Goal: Information Seeking & Learning: Check status

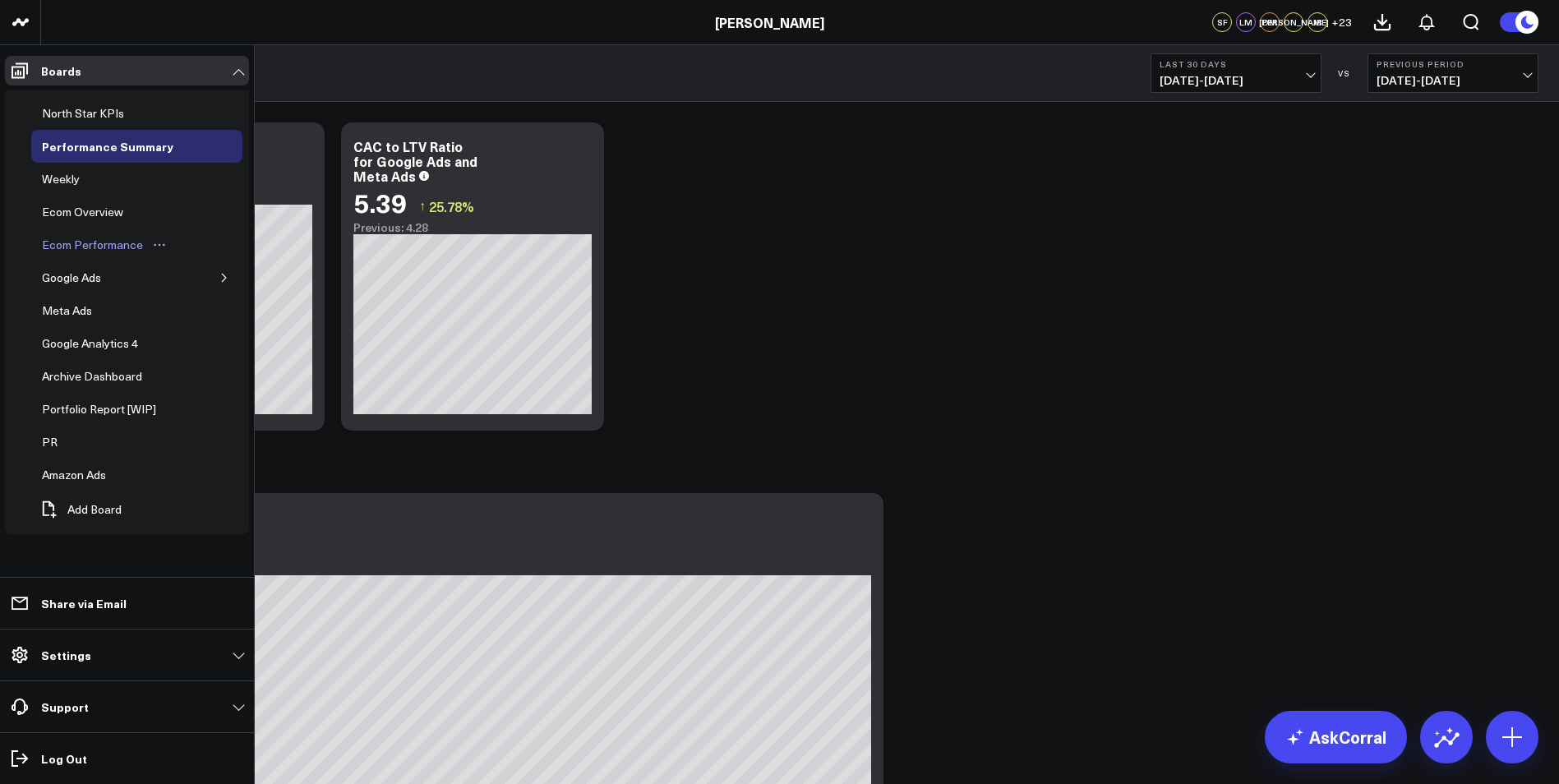
click at [108, 242] on div "Ecom Performance" at bounding box center [92, 244] width 110 height 20
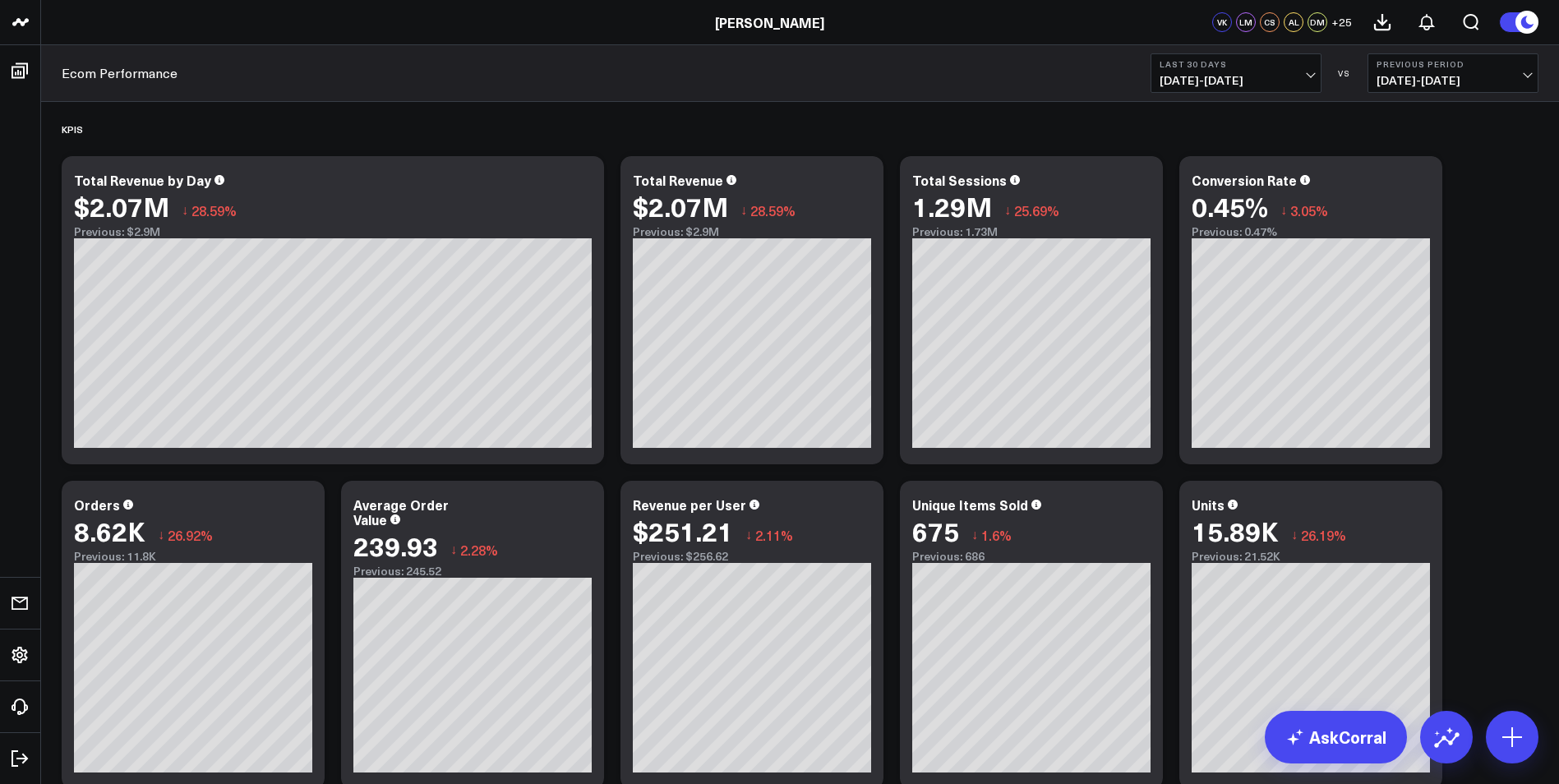
drag, startPoint x: 1501, startPoint y: 383, endPoint x: 1522, endPoint y: 381, distance: 21.1
click at [1520, 76] on span "08/07/25 - 09/05/25" at bounding box center [1453, 80] width 153 height 13
click at [1398, 162] on link "YoY" at bounding box center [1453, 172] width 170 height 31
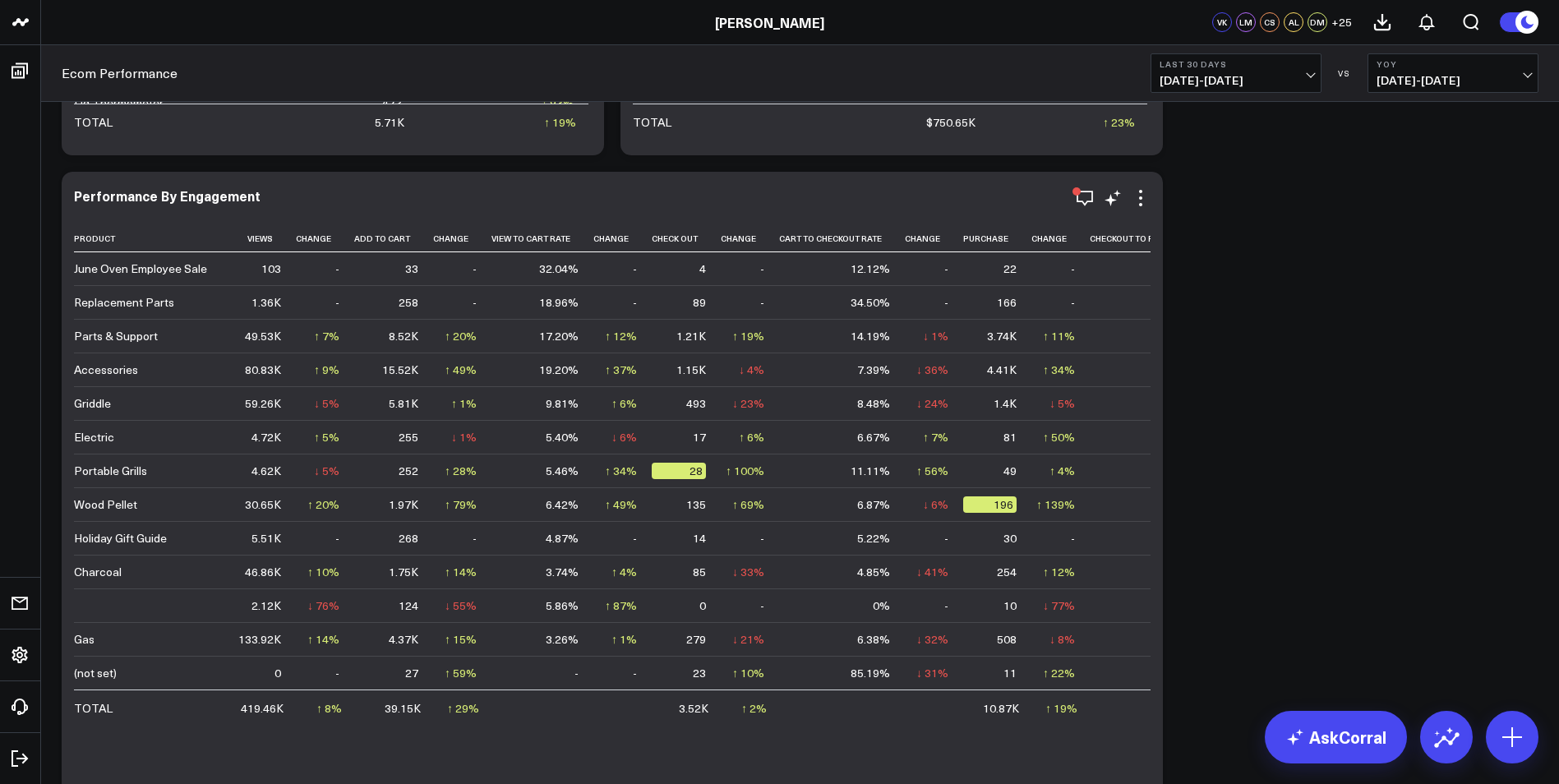
scroll to position [2431, 0]
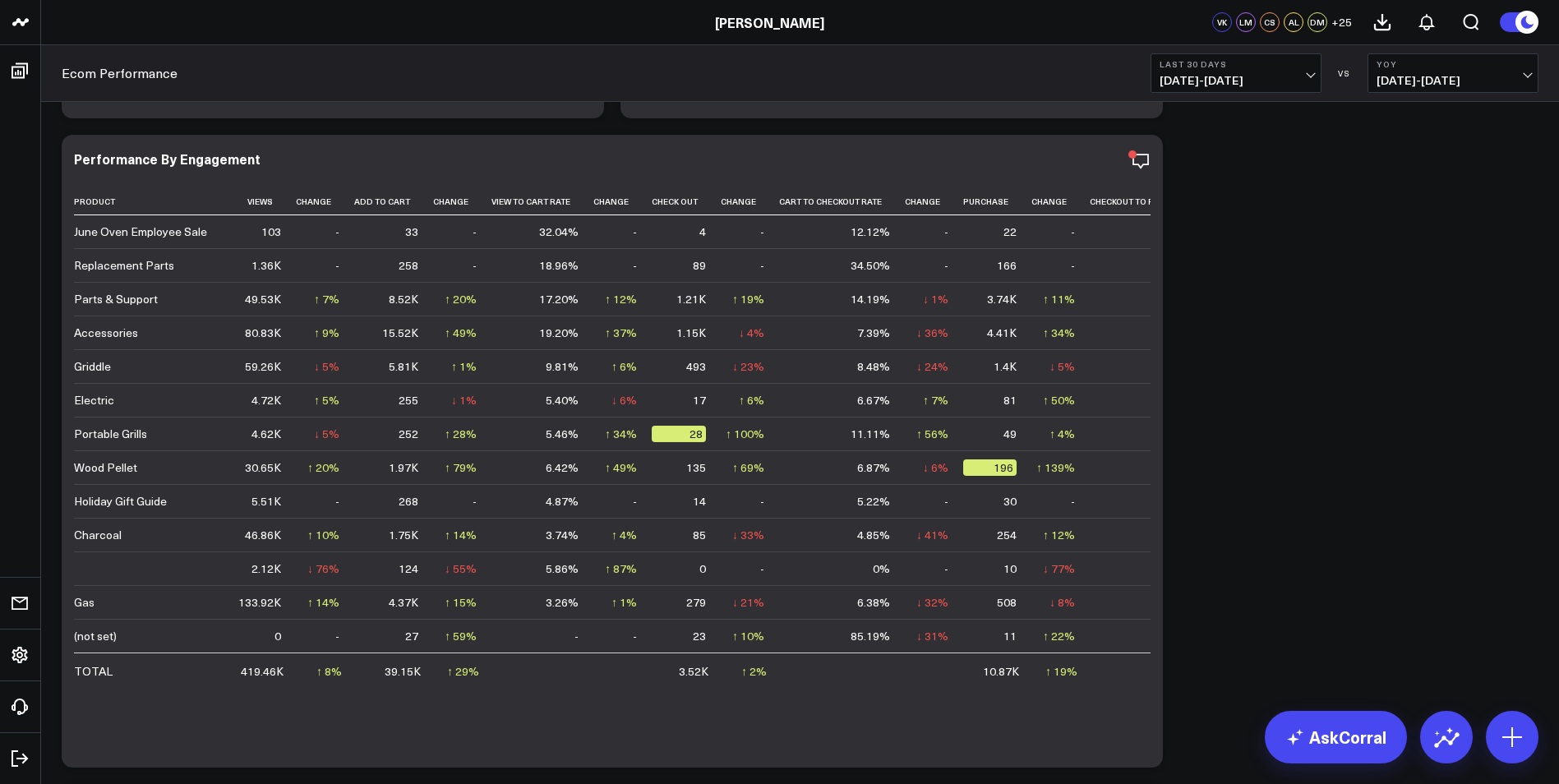
click at [1309, 74] on span "09/06/25 - 10/05/25" at bounding box center [1235, 80] width 153 height 13
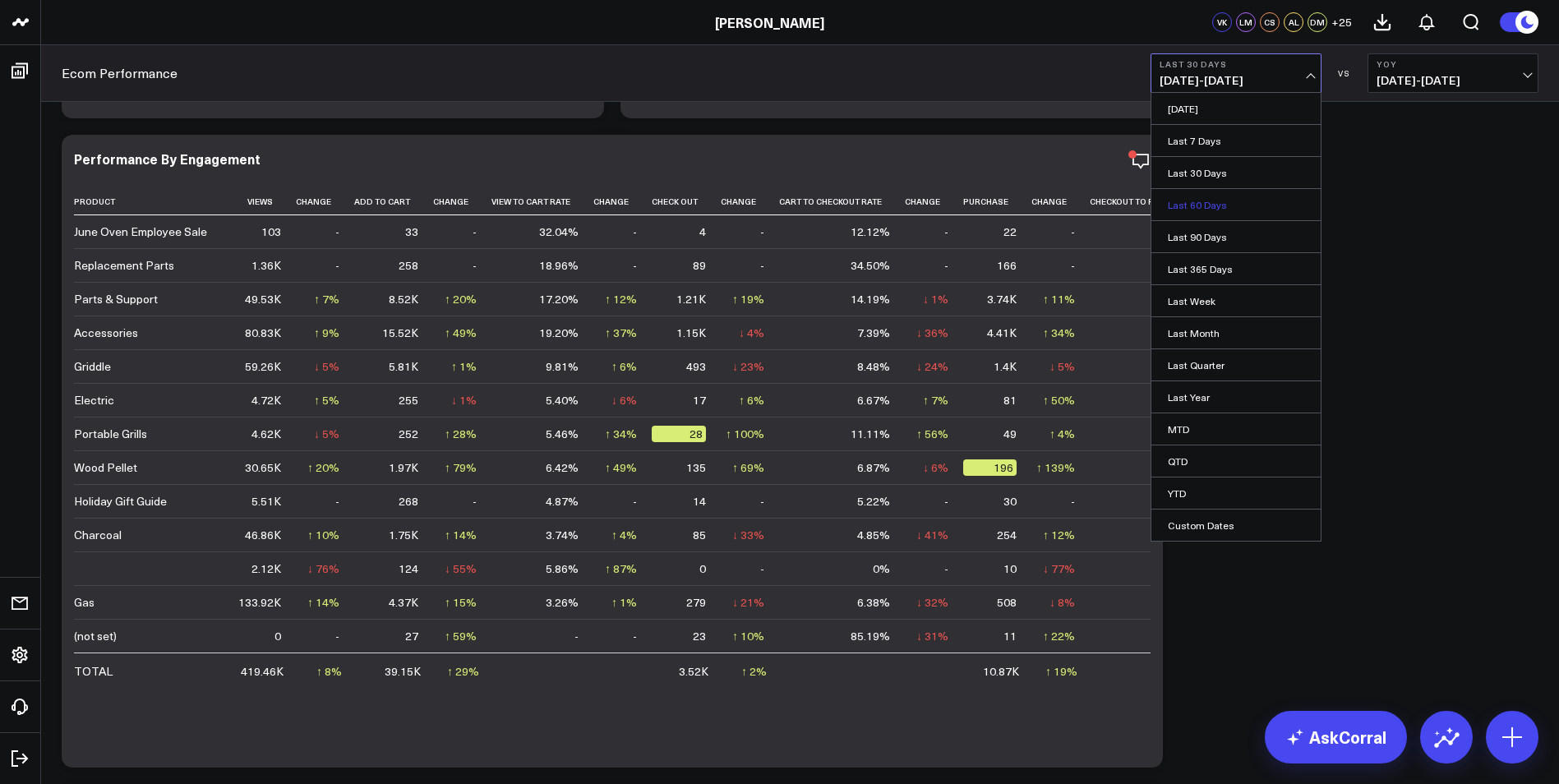
click at [1216, 204] on link "Last 60 Days" at bounding box center [1236, 205] width 170 height 31
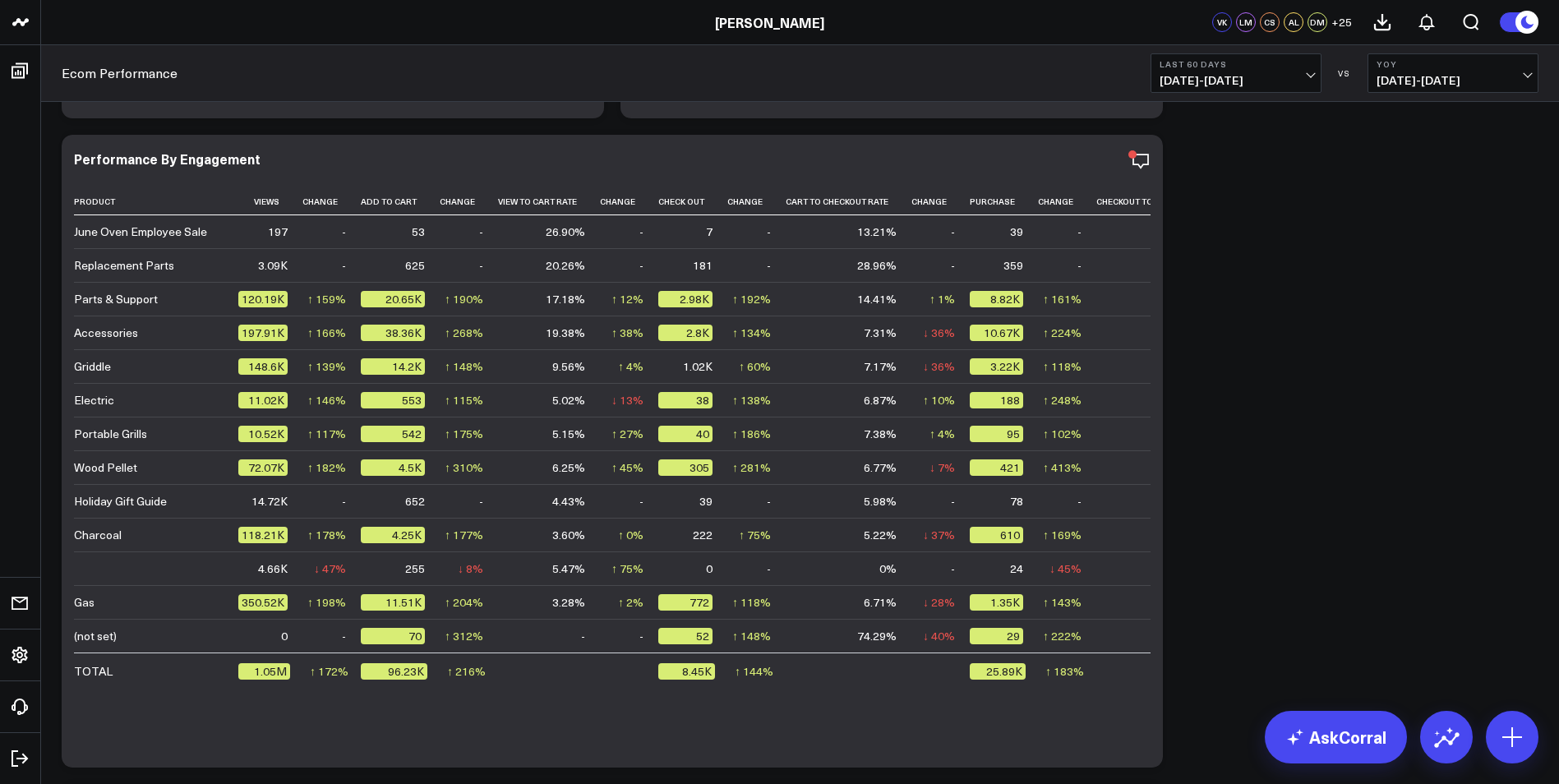
click at [1472, 74] on span "09/06/24 - 10/05/24" at bounding box center [1453, 80] width 153 height 13
click at [1449, 103] on link "Previous Period" at bounding box center [1453, 108] width 170 height 31
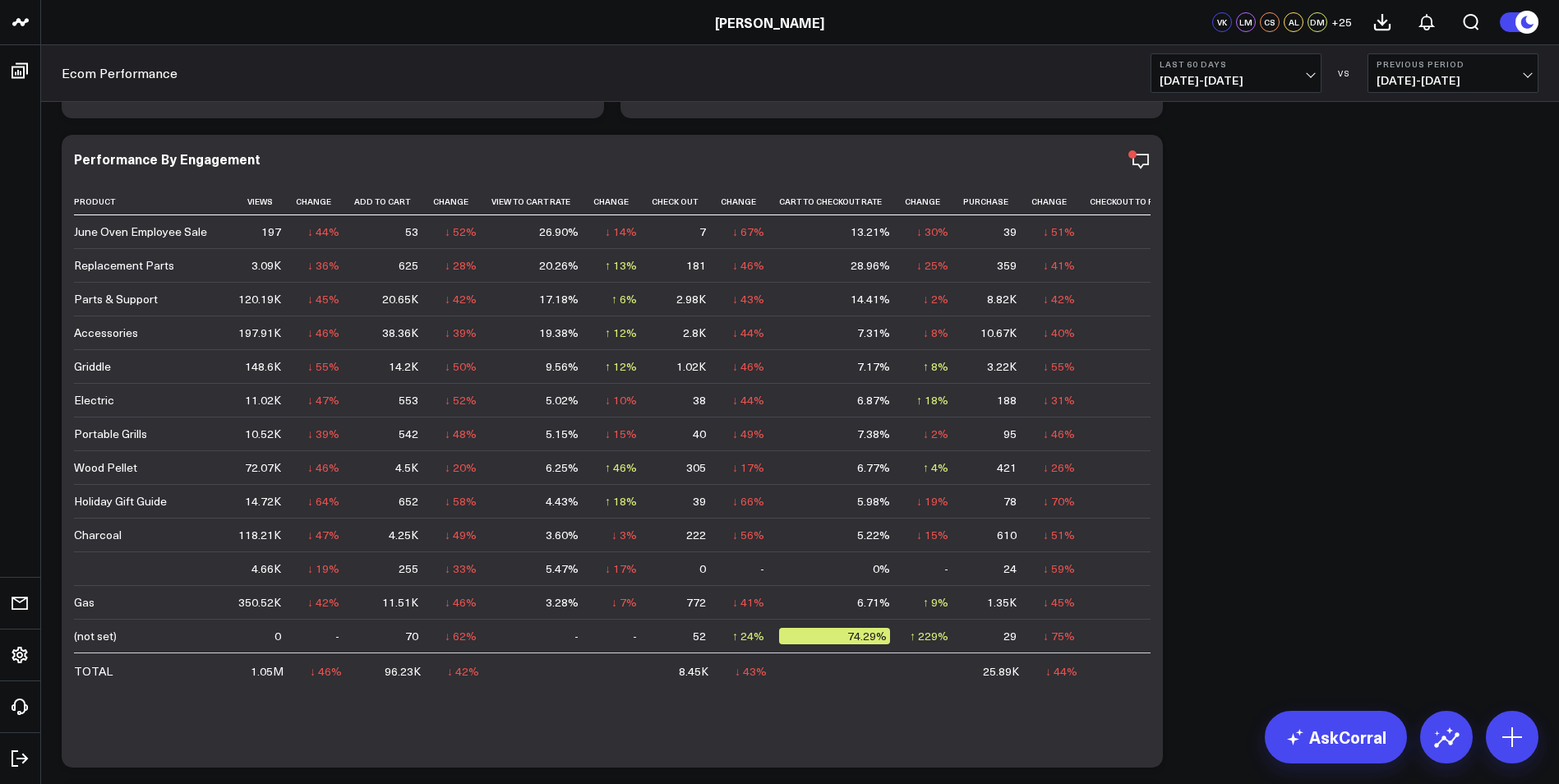
click at [1510, 79] on span "06/08/25 - 08/06/25" at bounding box center [1453, 80] width 153 height 13
click at [1424, 167] on link "YoY" at bounding box center [1453, 172] width 170 height 31
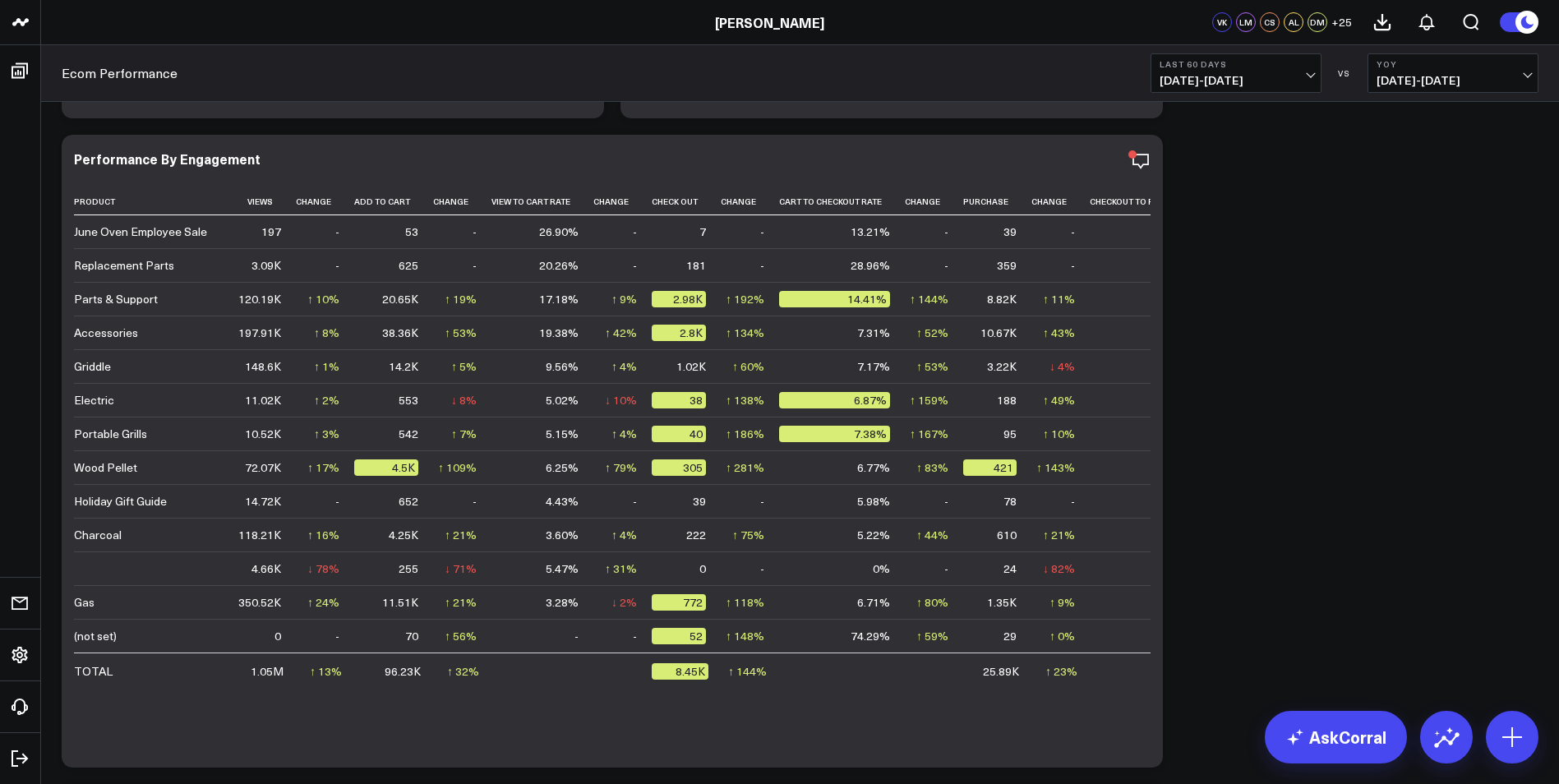
click at [1306, 71] on button "Last 60 Days 08/07/25 - 10/05/25" at bounding box center [1236, 73] width 171 height 39
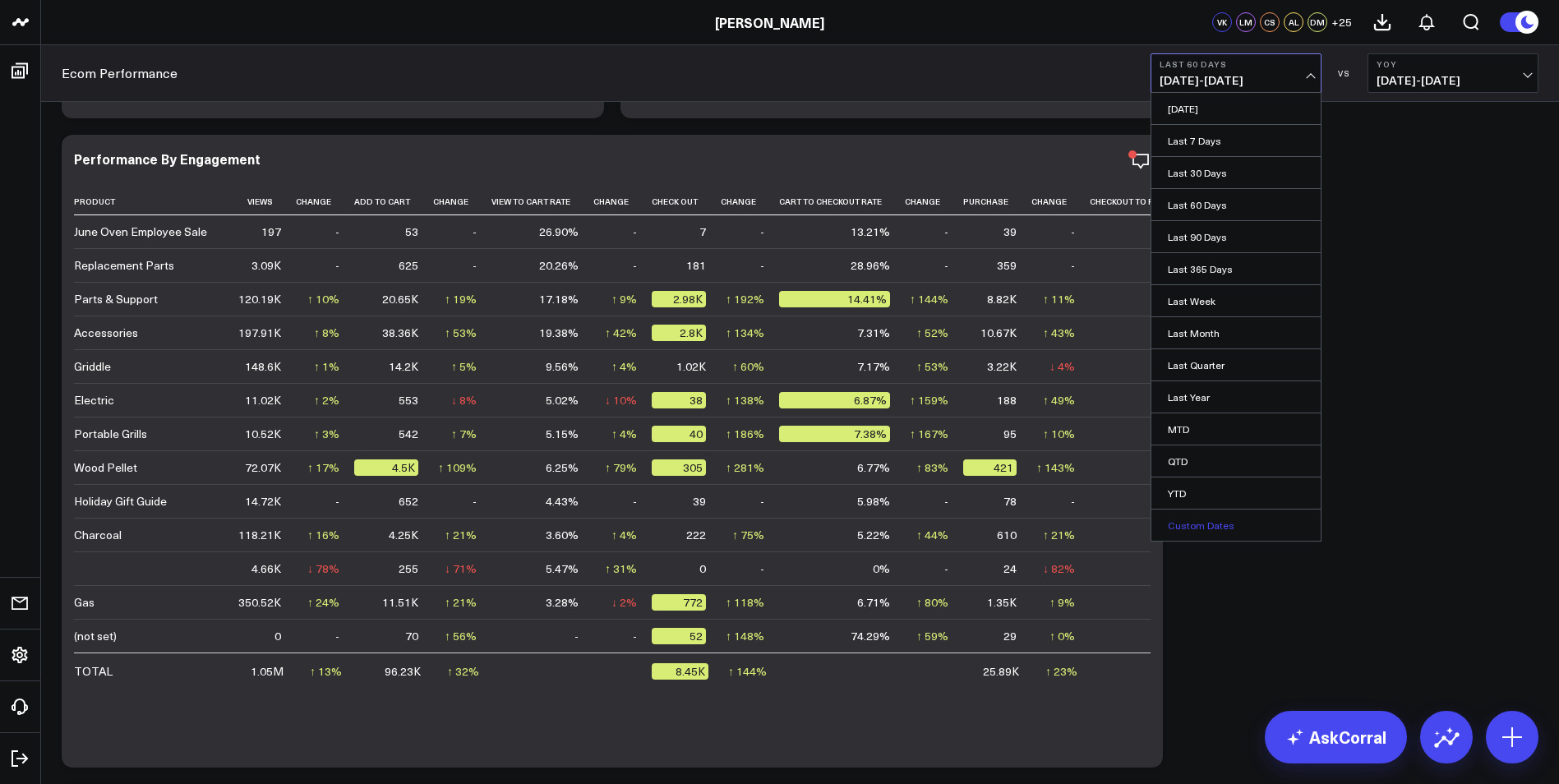
click at [1222, 516] on link "Custom Dates" at bounding box center [1236, 525] width 170 height 31
select select "9"
select select "2025"
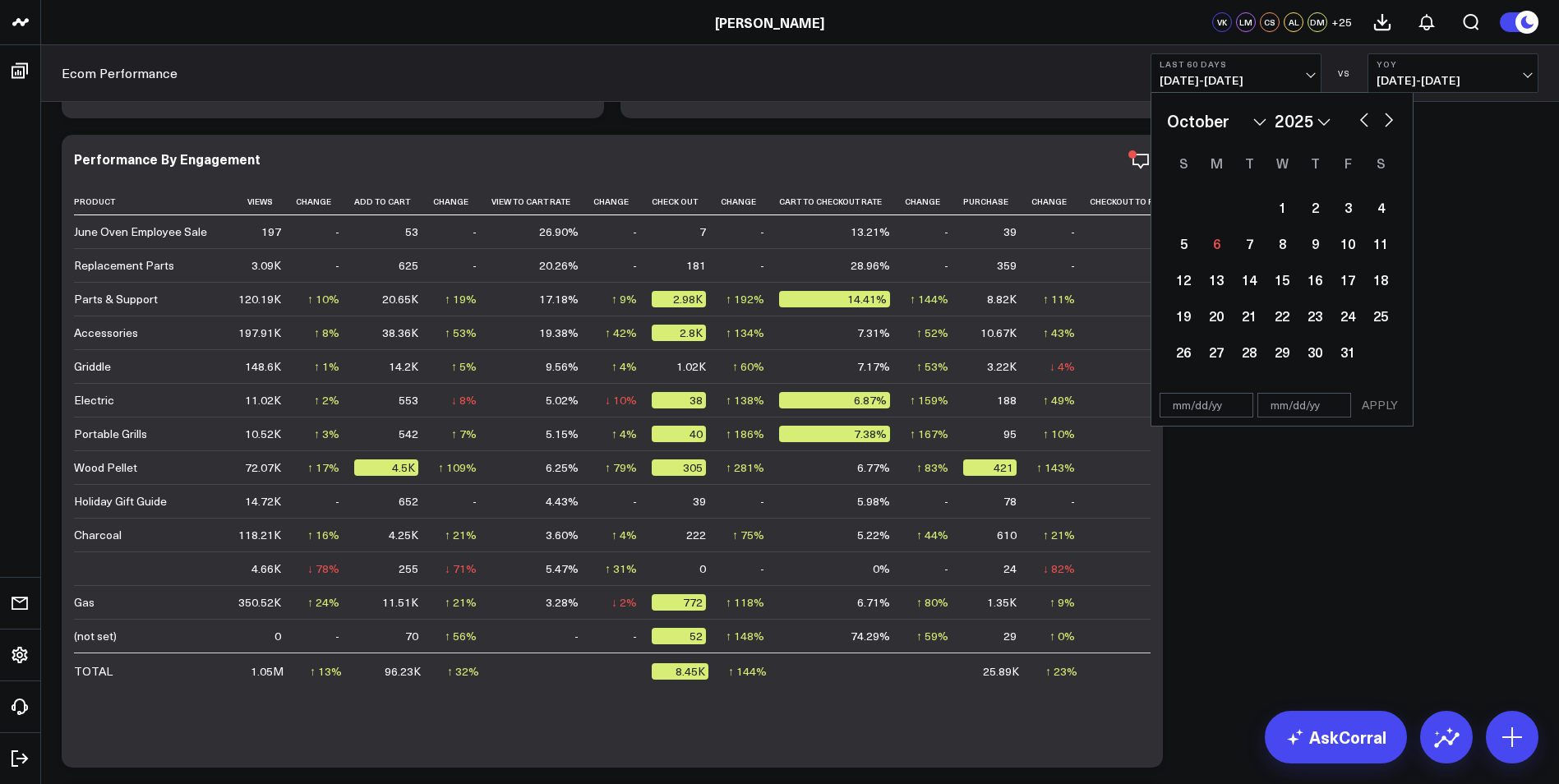
click at [1353, 122] on div "January February March April May June July August September October November De…" at bounding box center [1282, 121] width 230 height 25
click at [1358, 115] on button "button" at bounding box center [1364, 118] width 16 height 20
select select "7"
select select "2025"
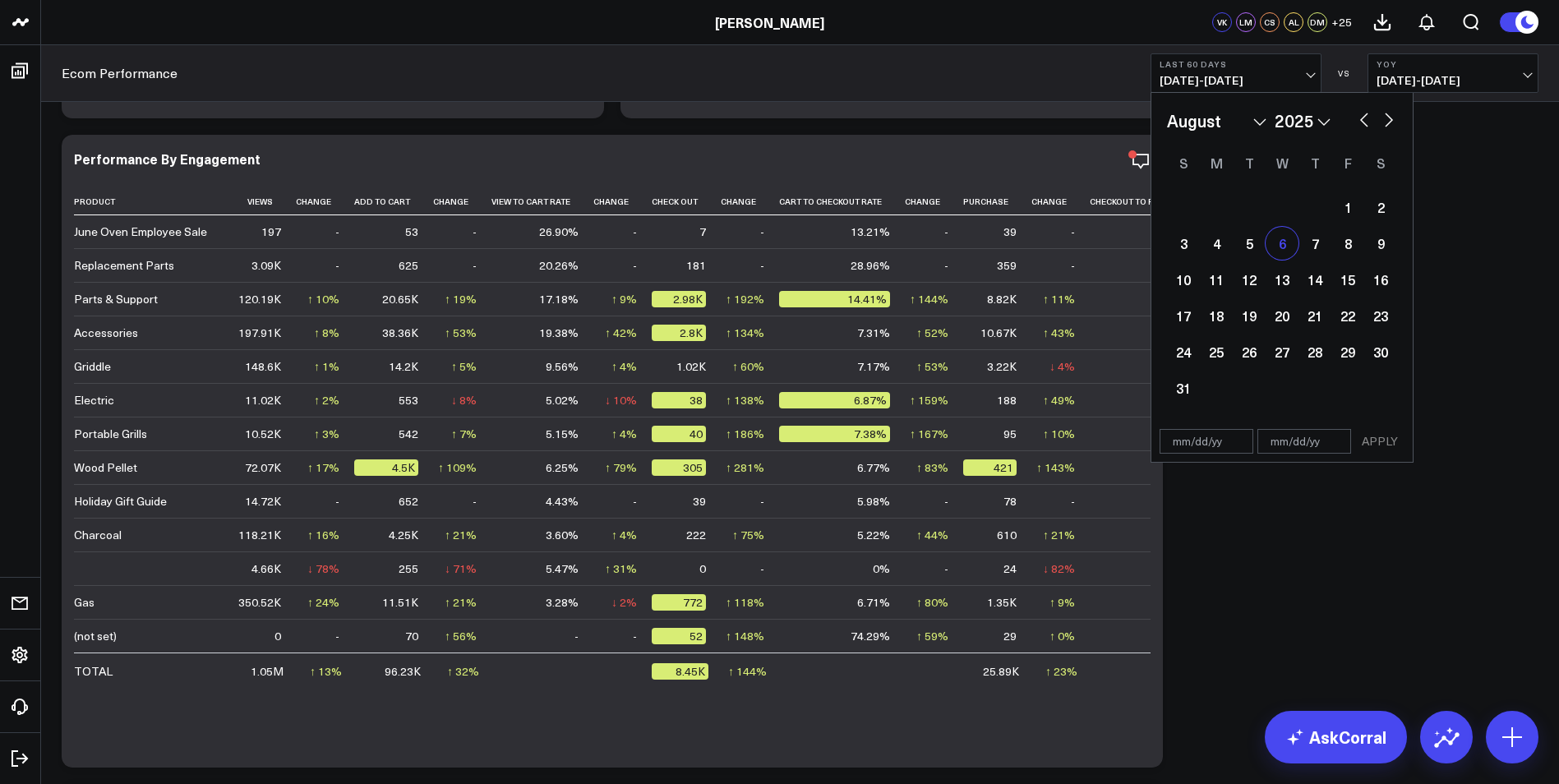
click at [1284, 243] on div "6" at bounding box center [1282, 243] width 33 height 33
type input "08/06/25"
select select "7"
select select "2025"
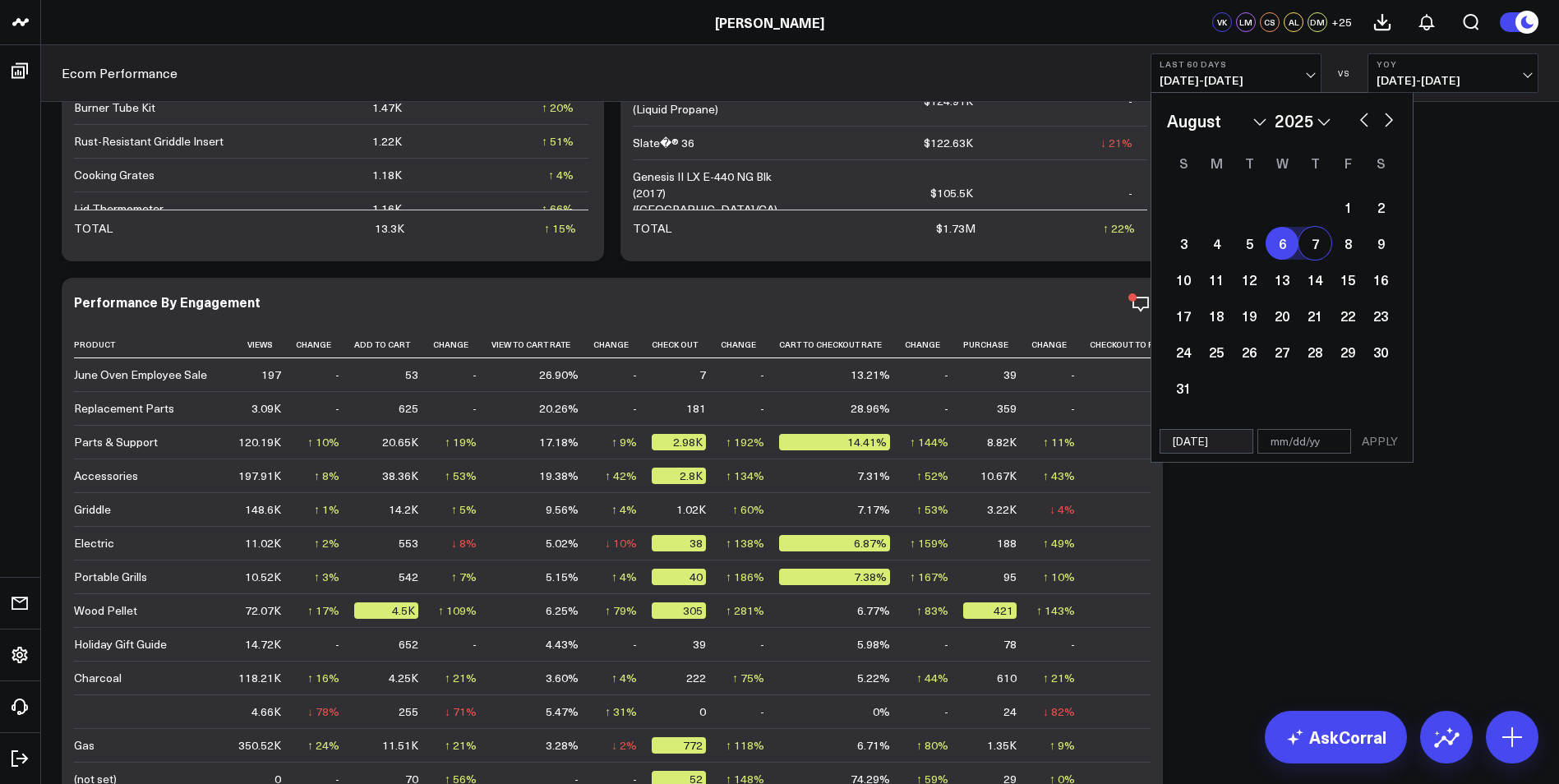
scroll to position [2184, 0]
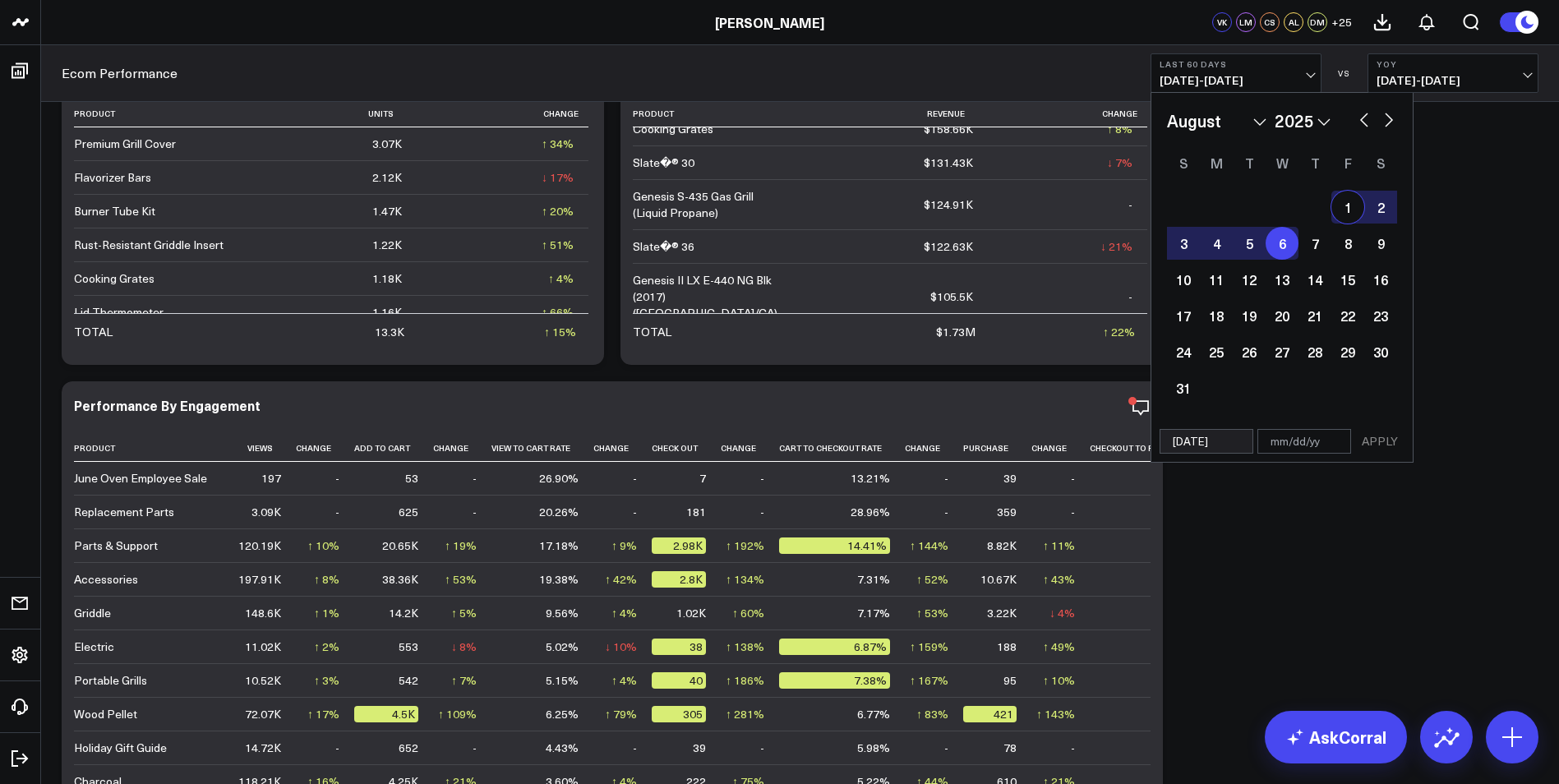
click at [1364, 117] on button "button" at bounding box center [1364, 118] width 16 height 20
select select "6"
select select "2025"
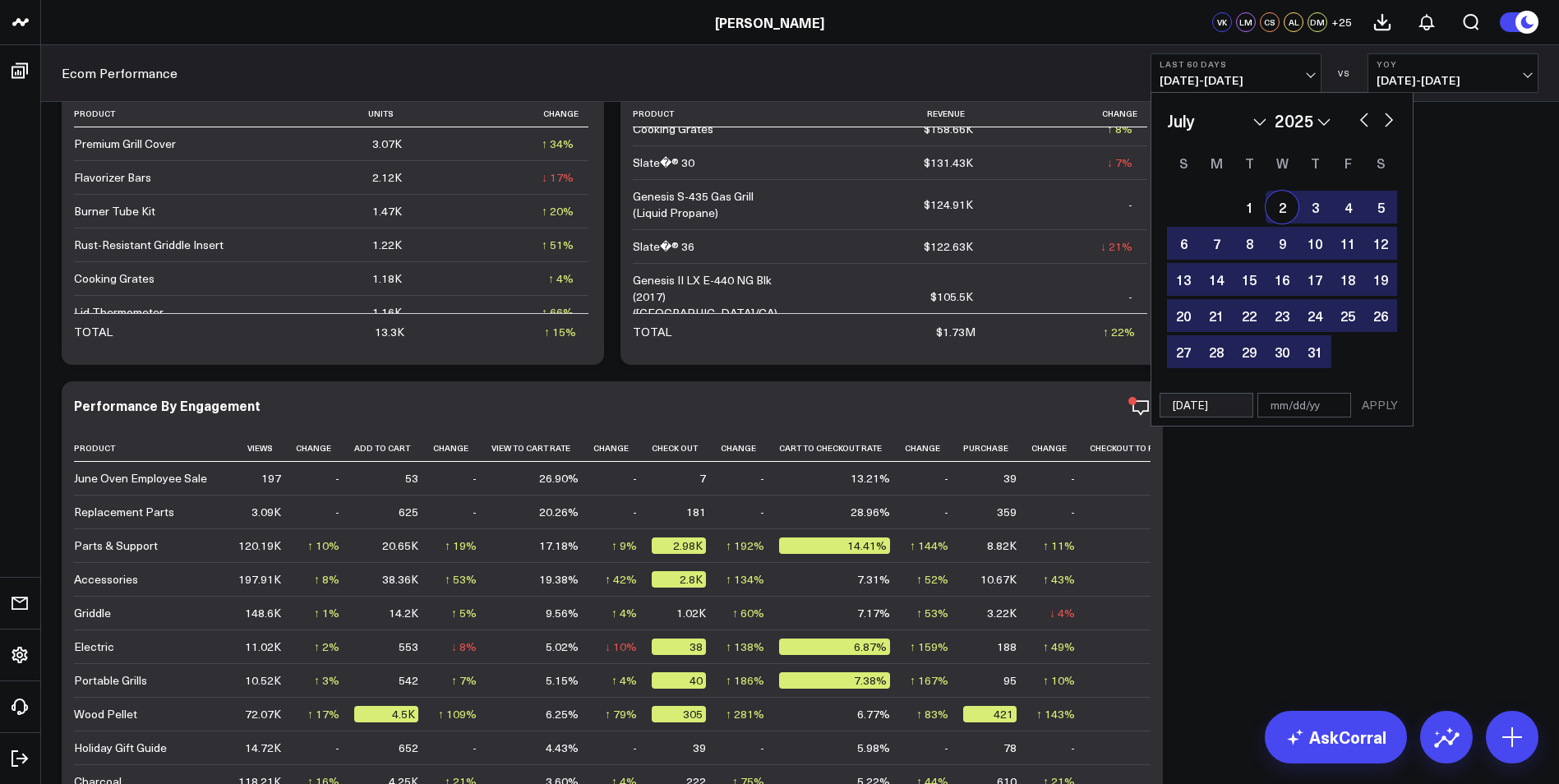
click at [1360, 115] on button "button" at bounding box center [1364, 118] width 16 height 20
select select "5"
select select "2025"
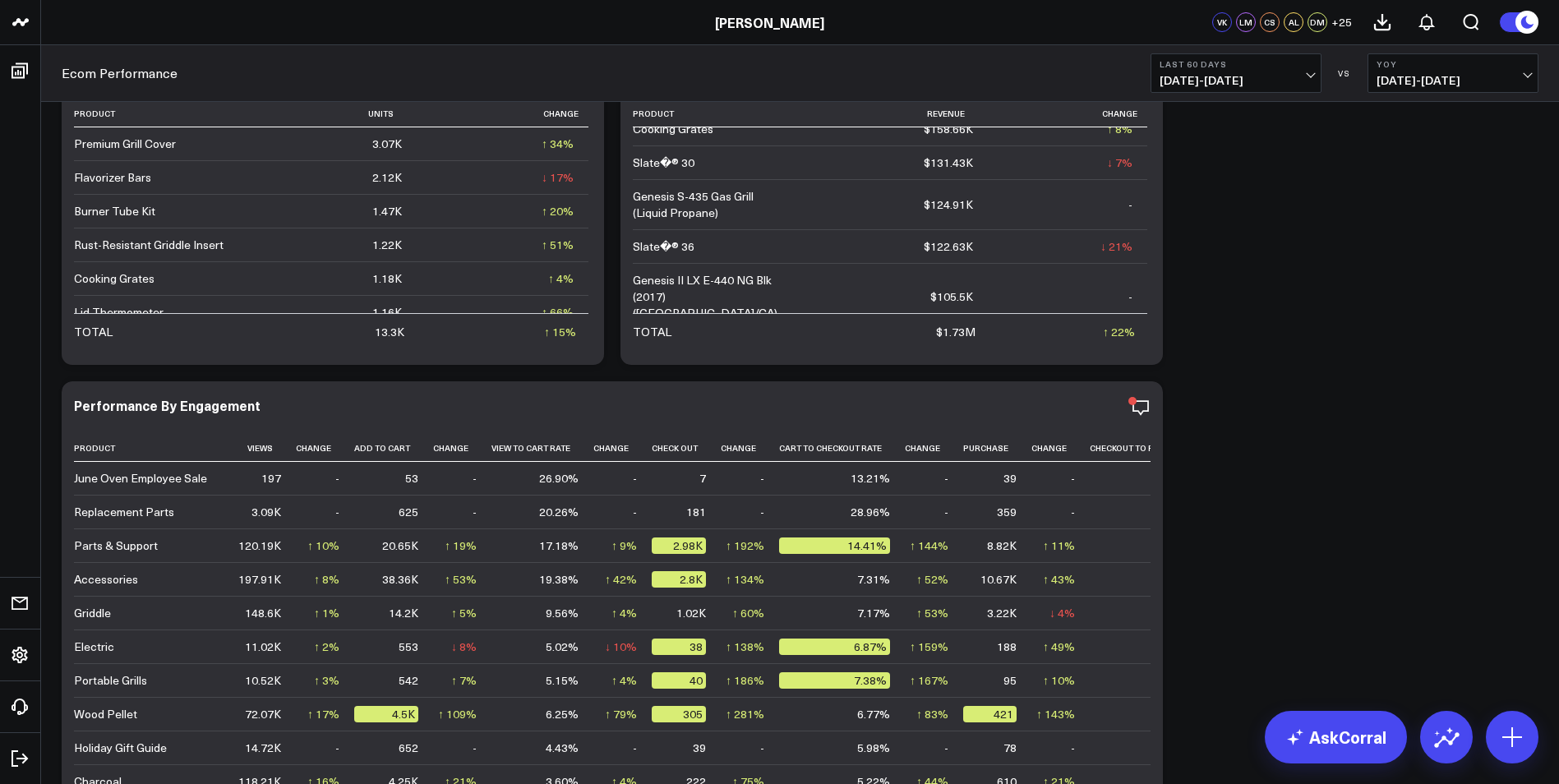
drag, startPoint x: 1477, startPoint y: 347, endPoint x: 1441, endPoint y: 395, distance: 60.0
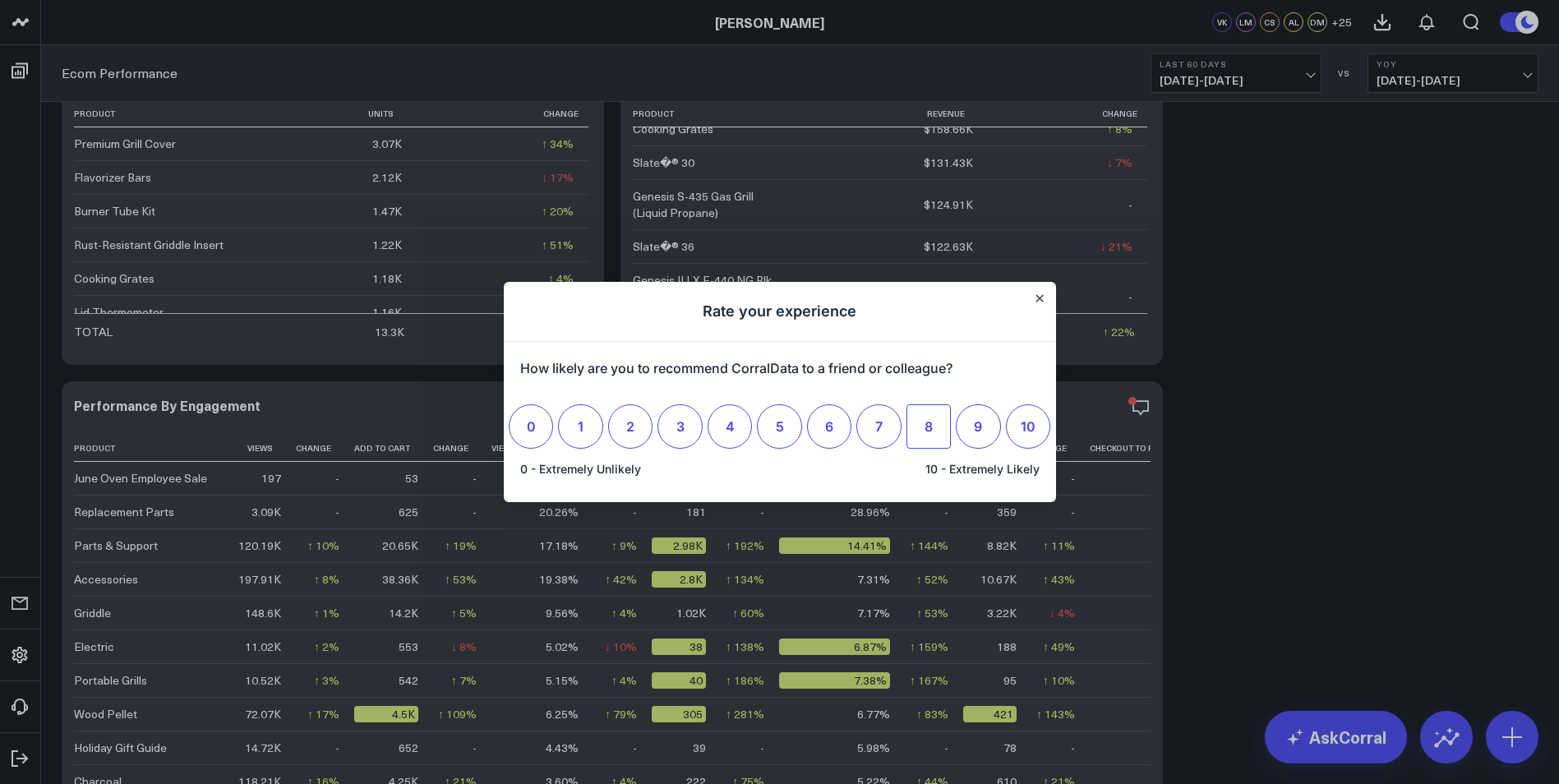
click at [923, 421] on label "8" at bounding box center [929, 426] width 45 height 45
click at [929, 426] on input "8" at bounding box center [929, 426] width 0 height 0
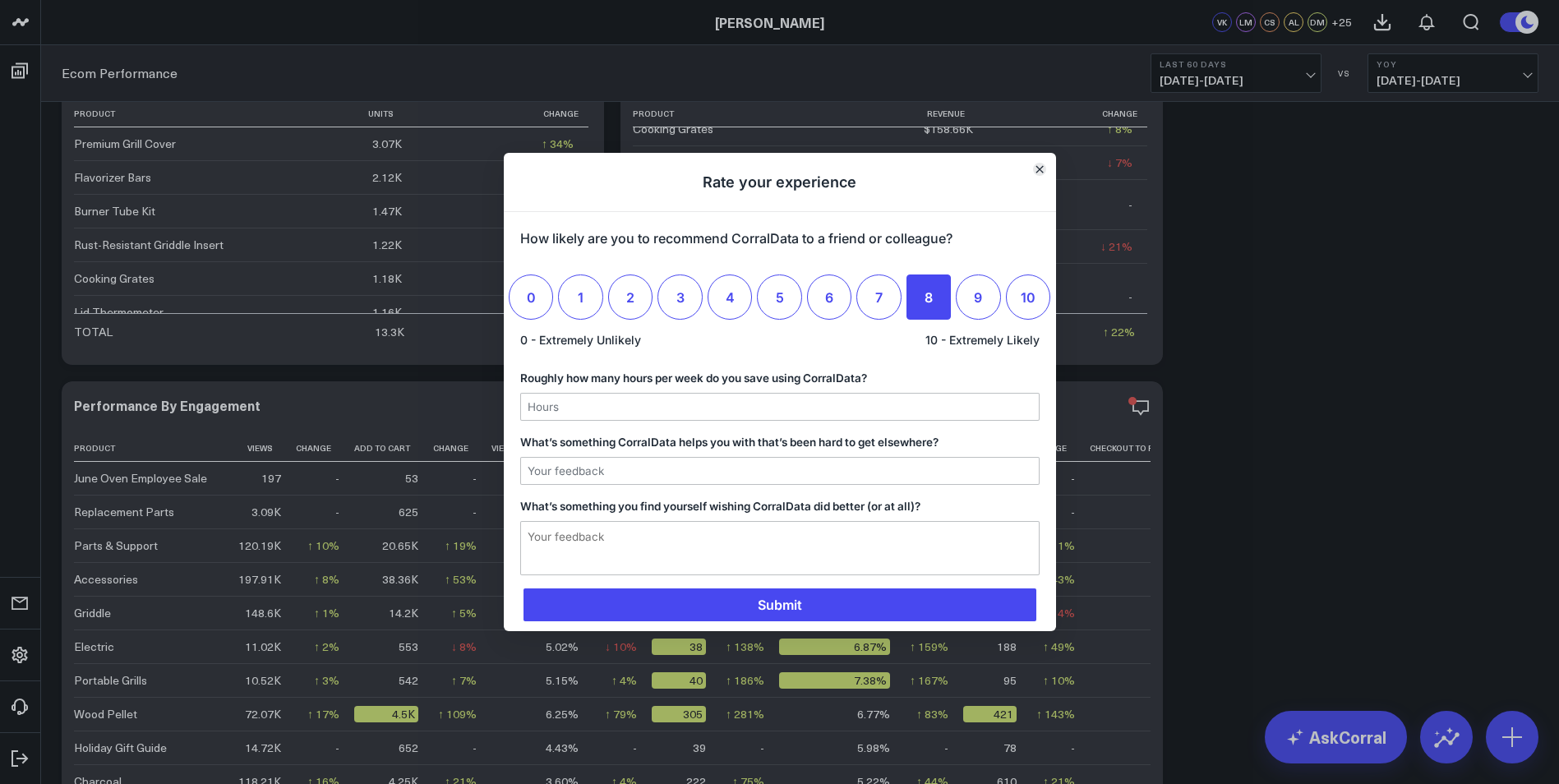
click at [1045, 169] on button "Close" at bounding box center [1038, 169] width 13 height 13
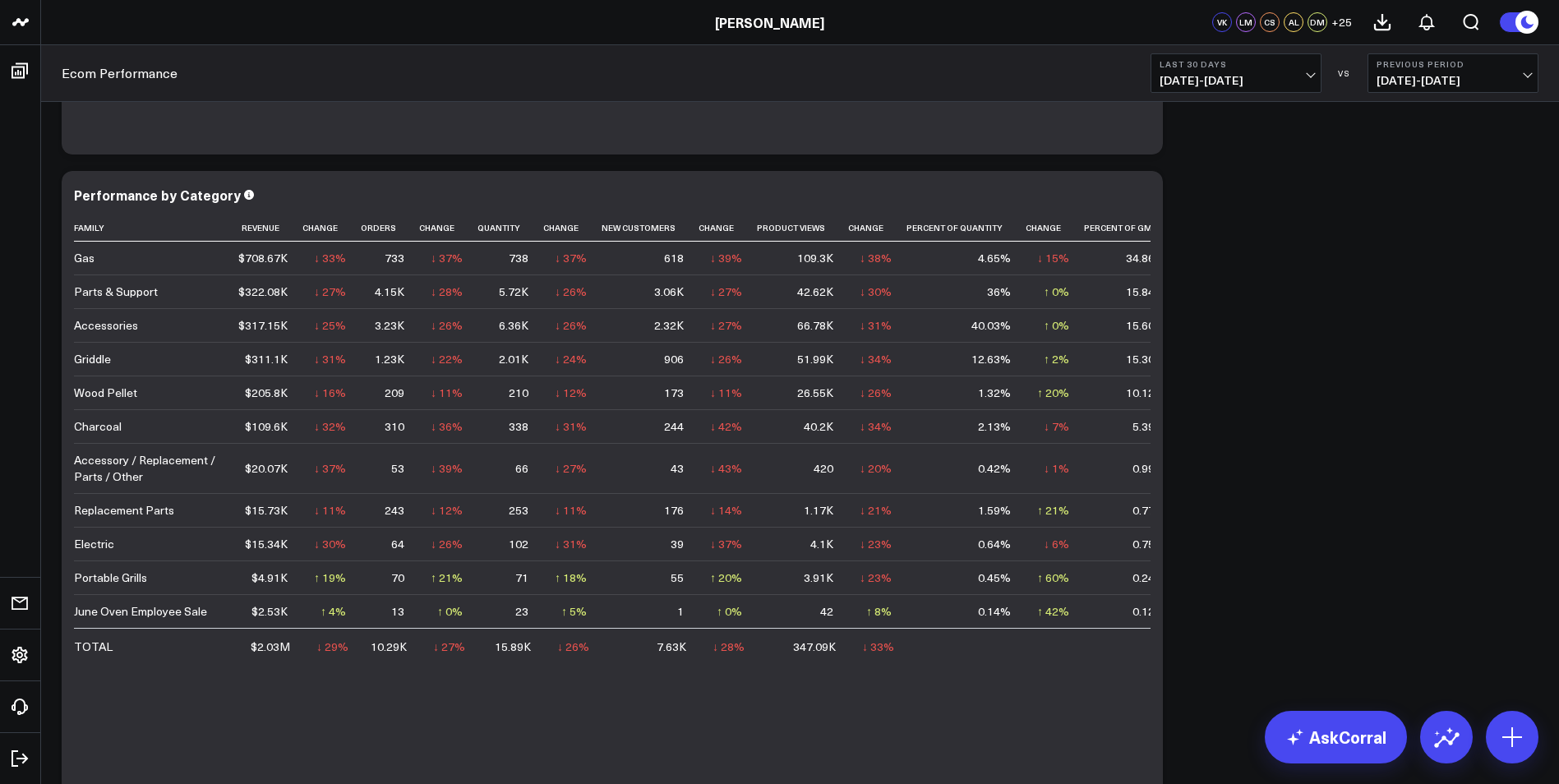
scroll to position [3053, 0]
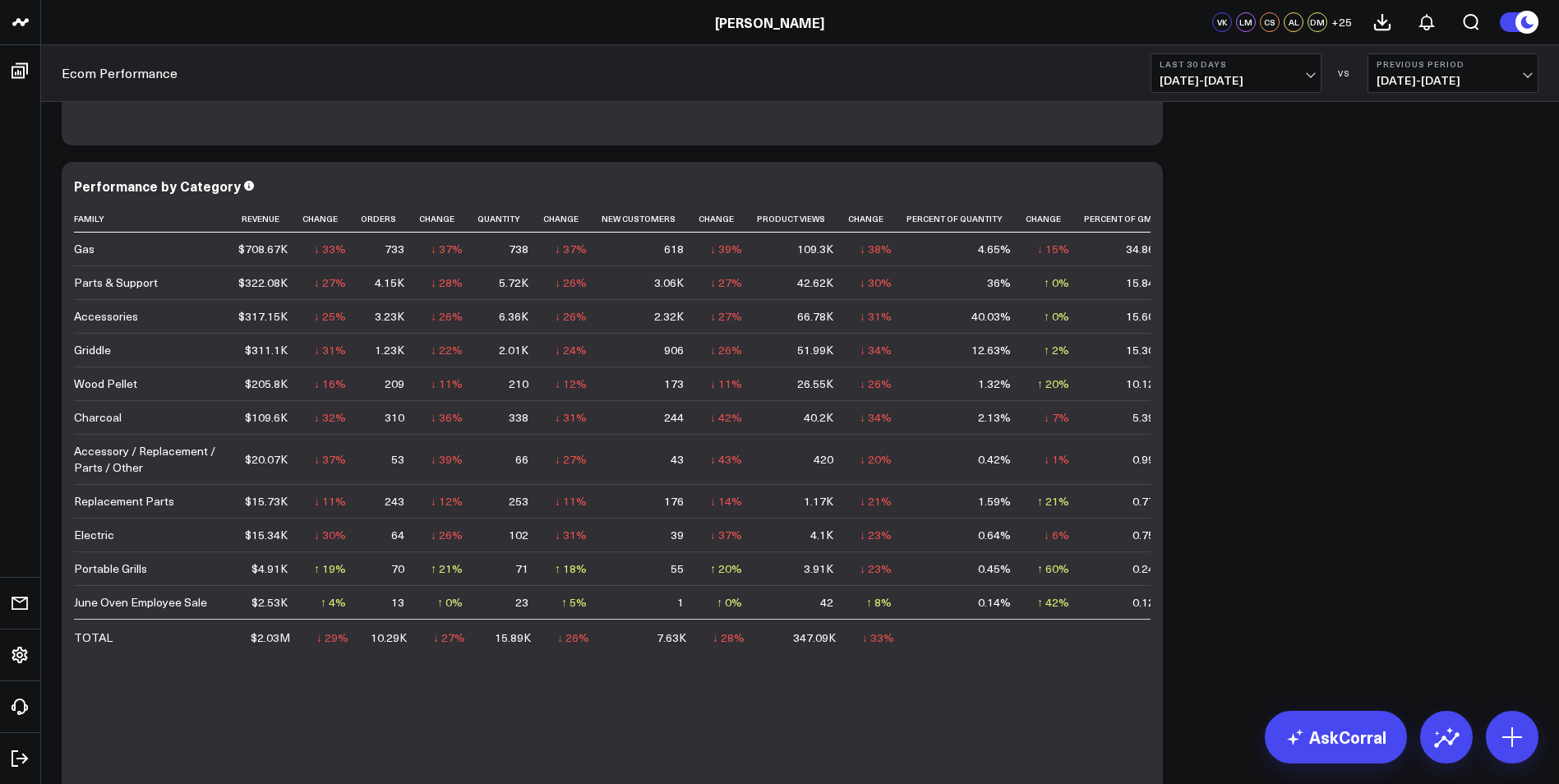
click at [1305, 72] on button "Last 30 Days [DATE] - [DATE]" at bounding box center [1236, 73] width 171 height 39
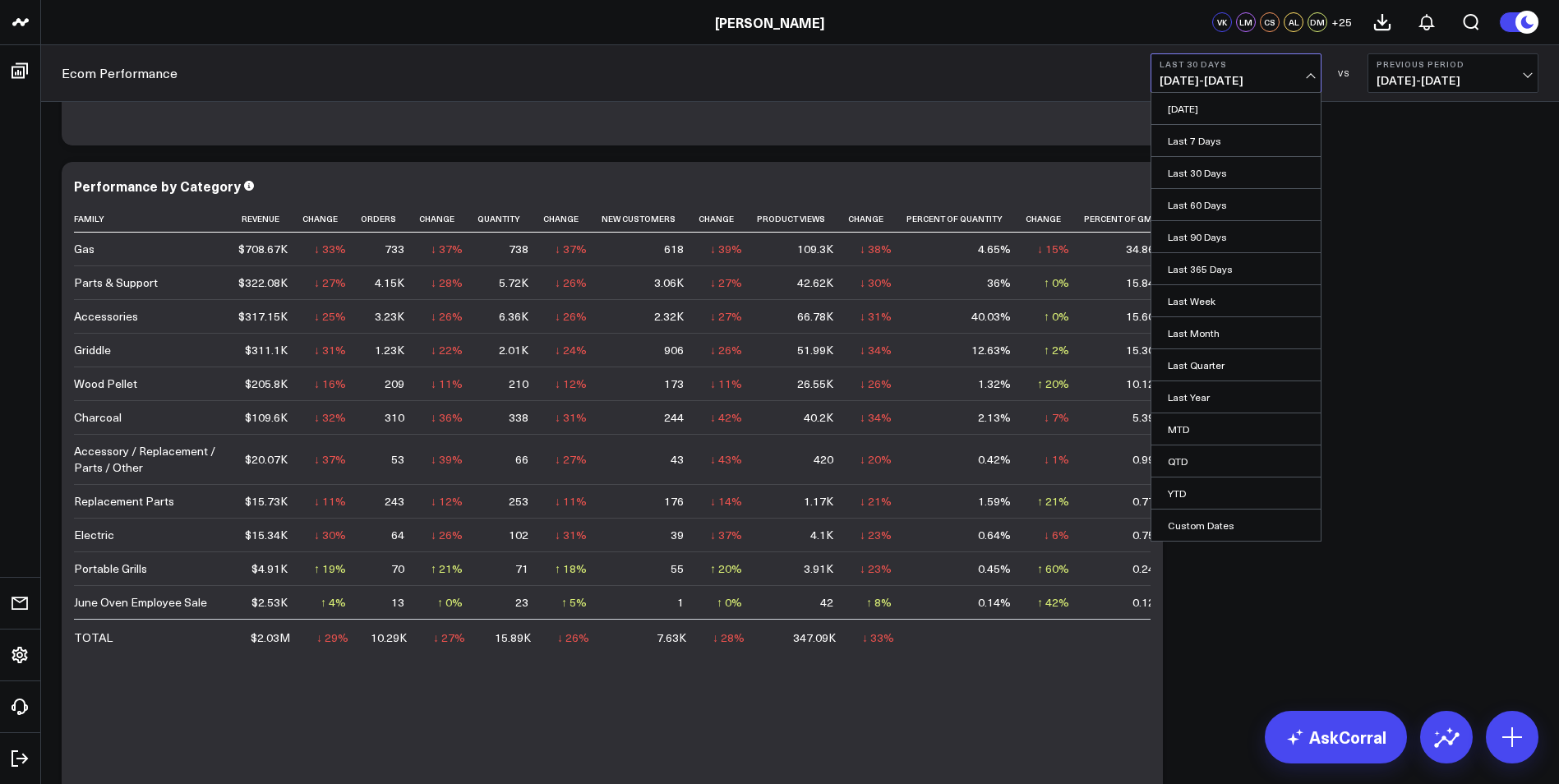
click at [1311, 74] on span "[DATE] - [DATE]" at bounding box center [1235, 80] width 153 height 13
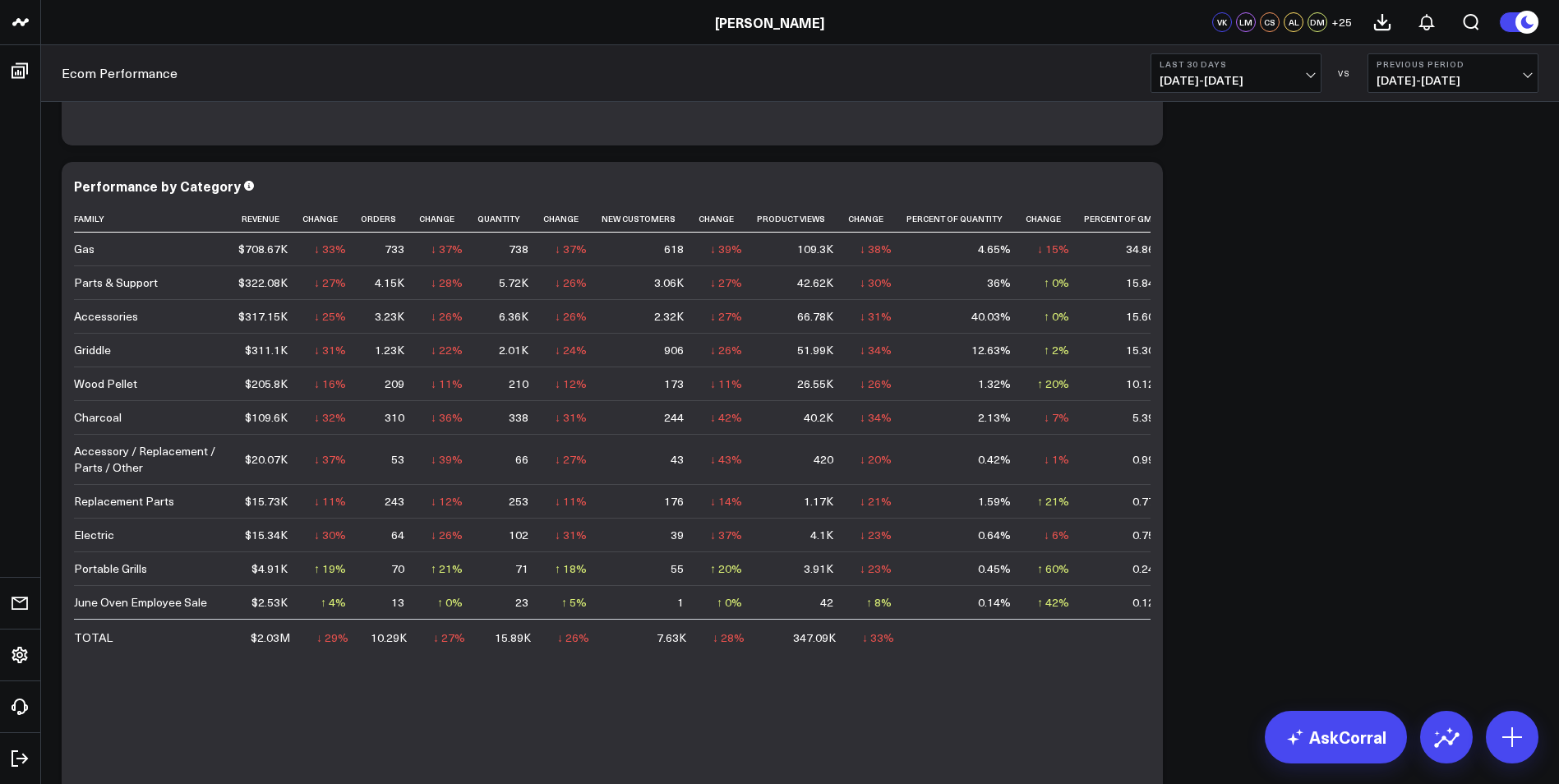
click at [1312, 74] on span "09/06/25 - 10/05/25" at bounding box center [1235, 80] width 153 height 13
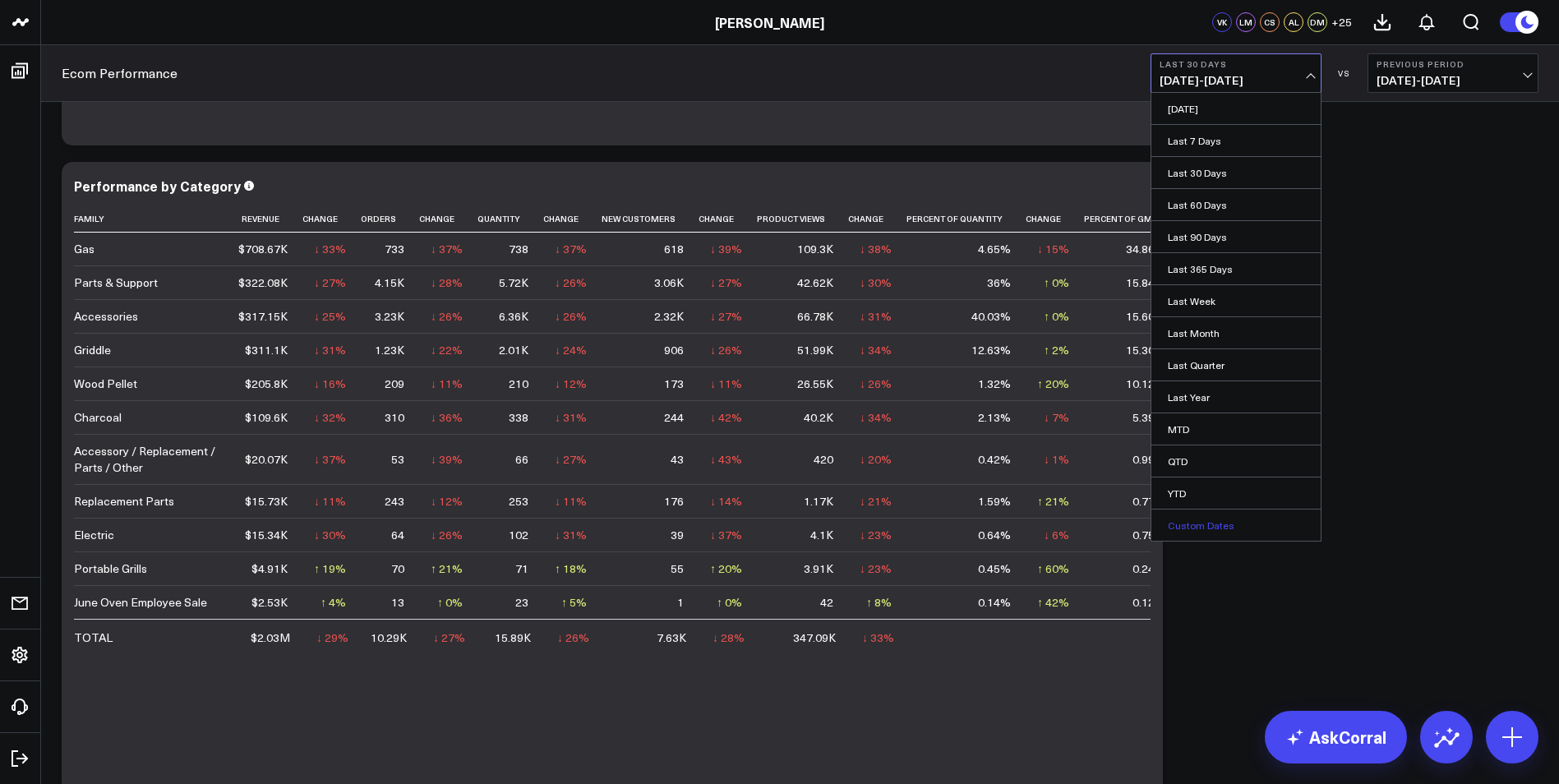
click at [1232, 520] on link "Custom Dates" at bounding box center [1236, 525] width 170 height 31
select select "9"
select select "2025"
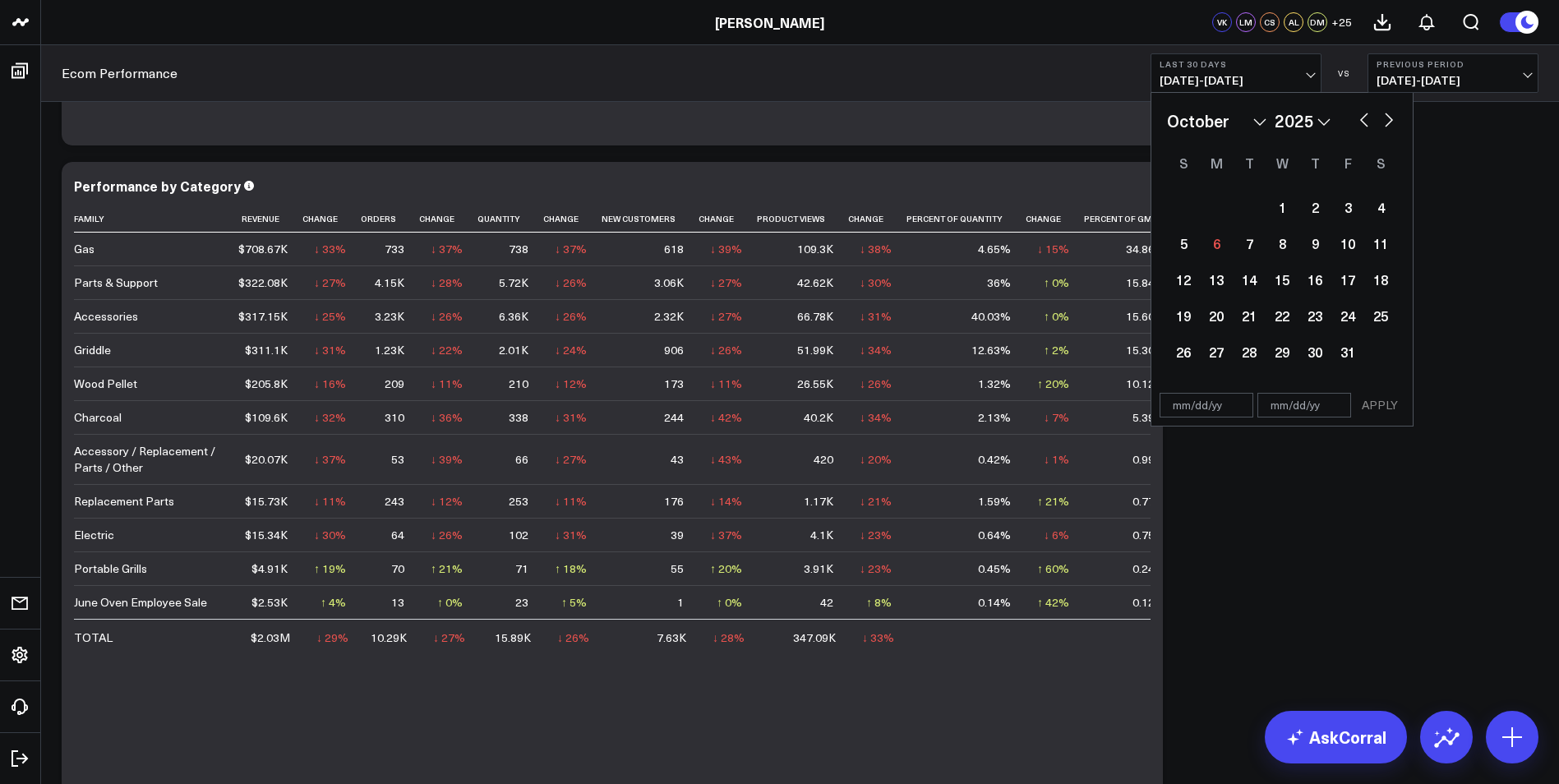
click at [1365, 121] on button "button" at bounding box center [1364, 118] width 16 height 20
select select "8"
select select "2025"
click at [1242, 357] on div "30" at bounding box center [1249, 352] width 33 height 33
type input "[DATE]"
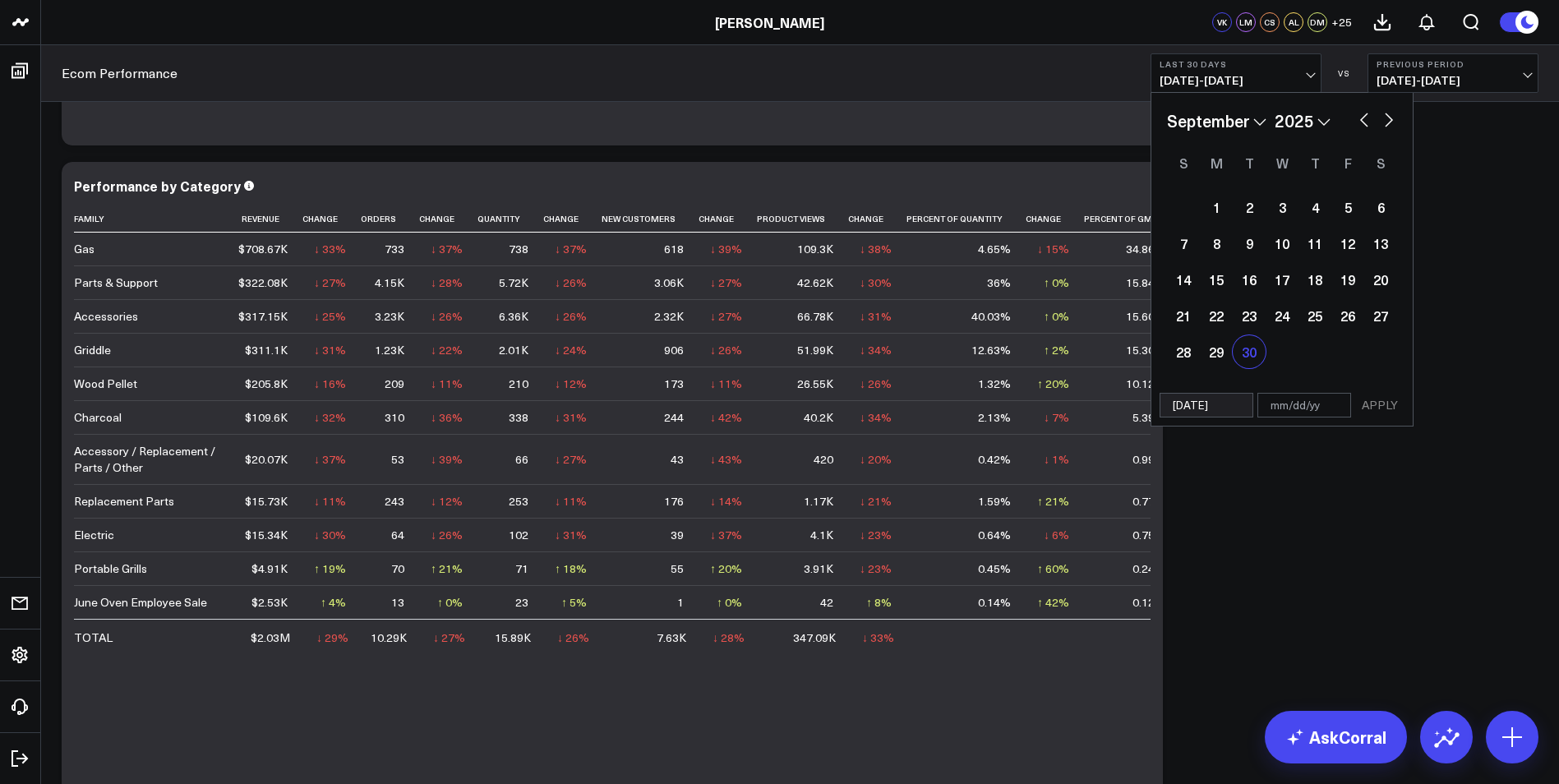
select select "8"
select select "2025"
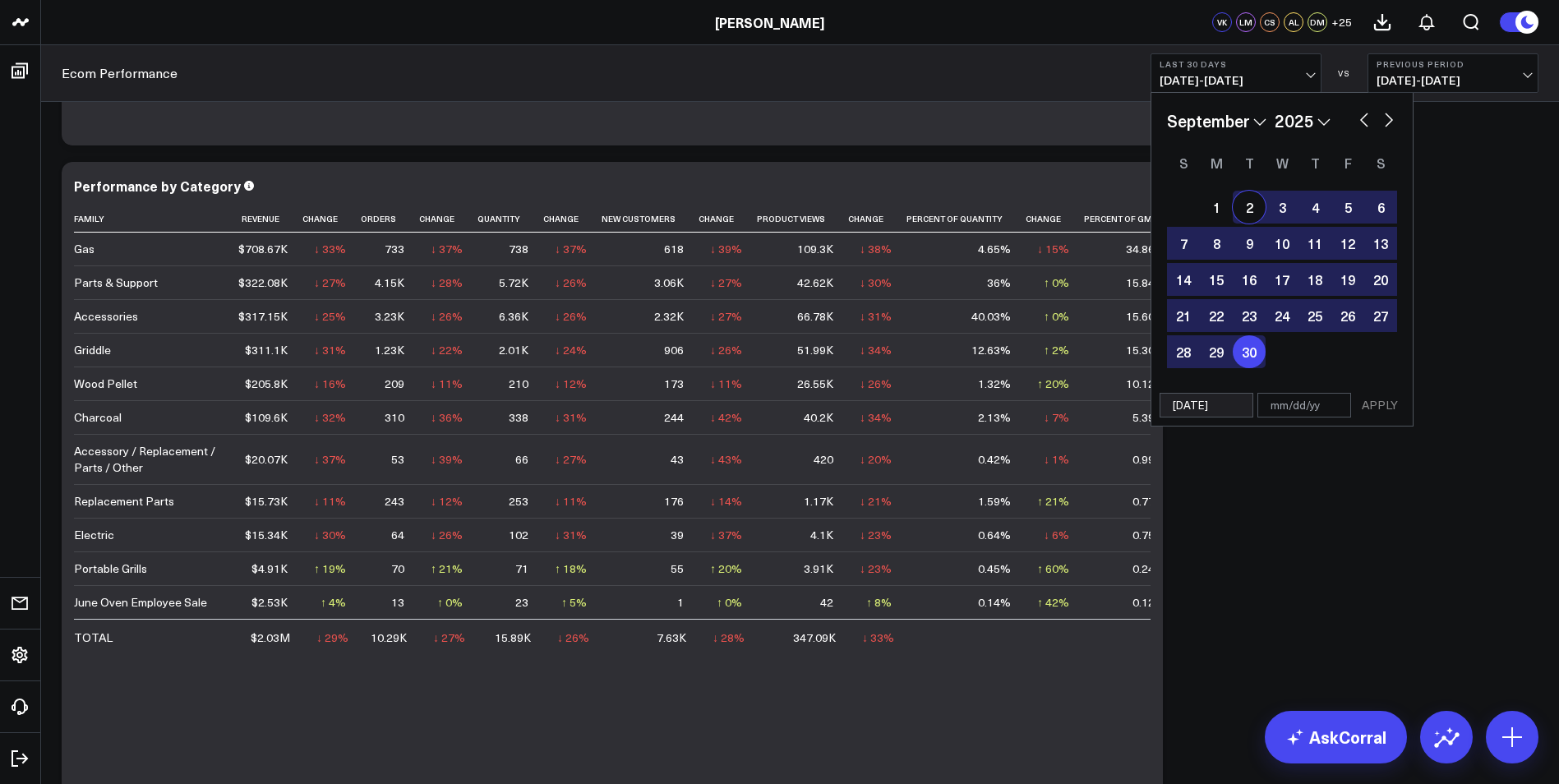
click at [1253, 215] on div "2" at bounding box center [1249, 207] width 33 height 33
type input "[DATE]"
select select "8"
select select "2025"
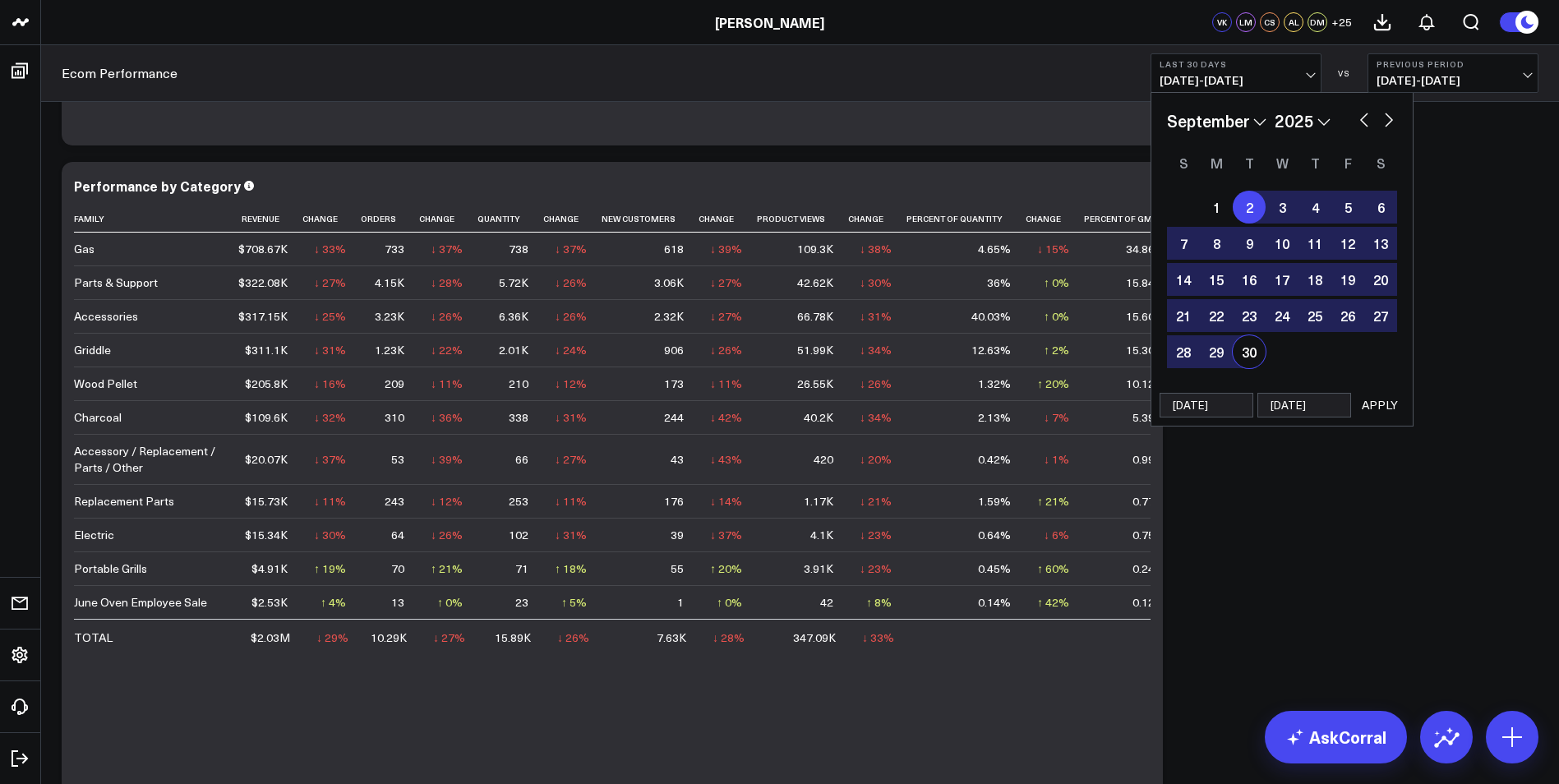
click at [1385, 401] on button "APPLY" at bounding box center [1380, 405] width 50 height 25
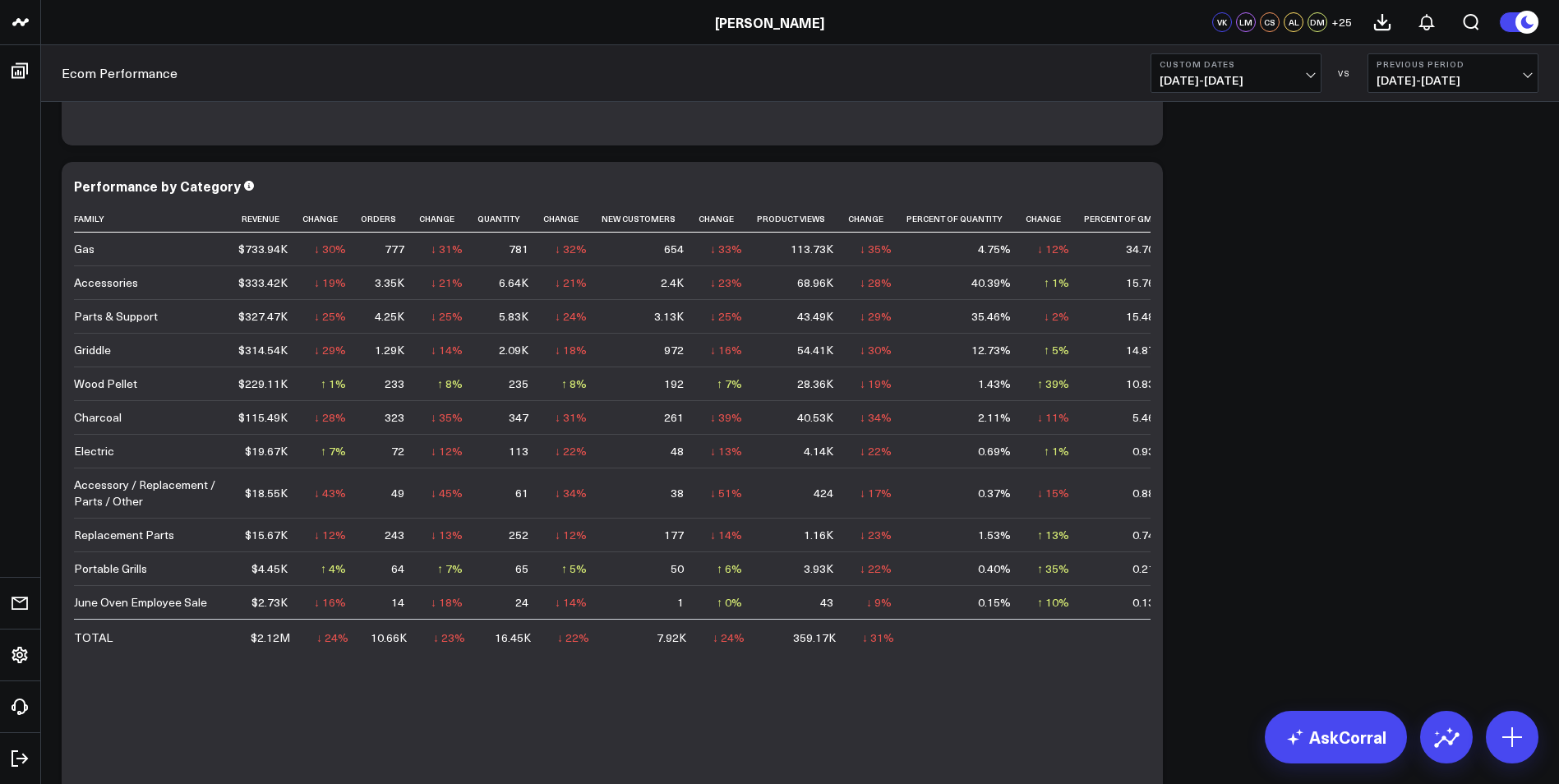
click at [1523, 75] on span "08/04/25 - 09/01/25" at bounding box center [1453, 80] width 153 height 13
click at [1442, 169] on link "YoY" at bounding box center [1453, 172] width 170 height 31
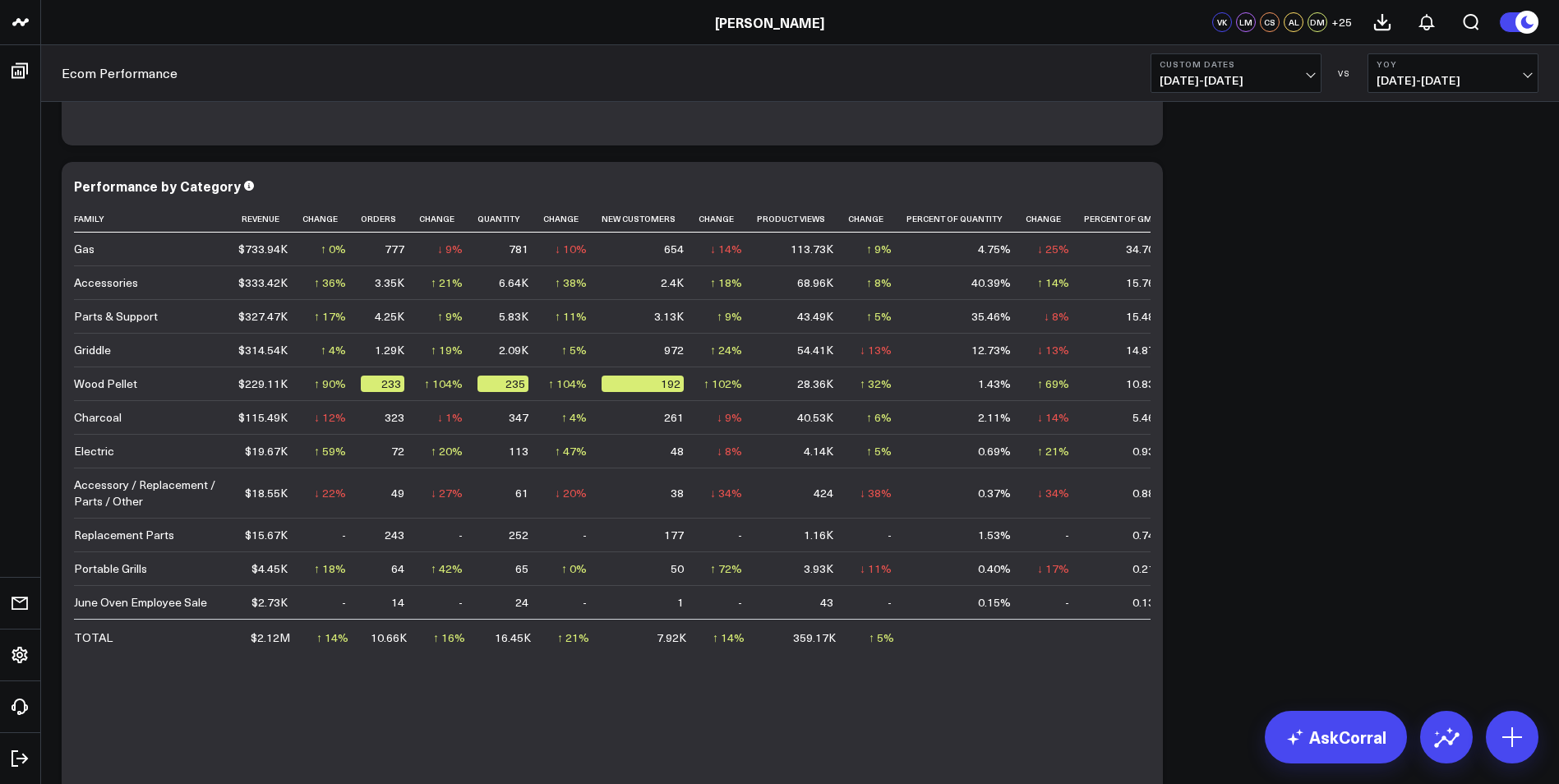
click at [1309, 74] on span "09/02/25 - 09/30/25" at bounding box center [1235, 80] width 153 height 13
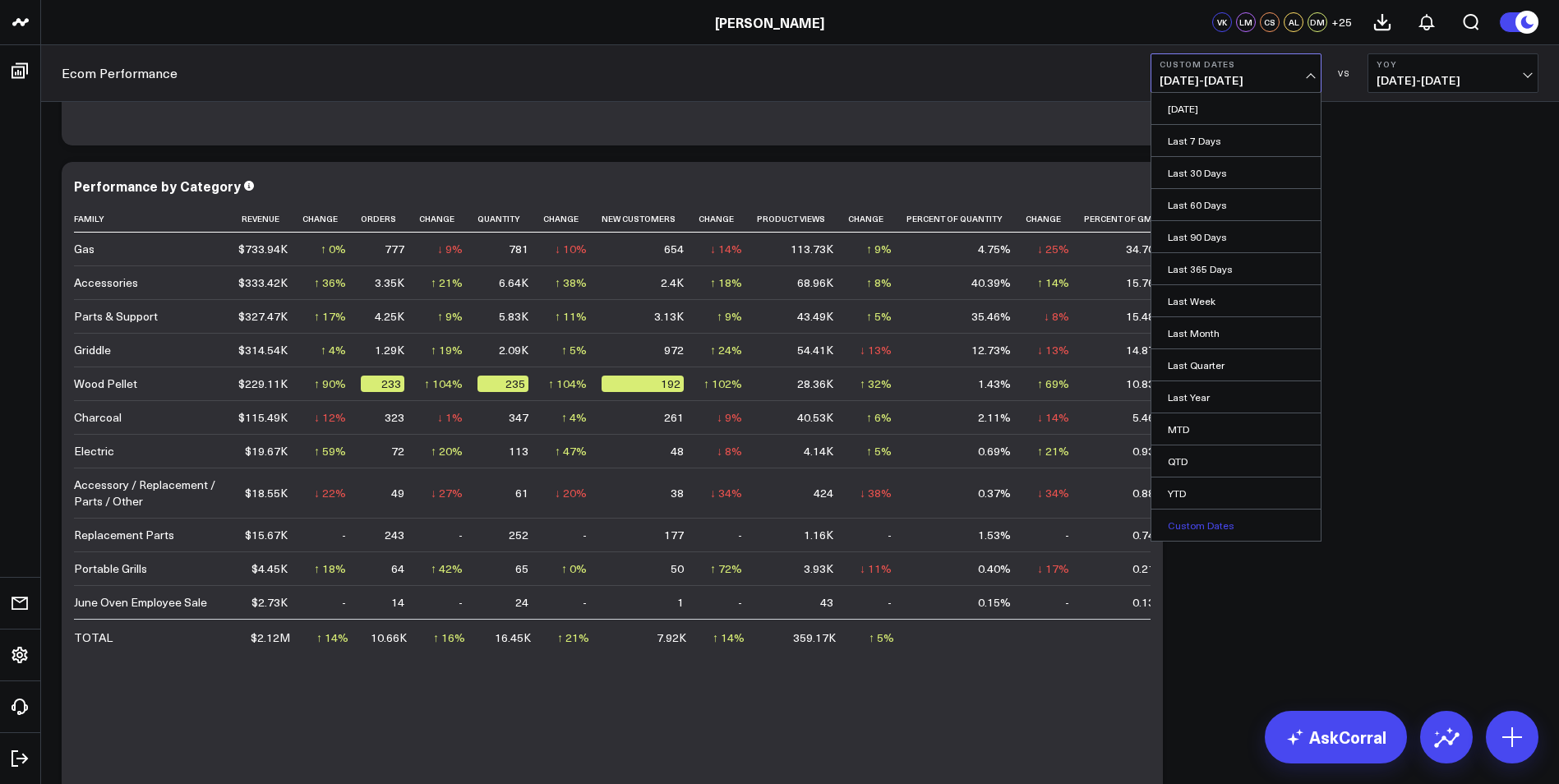
click at [1223, 528] on link "Custom Dates" at bounding box center [1236, 525] width 170 height 31
select select "9"
select select "2025"
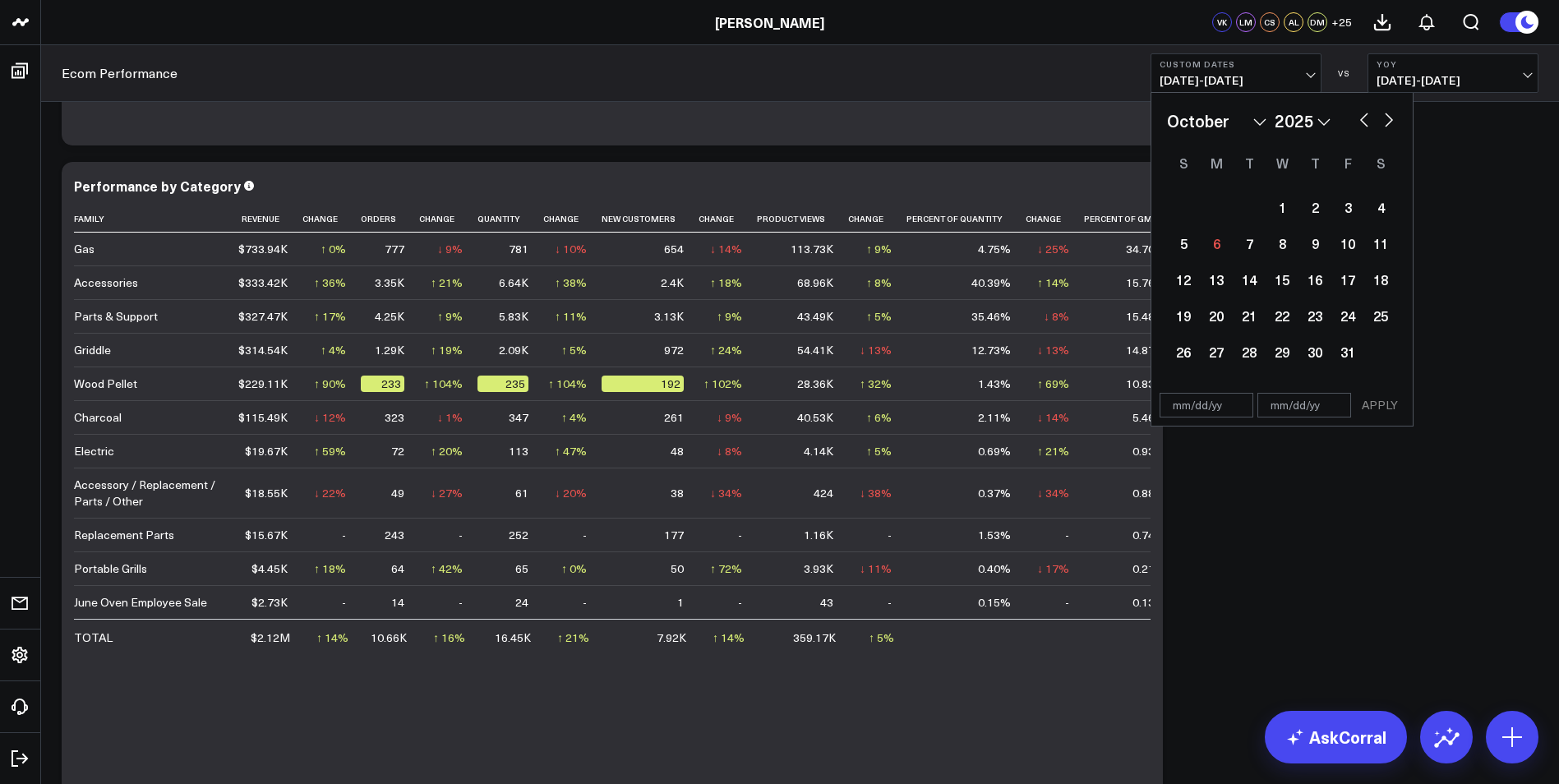
click at [1361, 118] on button "button" at bounding box center [1364, 118] width 16 height 20
select select "8"
select select "2025"
click at [1249, 361] on div "30" at bounding box center [1249, 352] width 33 height 33
type input "[DATE]"
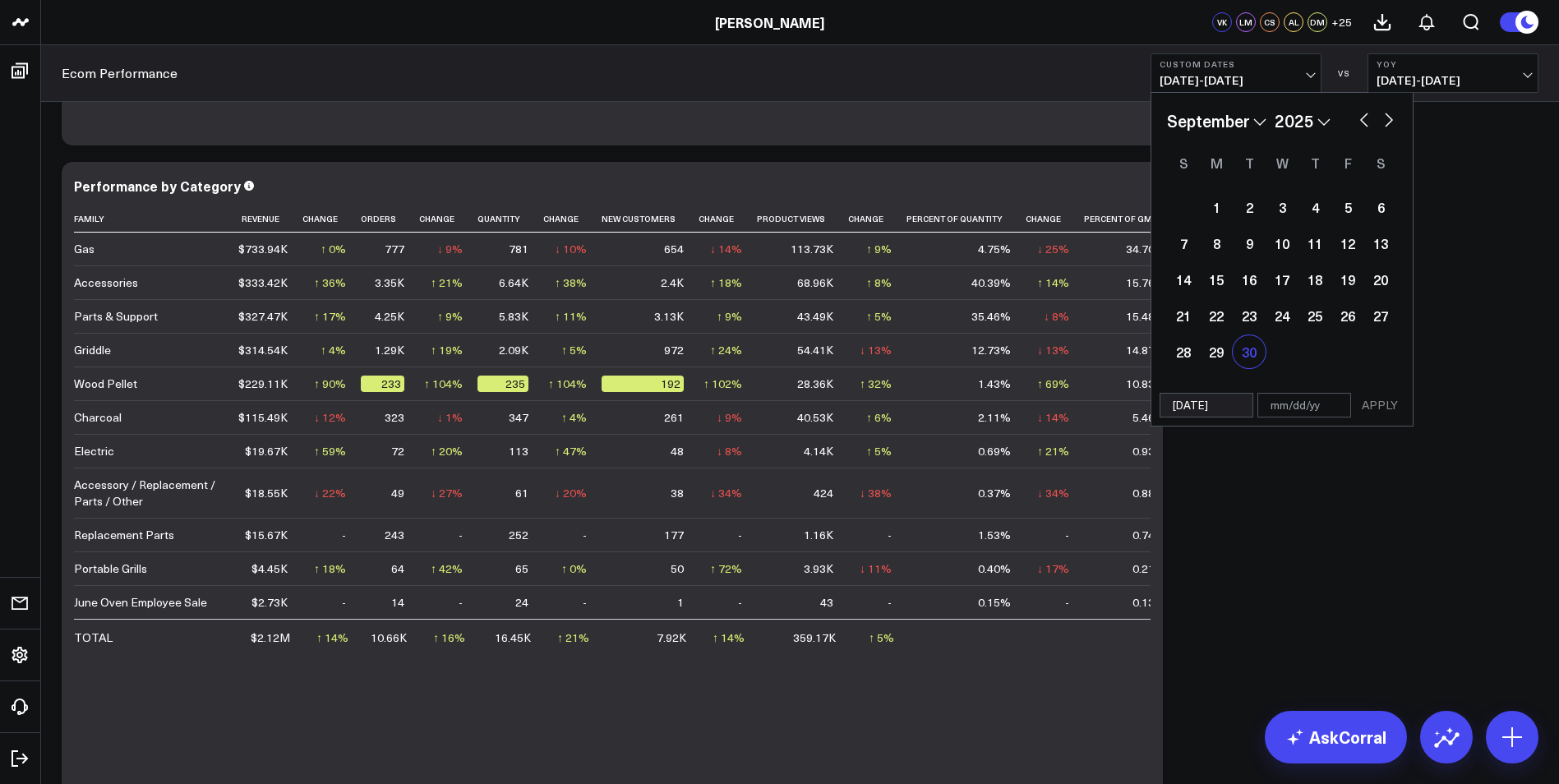
select select "8"
select select "2025"
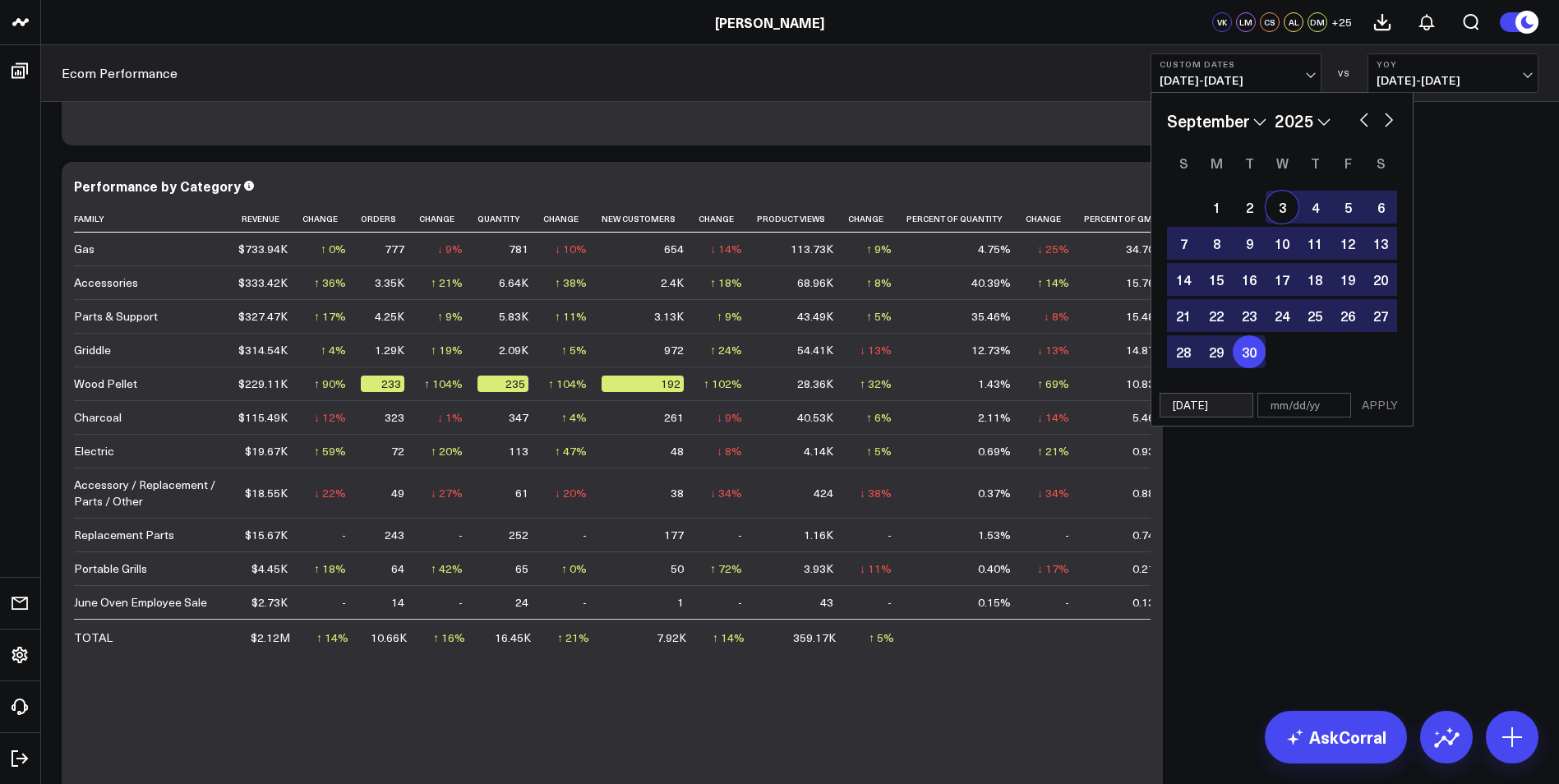
click at [1361, 114] on button "button" at bounding box center [1364, 118] width 16 height 20
select select "7"
select select "2025"
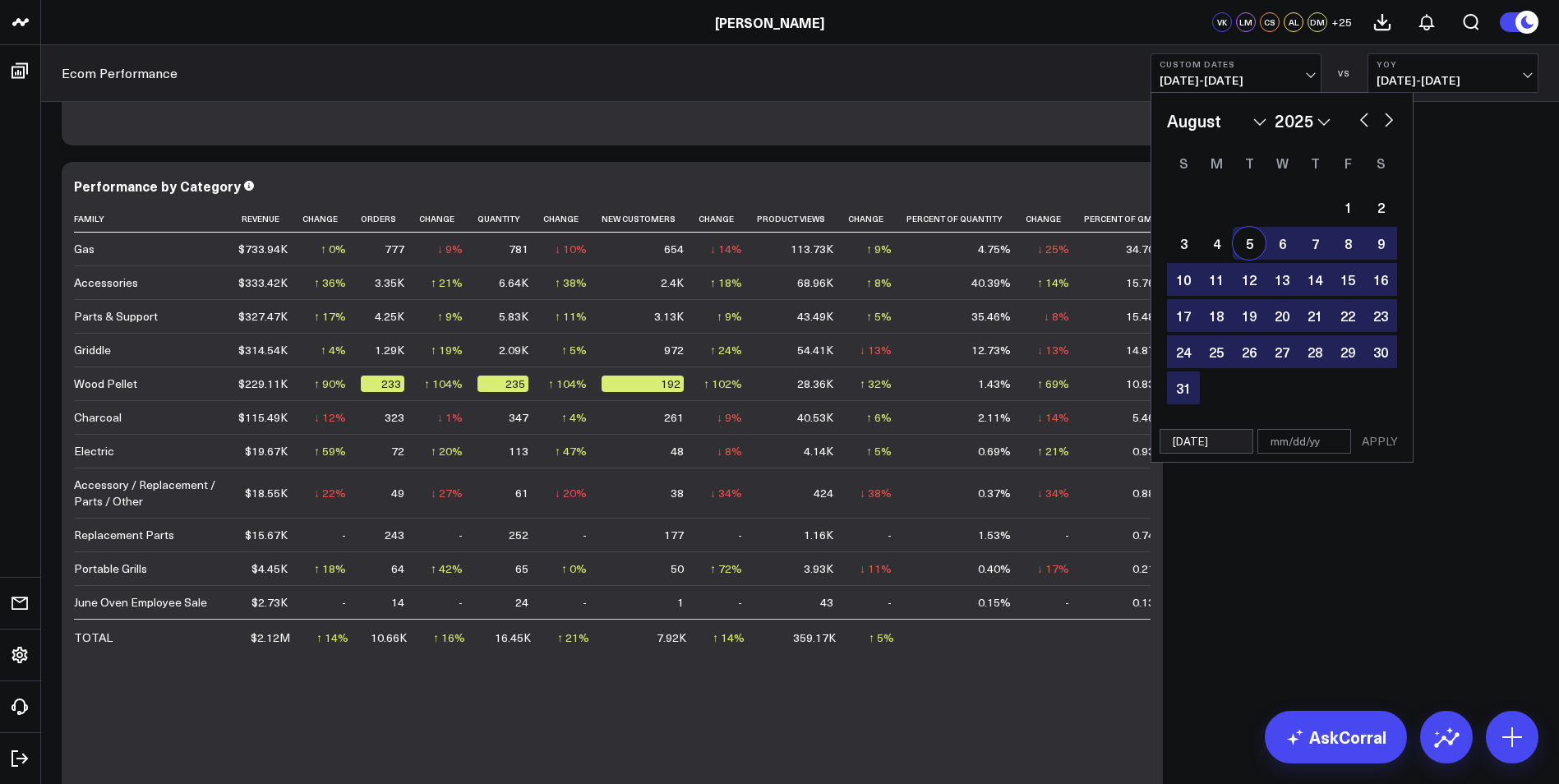
click at [1364, 116] on button "button" at bounding box center [1364, 118] width 16 height 20
select select "6"
select select "2025"
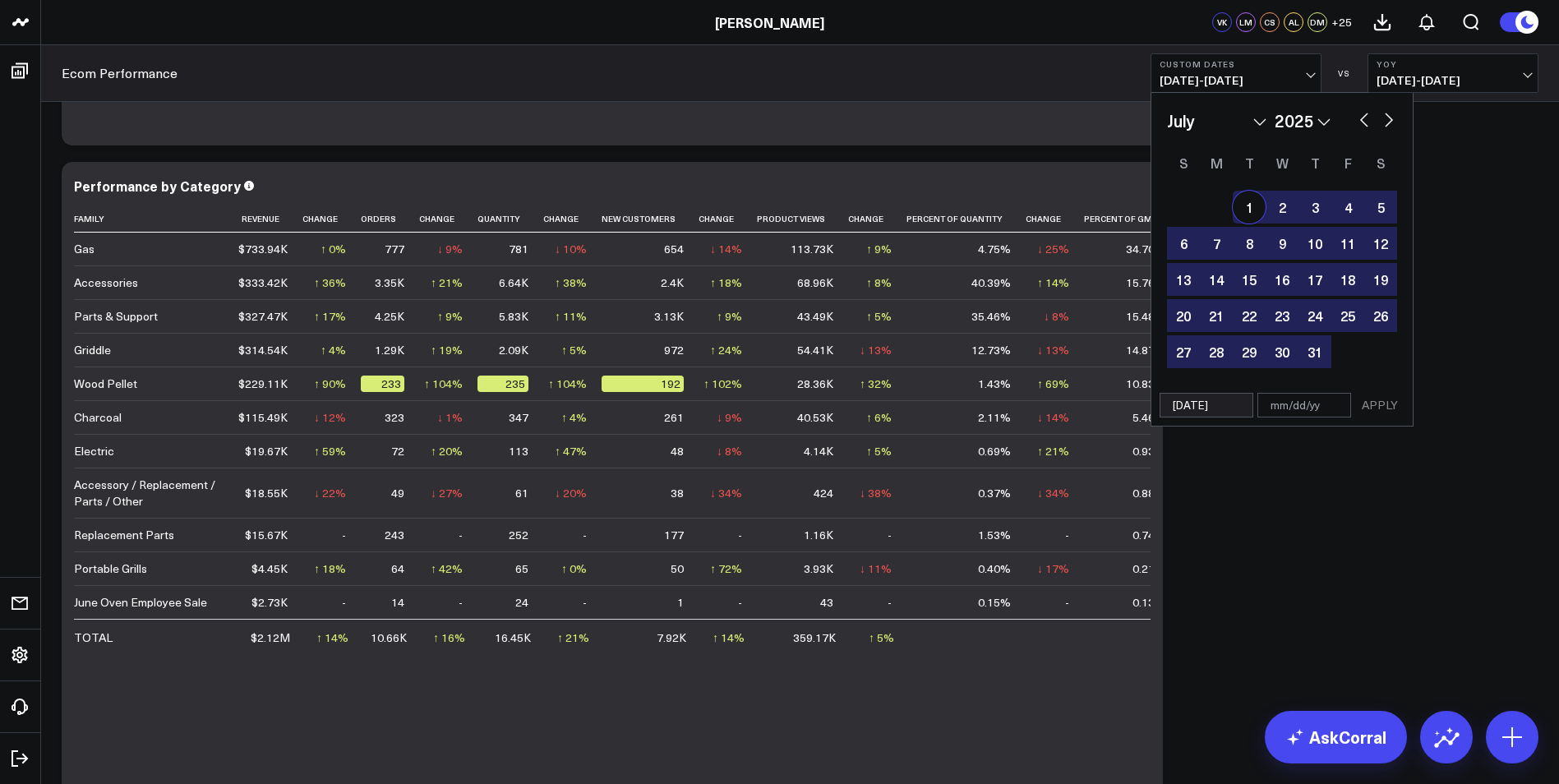
click at [1245, 209] on div "1" at bounding box center [1249, 207] width 33 height 33
type input "07/01/25"
type input "[DATE]"
select select "6"
select select "2025"
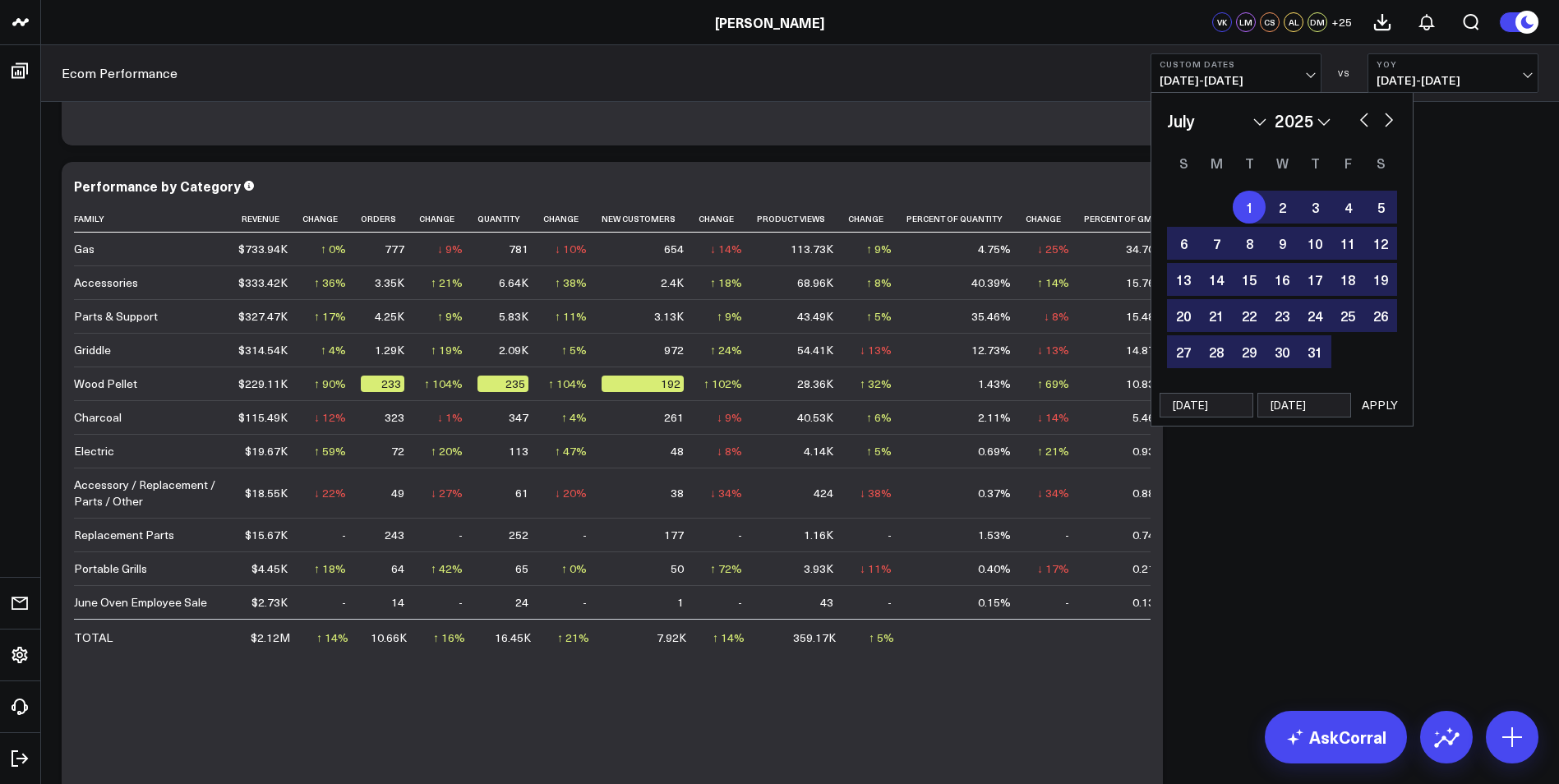
click at [1382, 402] on button "APPLY" at bounding box center [1380, 405] width 50 height 25
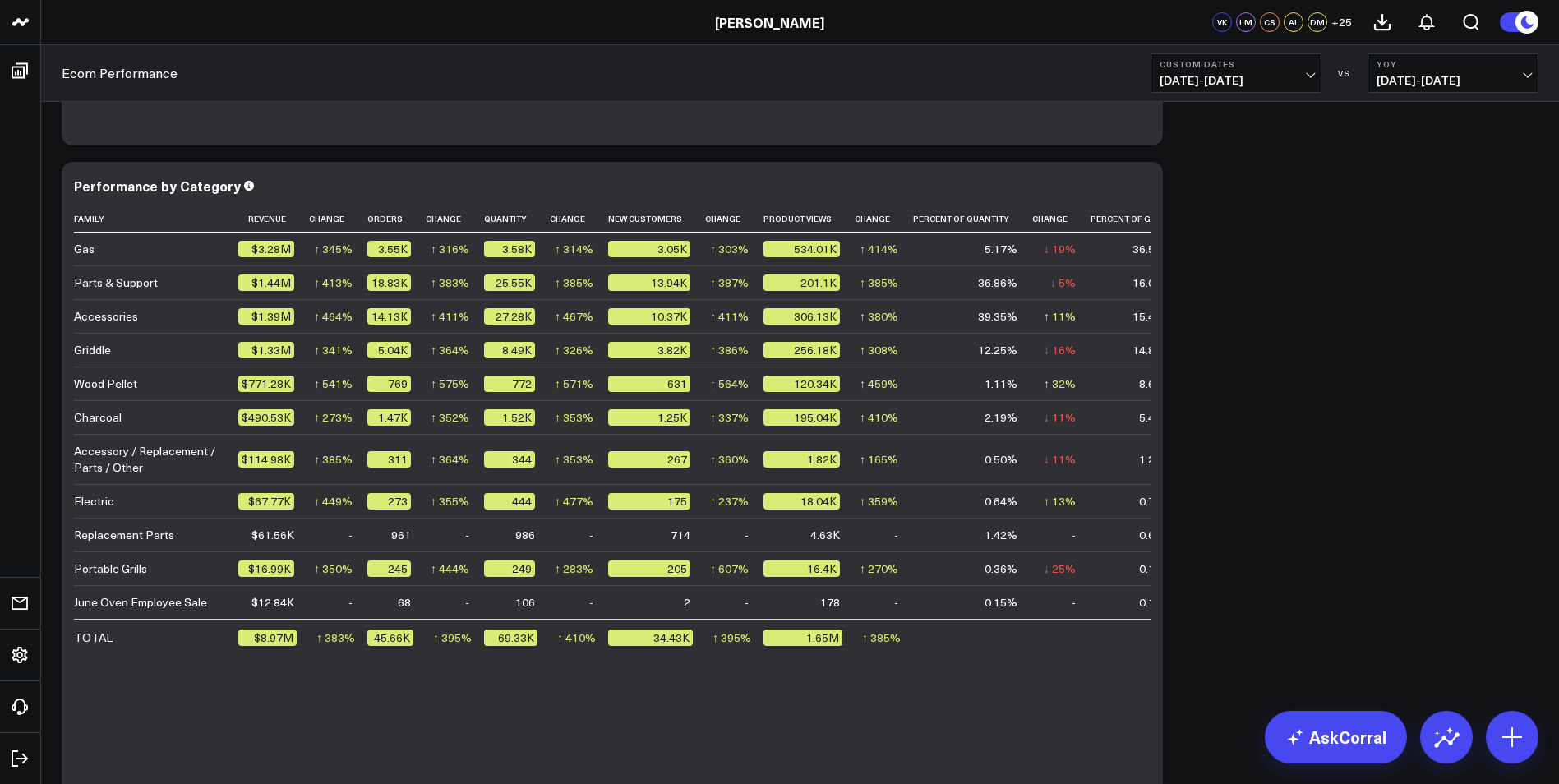
click at [1525, 74] on span "[DATE] - [DATE]" at bounding box center [1453, 80] width 153 height 13
click at [1425, 182] on link "YoY" at bounding box center [1453, 172] width 170 height 31
click at [1520, 77] on span "[DATE] - [DATE]" at bounding box center [1453, 80] width 153 height 13
click at [1435, 111] on link "Previous Period" at bounding box center [1453, 108] width 170 height 31
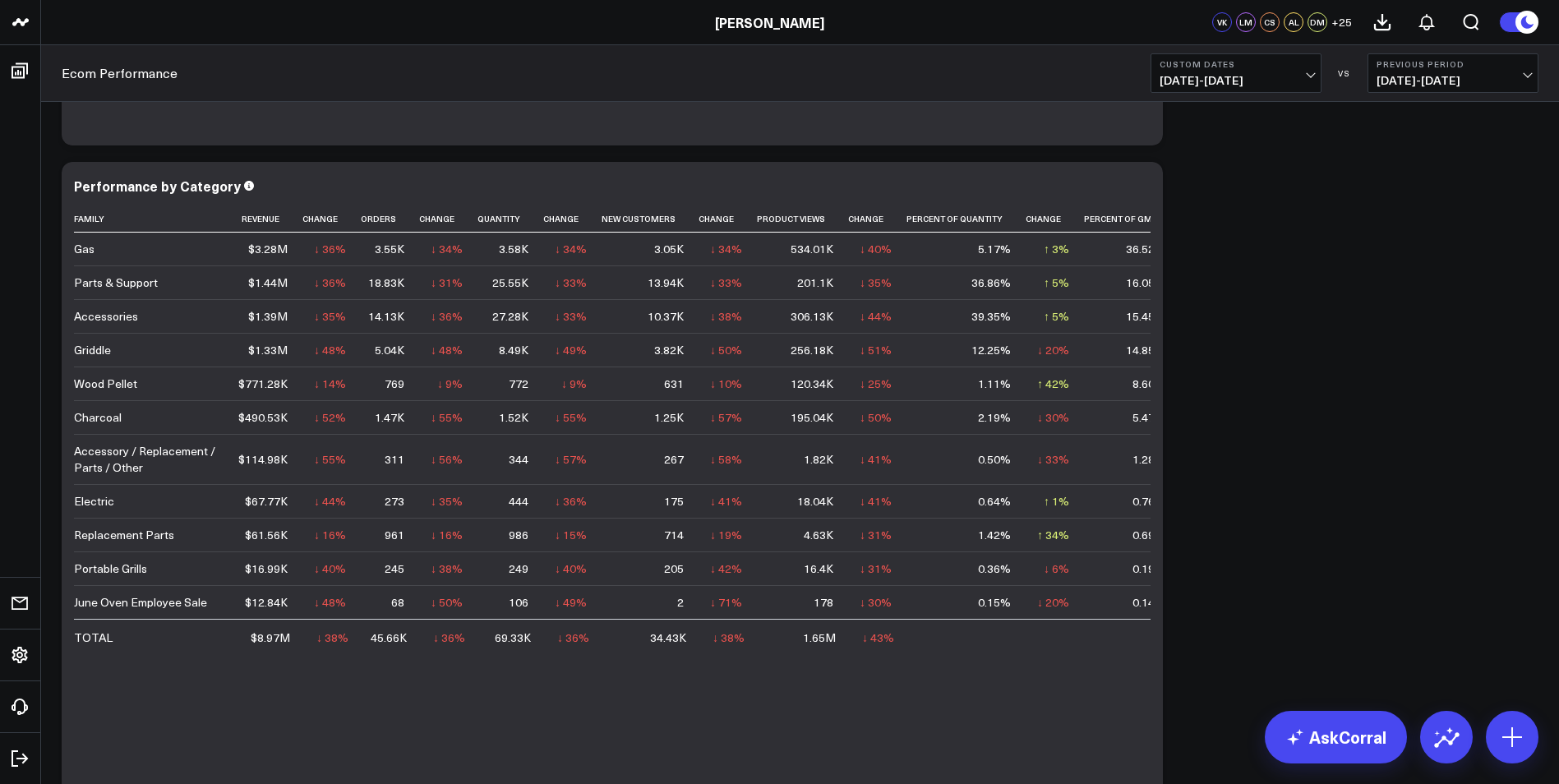
click at [1520, 72] on button "Previous Period 03/31/25 - 06/30/25" at bounding box center [1453, 73] width 171 height 39
click at [1391, 172] on link "YoY" at bounding box center [1453, 172] width 170 height 31
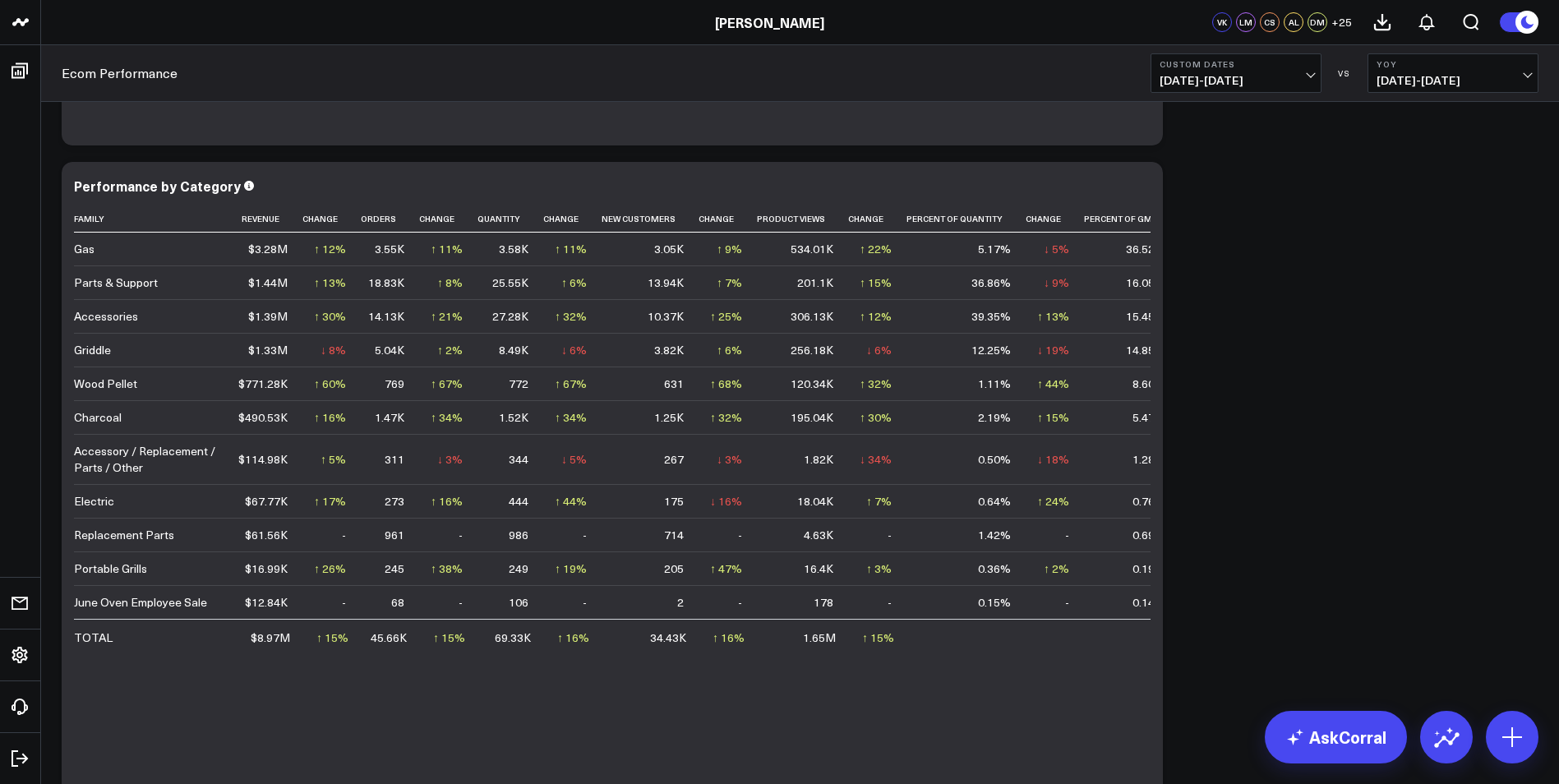
click at [1300, 72] on button "Custom Dates 07/01/25 - 09/30/25" at bounding box center [1236, 73] width 171 height 39
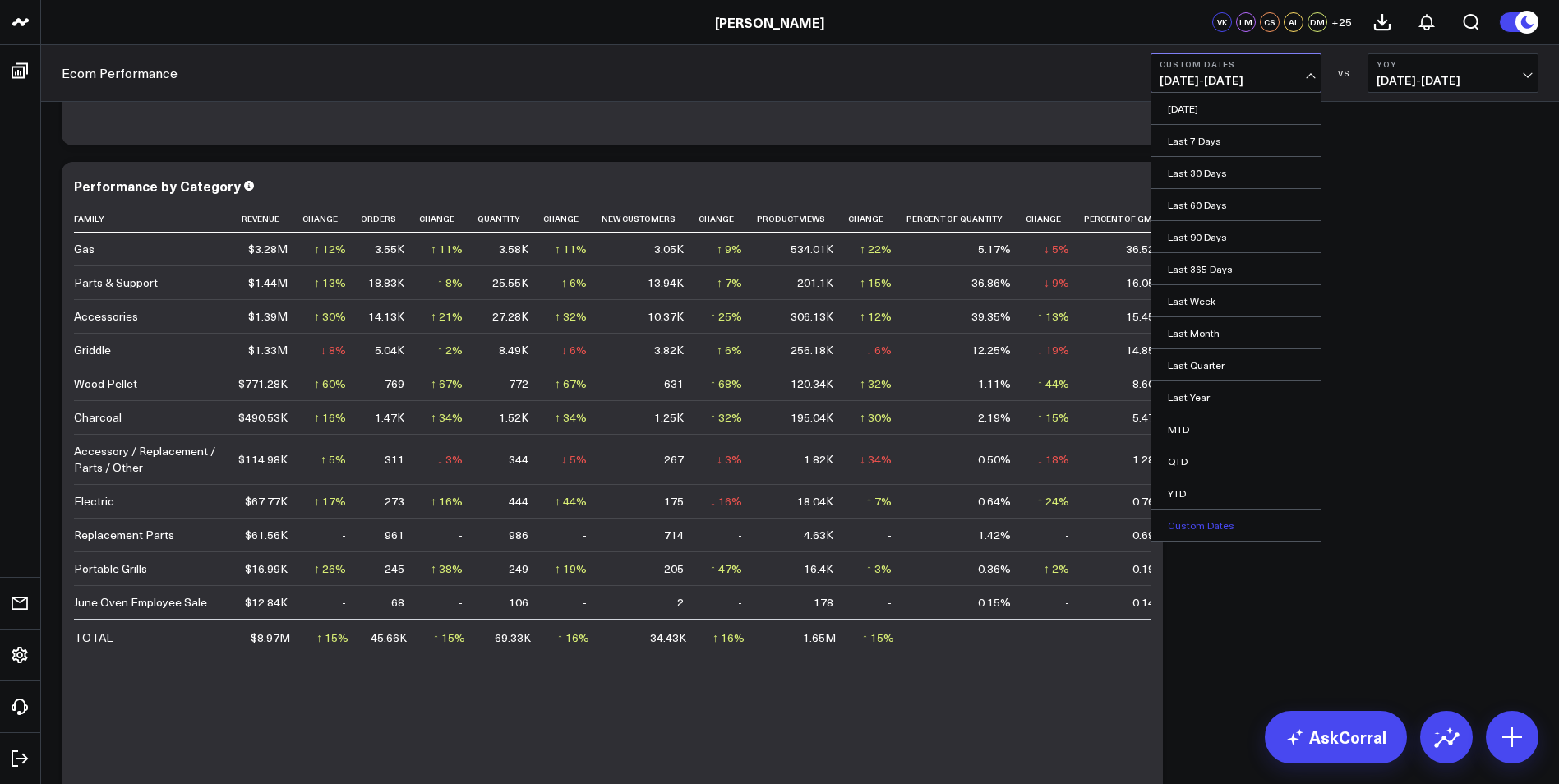
click at [1235, 520] on link "Custom Dates" at bounding box center [1236, 525] width 170 height 31
select select "9"
select select "2025"
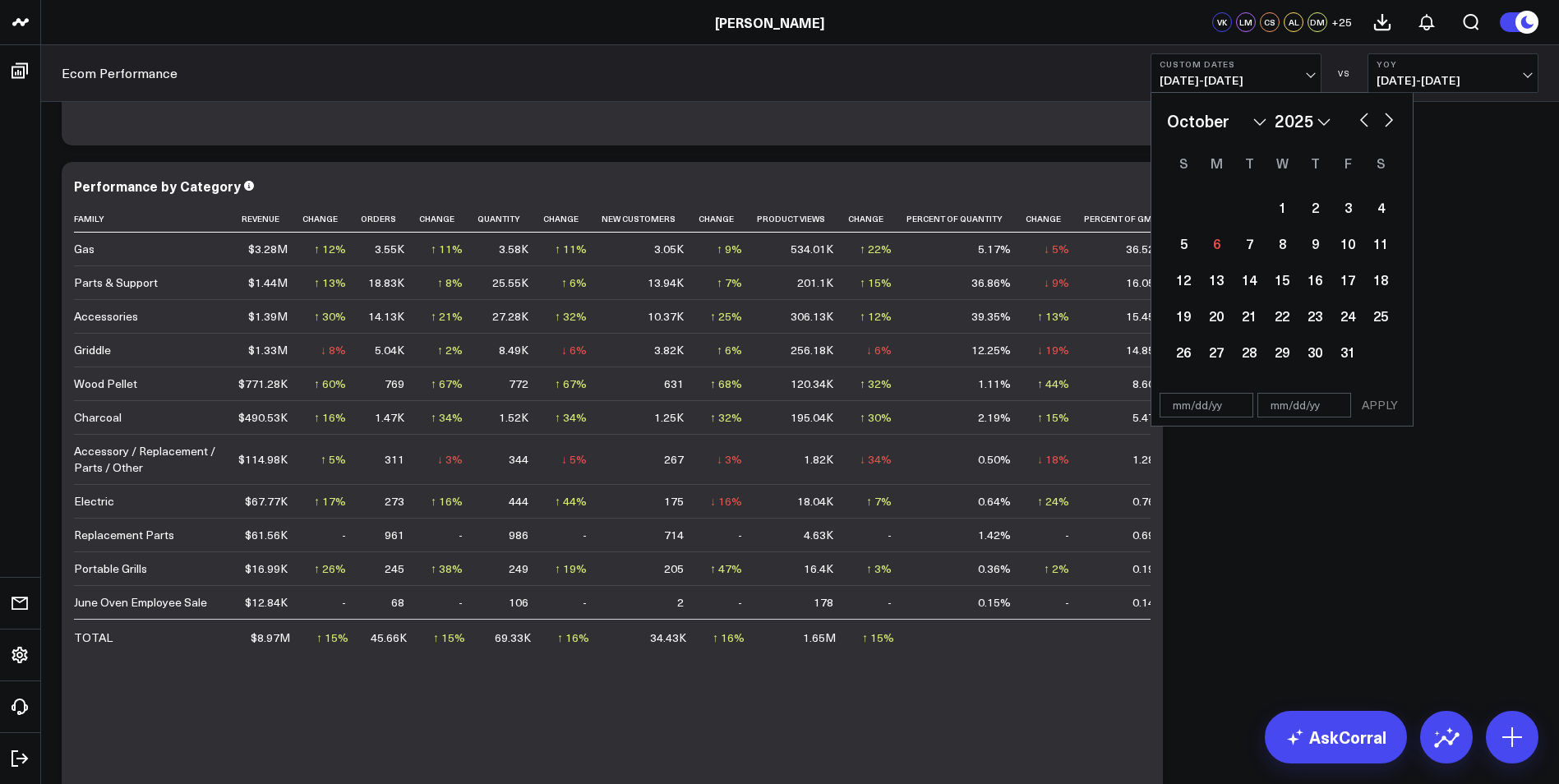
click at [1359, 121] on button "button" at bounding box center [1364, 118] width 16 height 20
select select "8"
select select "2025"
click at [1244, 356] on div "30" at bounding box center [1249, 352] width 33 height 33
type input "[DATE]"
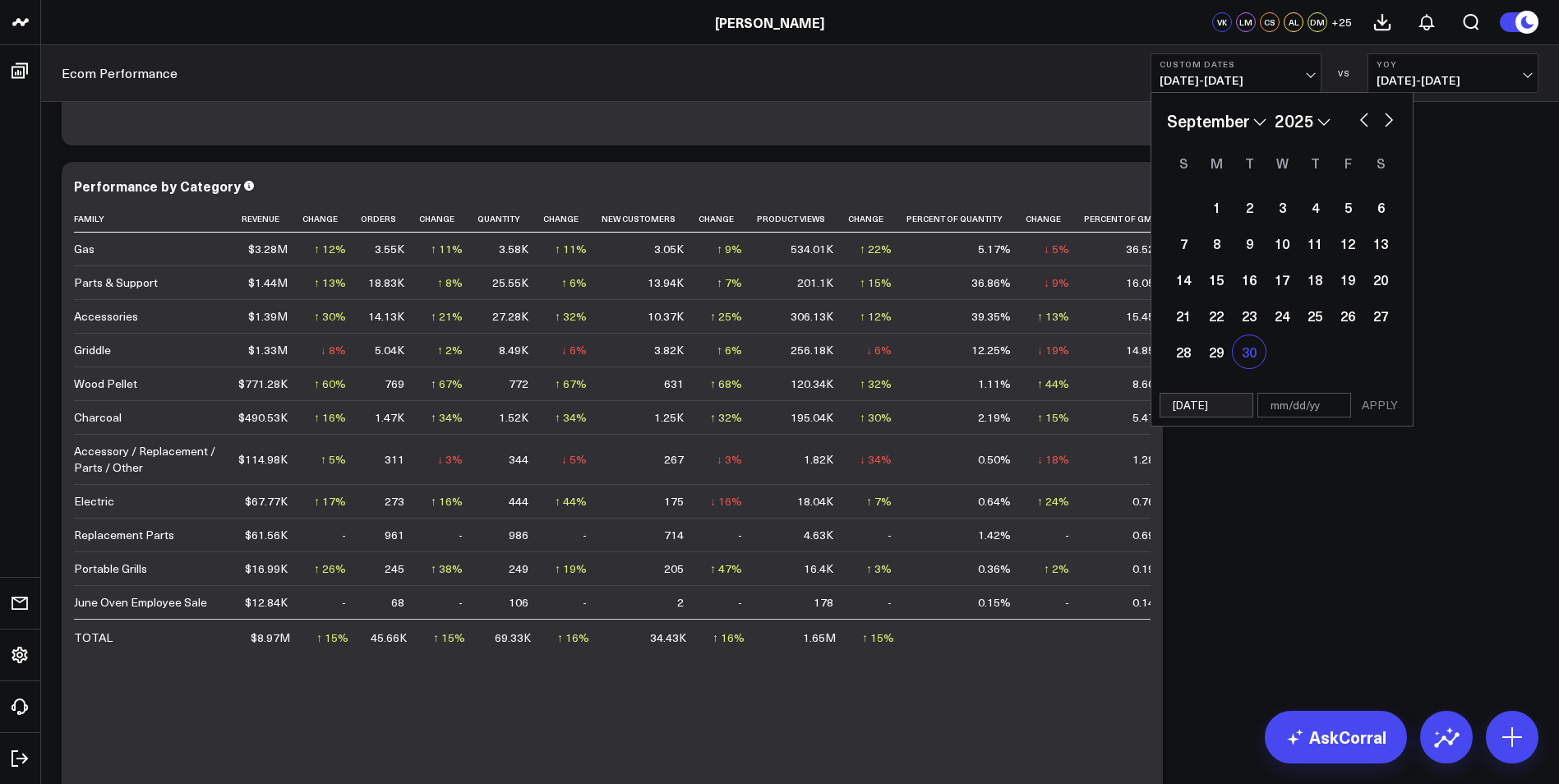
select select "8"
select select "2025"
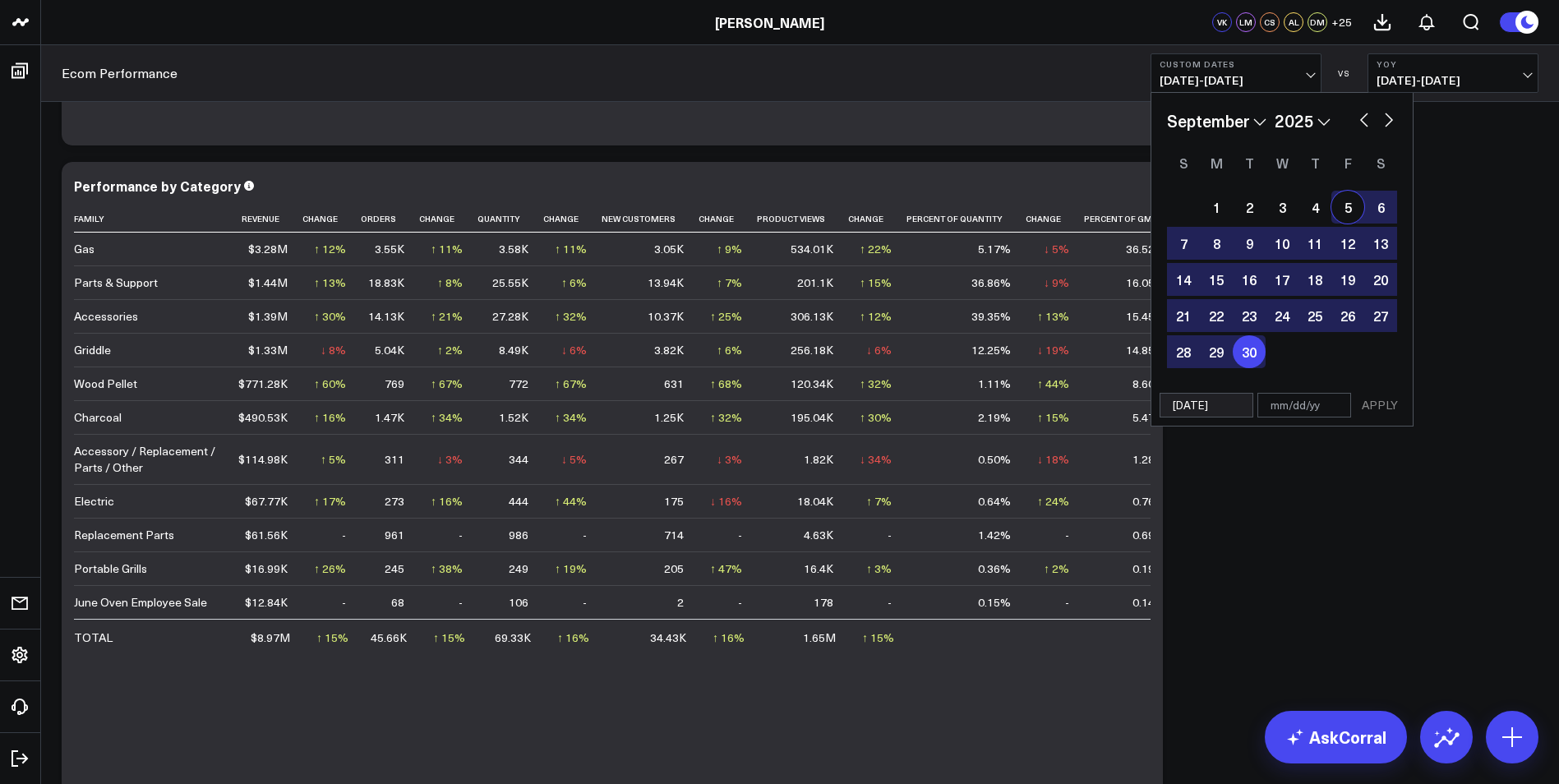
click at [1356, 126] on button "button" at bounding box center [1364, 118] width 16 height 20
select select "7"
select select "2025"
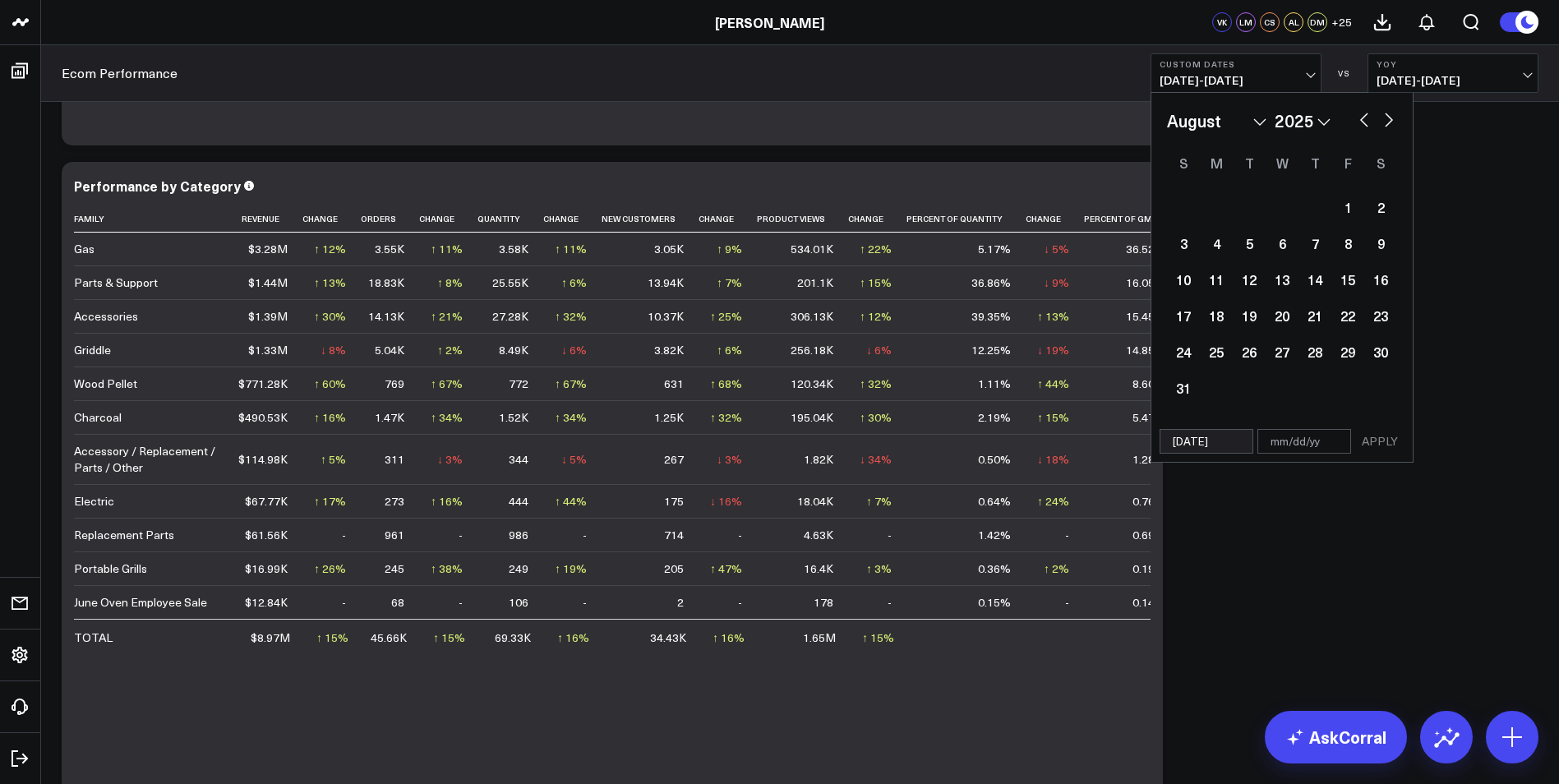
click at [1364, 113] on button "button" at bounding box center [1364, 118] width 16 height 20
select select "6"
select select "2025"
click at [1364, 113] on button "button" at bounding box center [1364, 118] width 16 height 20
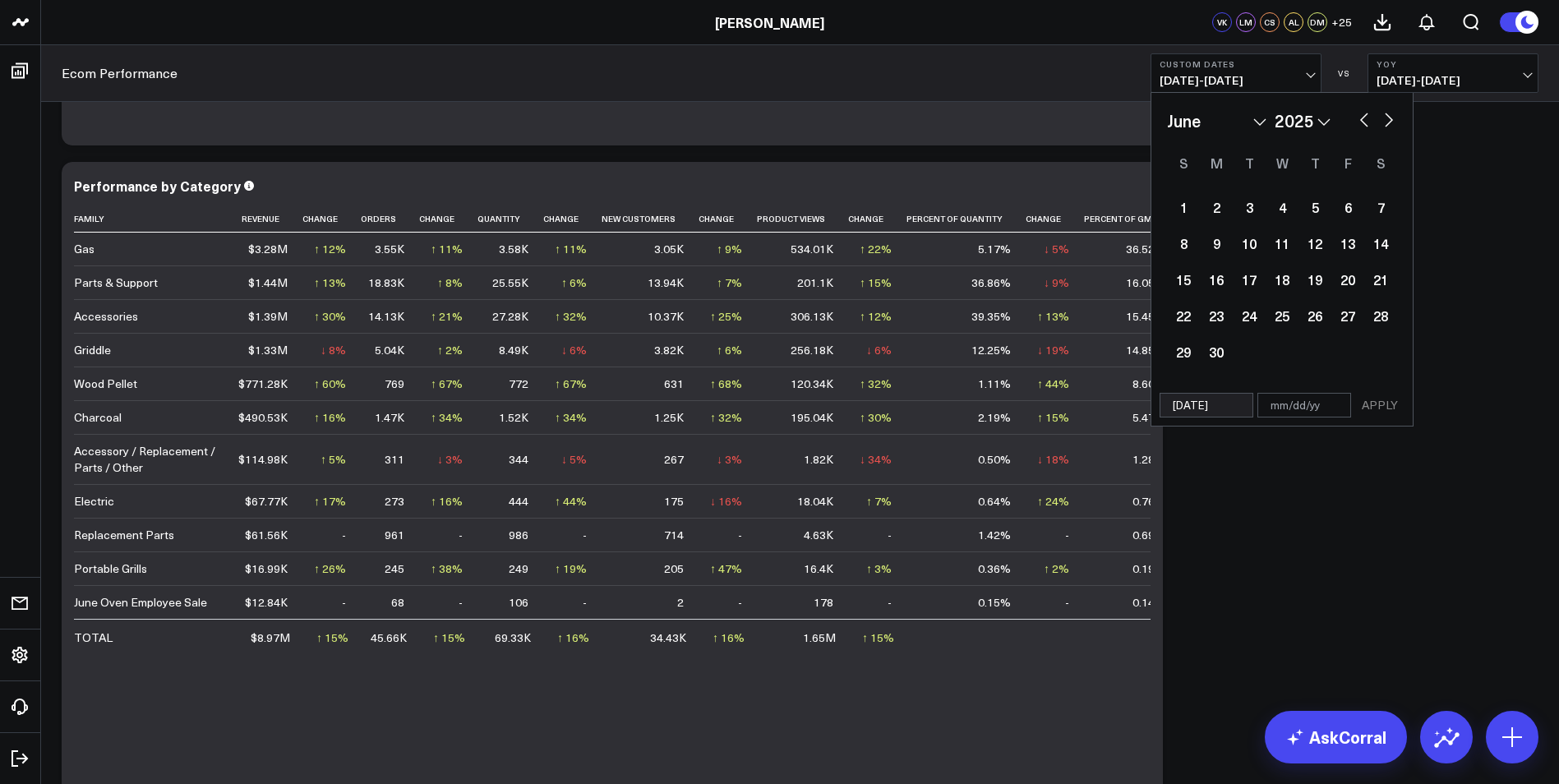
select select "3"
select select "2025"
click at [1364, 113] on button "button" at bounding box center [1364, 118] width 16 height 20
select select "2"
select select "2025"
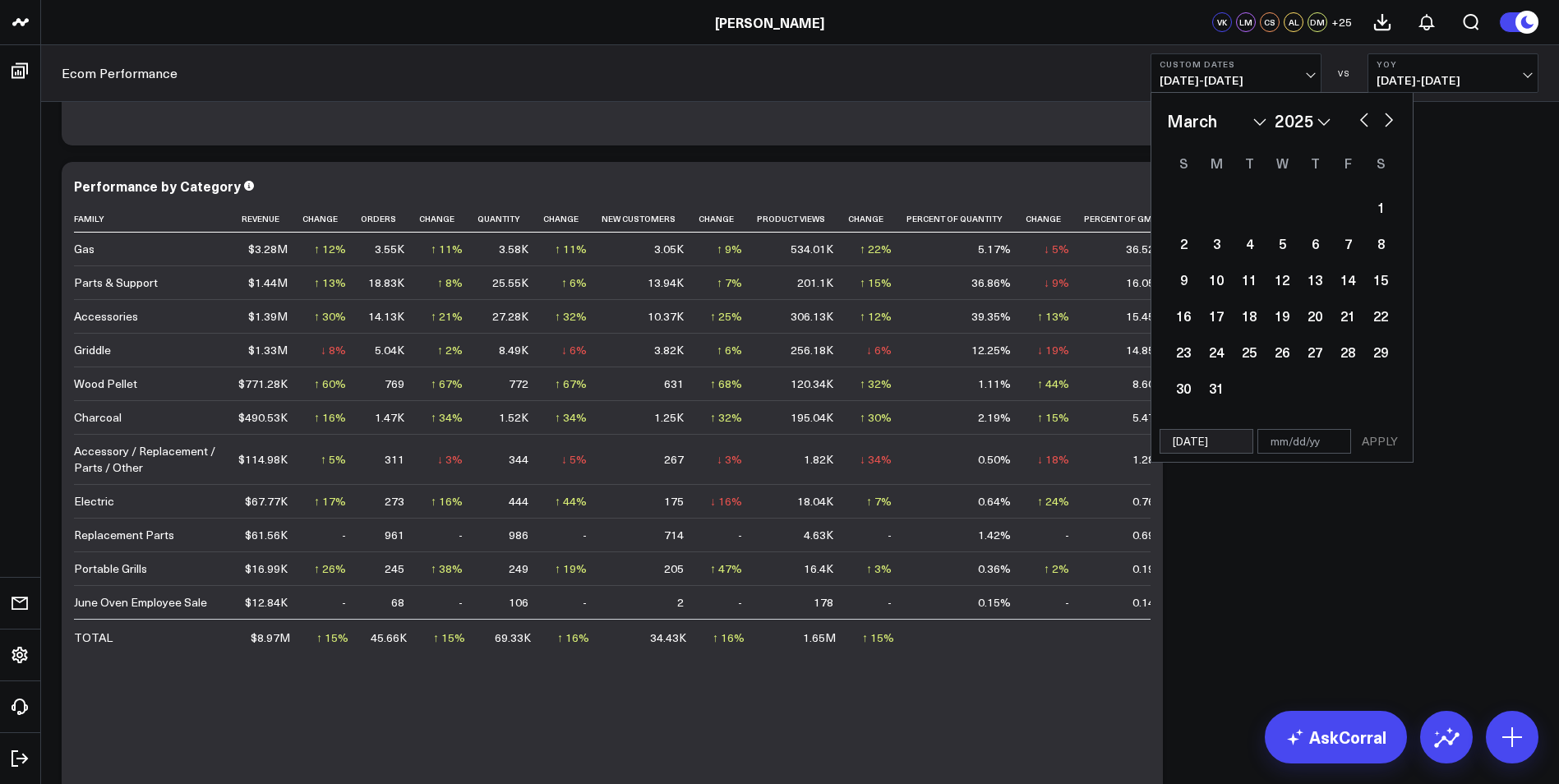
click at [1364, 113] on button "button" at bounding box center [1364, 118] width 16 height 20
select select "2025"
click at [1364, 113] on button "button" at bounding box center [1364, 118] width 16 height 20
select select "11"
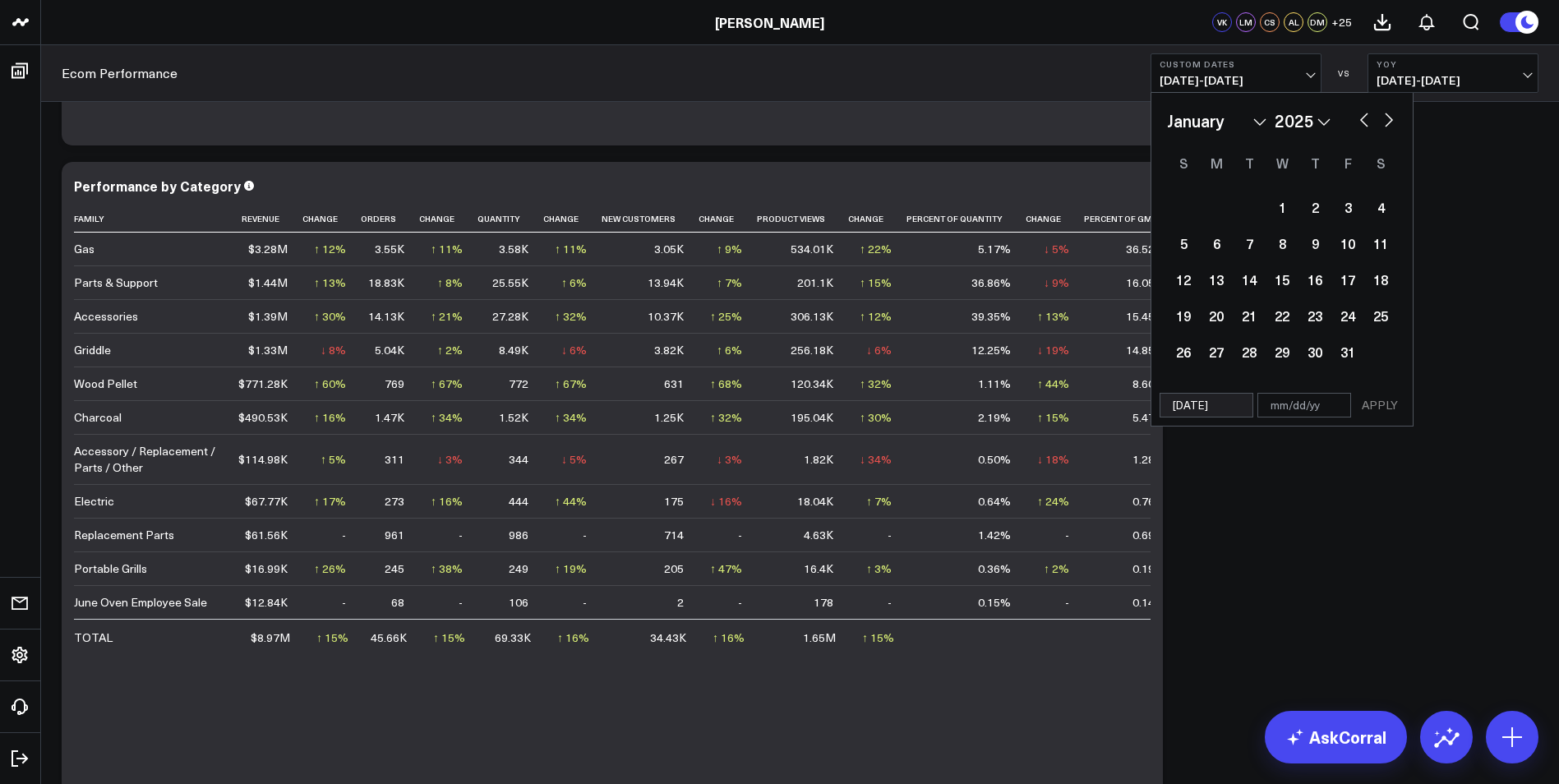
select select "2024"
click at [1364, 113] on button "button" at bounding box center [1364, 118] width 16 height 20
select select "10"
select select "2024"
click at [1363, 113] on button "button" at bounding box center [1364, 118] width 16 height 20
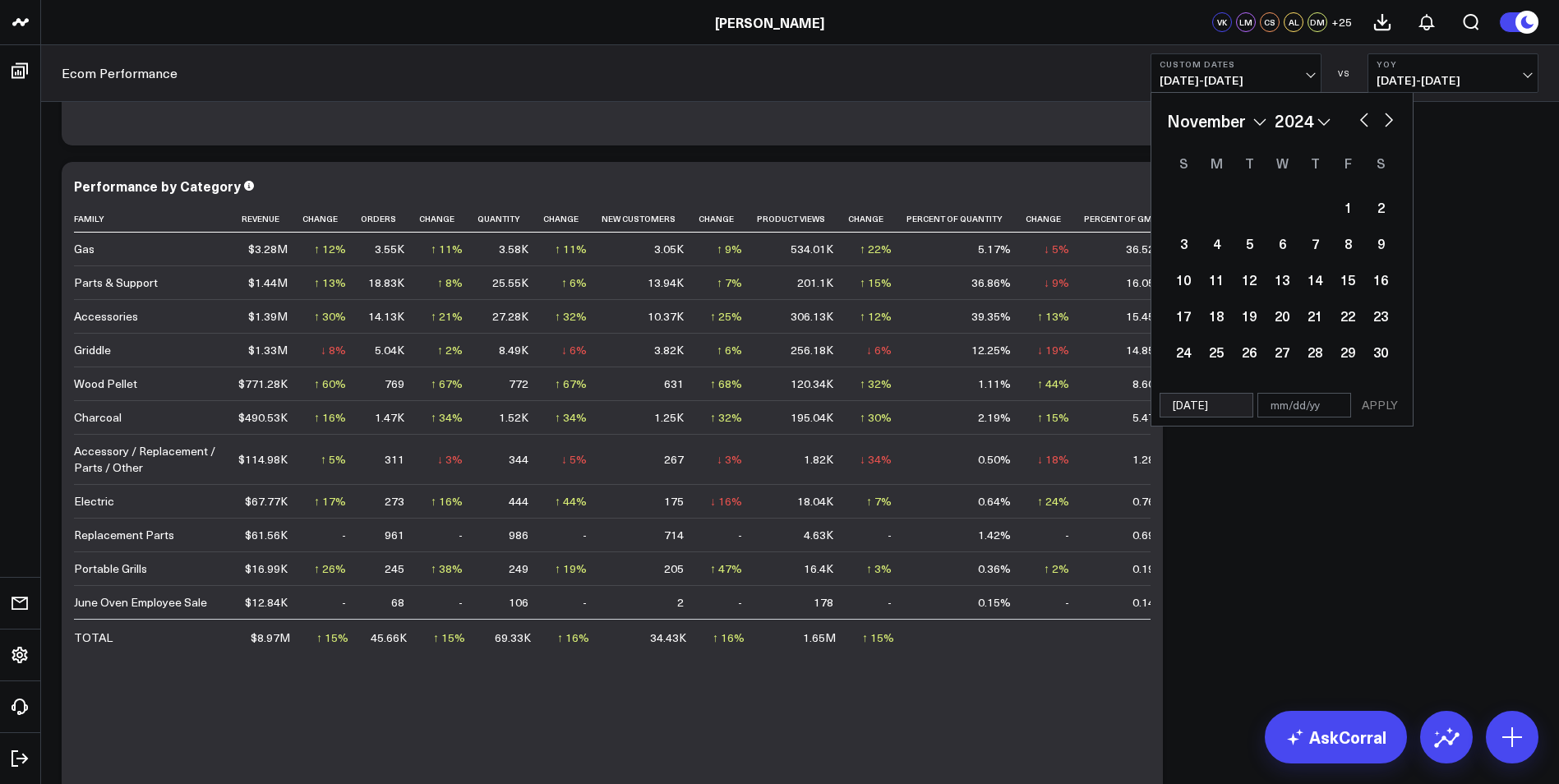
select select "9"
select select "2024"
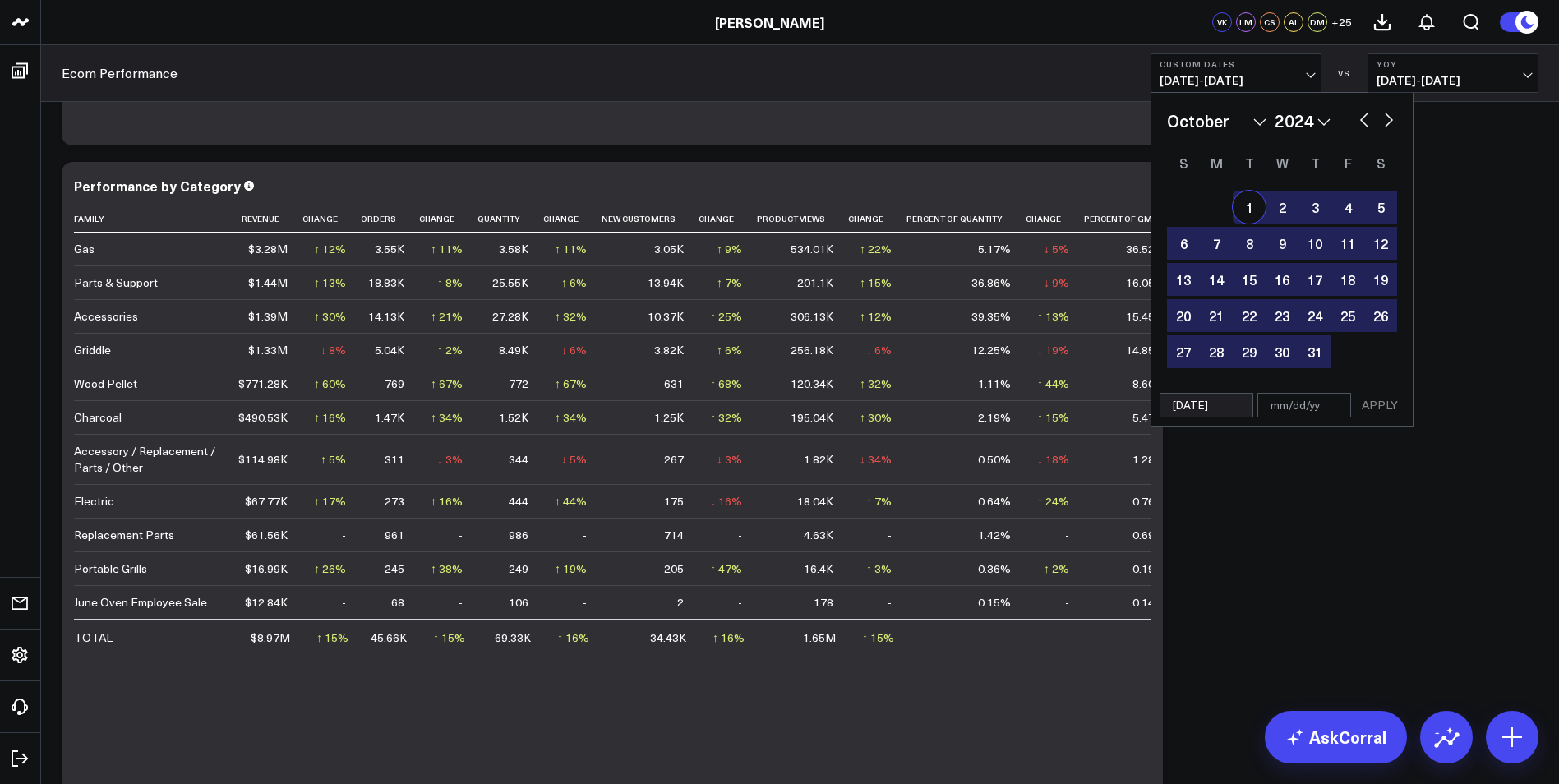
click at [1238, 206] on div "1" at bounding box center [1249, 207] width 33 height 33
type input "10/01/24"
type input "[DATE]"
select select "9"
select select "2024"
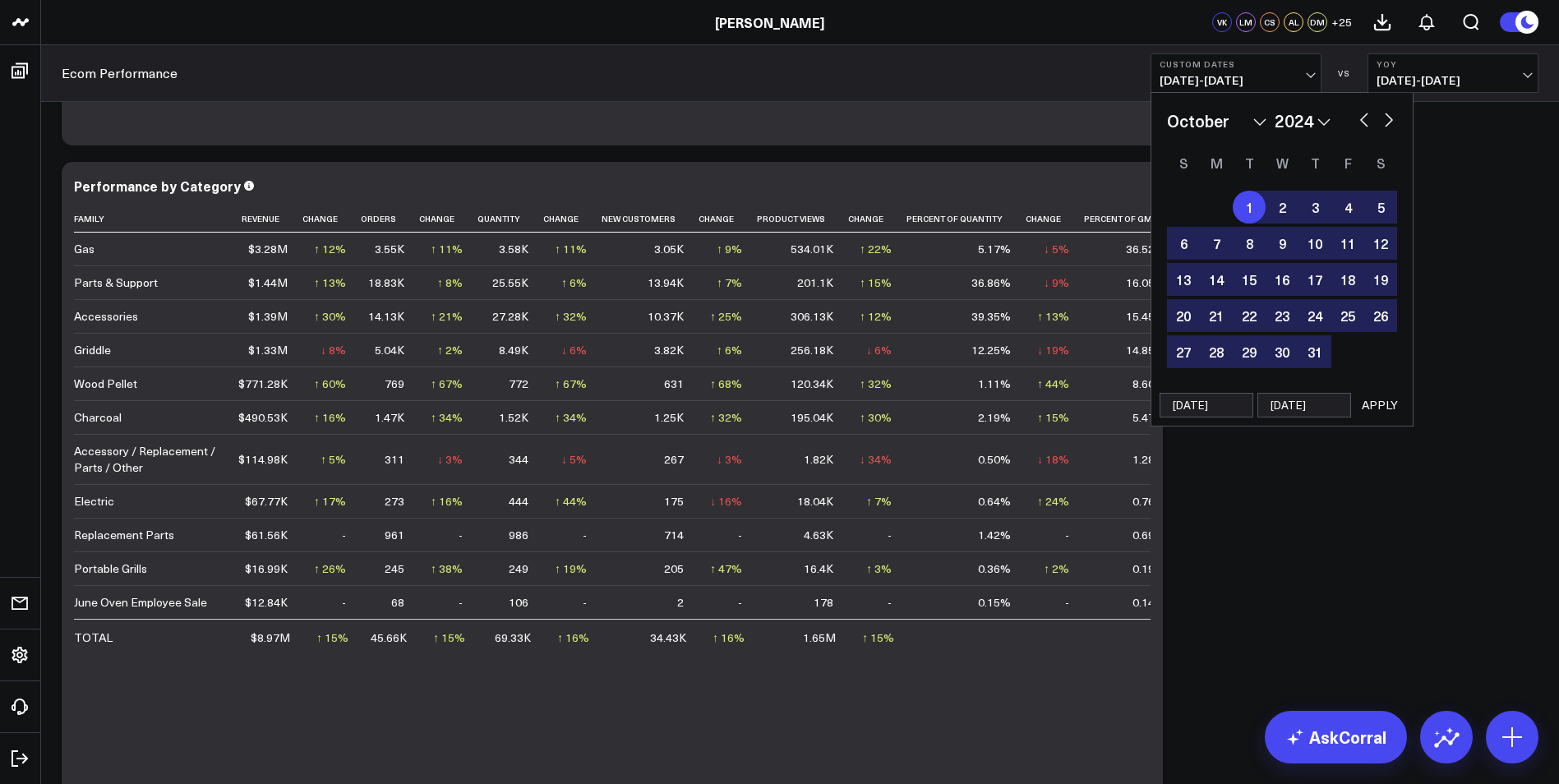
click at [1391, 401] on button "APPLY" at bounding box center [1380, 405] width 50 height 25
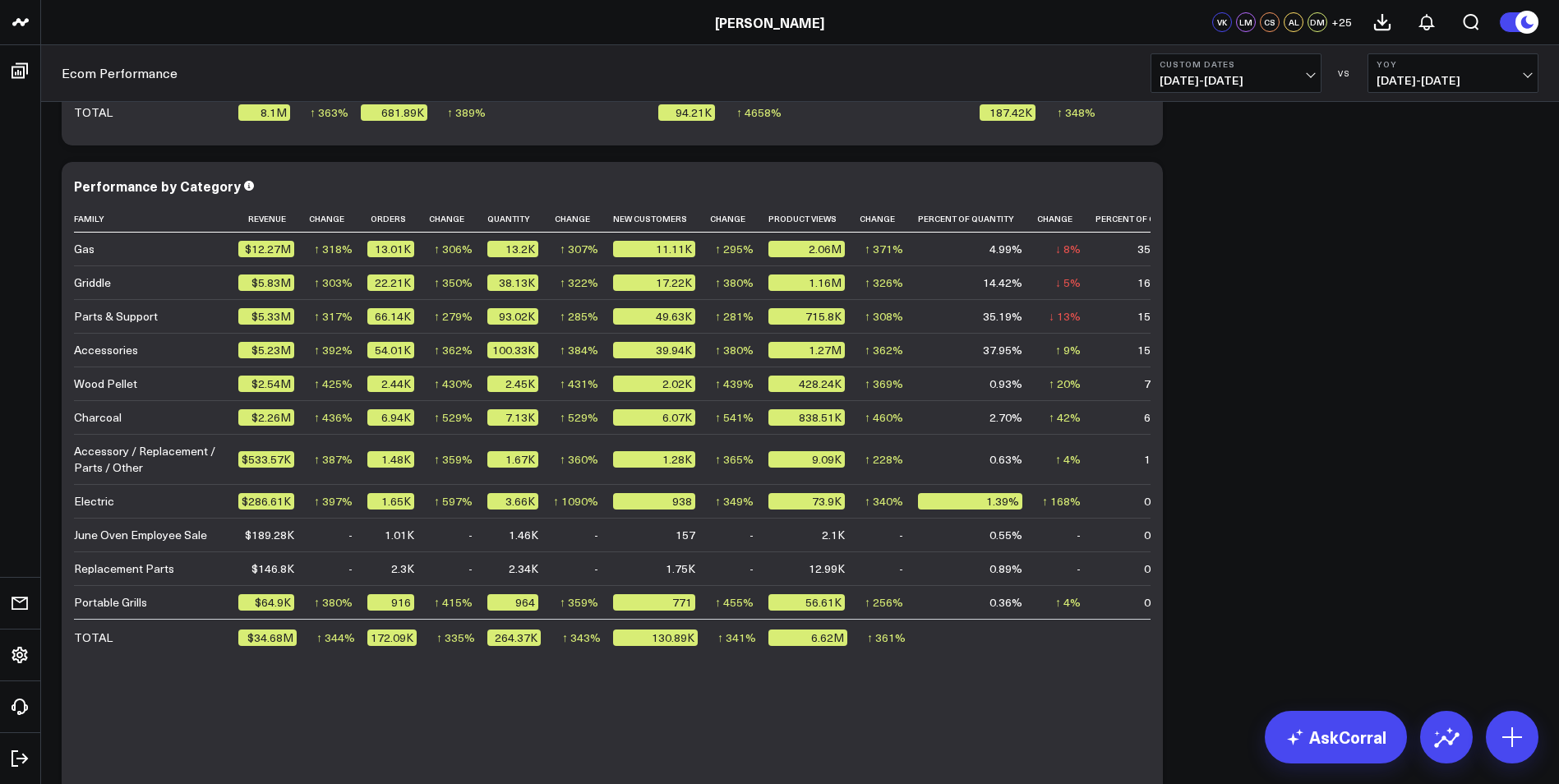
click at [1519, 84] on span "[DATE] - [DATE]" at bounding box center [1453, 80] width 153 height 13
click at [1420, 104] on link "Previous Period" at bounding box center [1453, 108] width 170 height 31
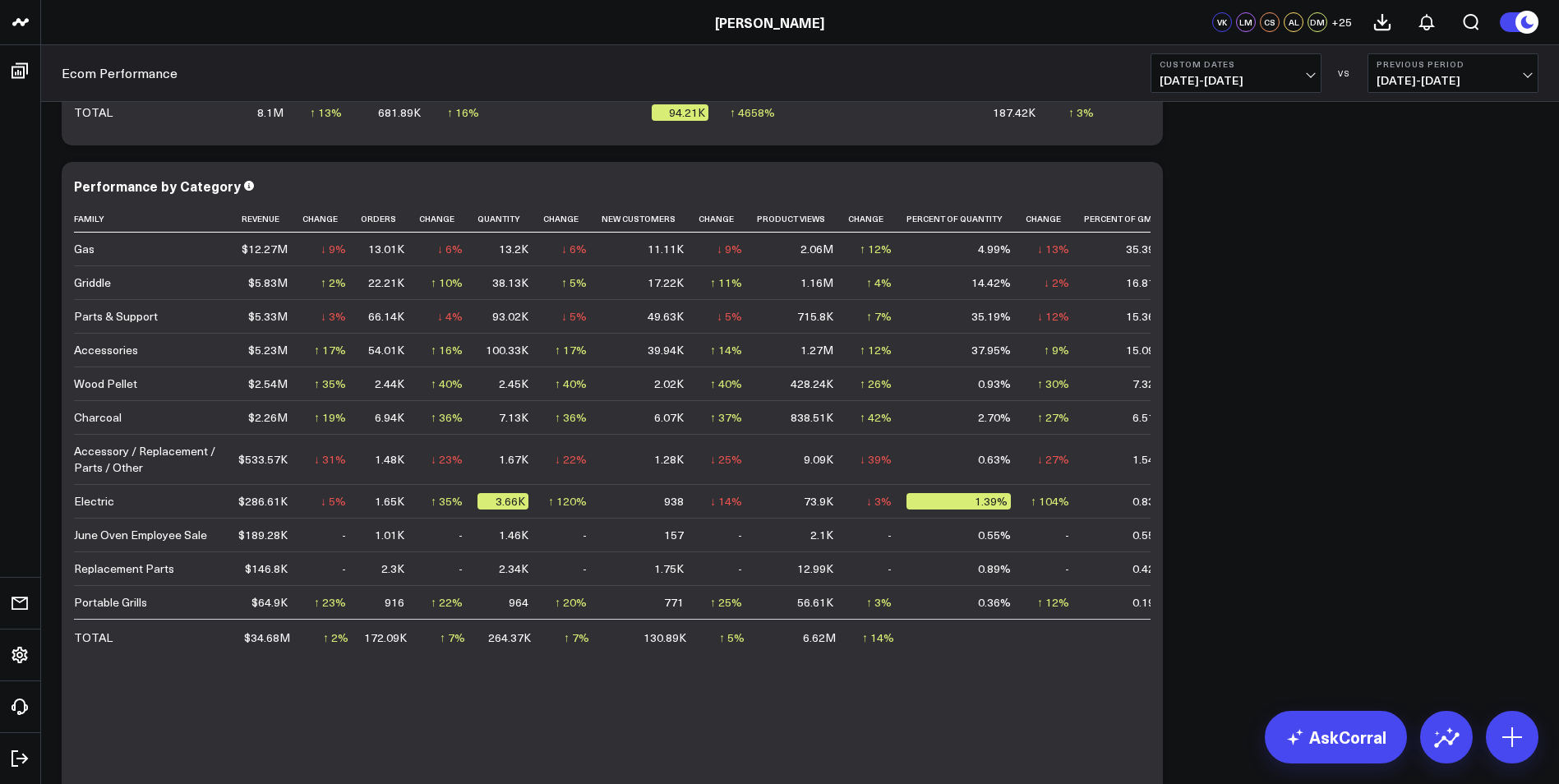
click at [1525, 69] on button "Previous Period 10/02/23 - 09/30/24" at bounding box center [1453, 73] width 171 height 39
click at [1407, 170] on link "YoY" at bounding box center [1453, 172] width 170 height 31
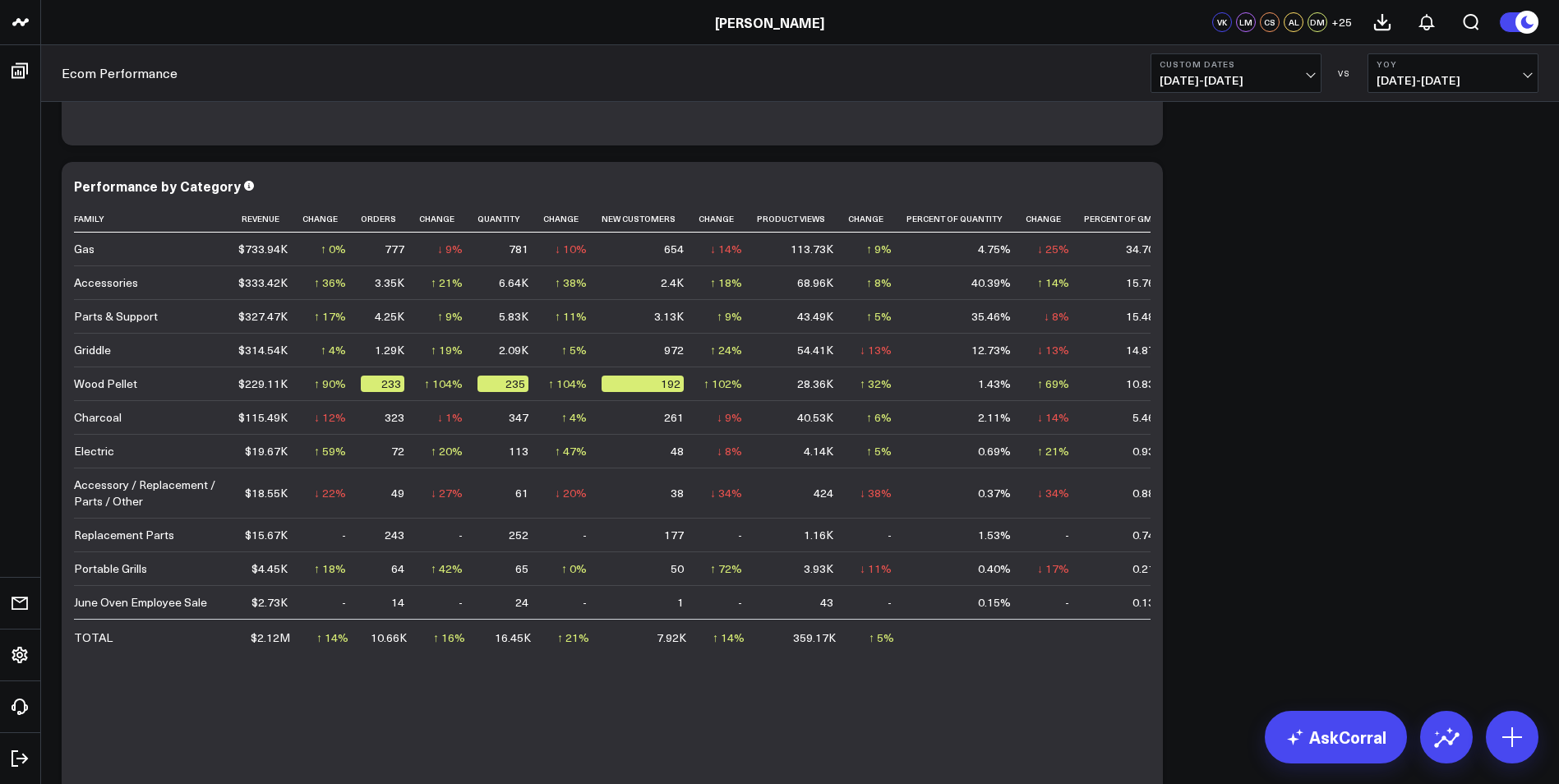
click at [1313, 67] on button "Custom Dates [DATE] - [DATE]" at bounding box center [1236, 73] width 171 height 39
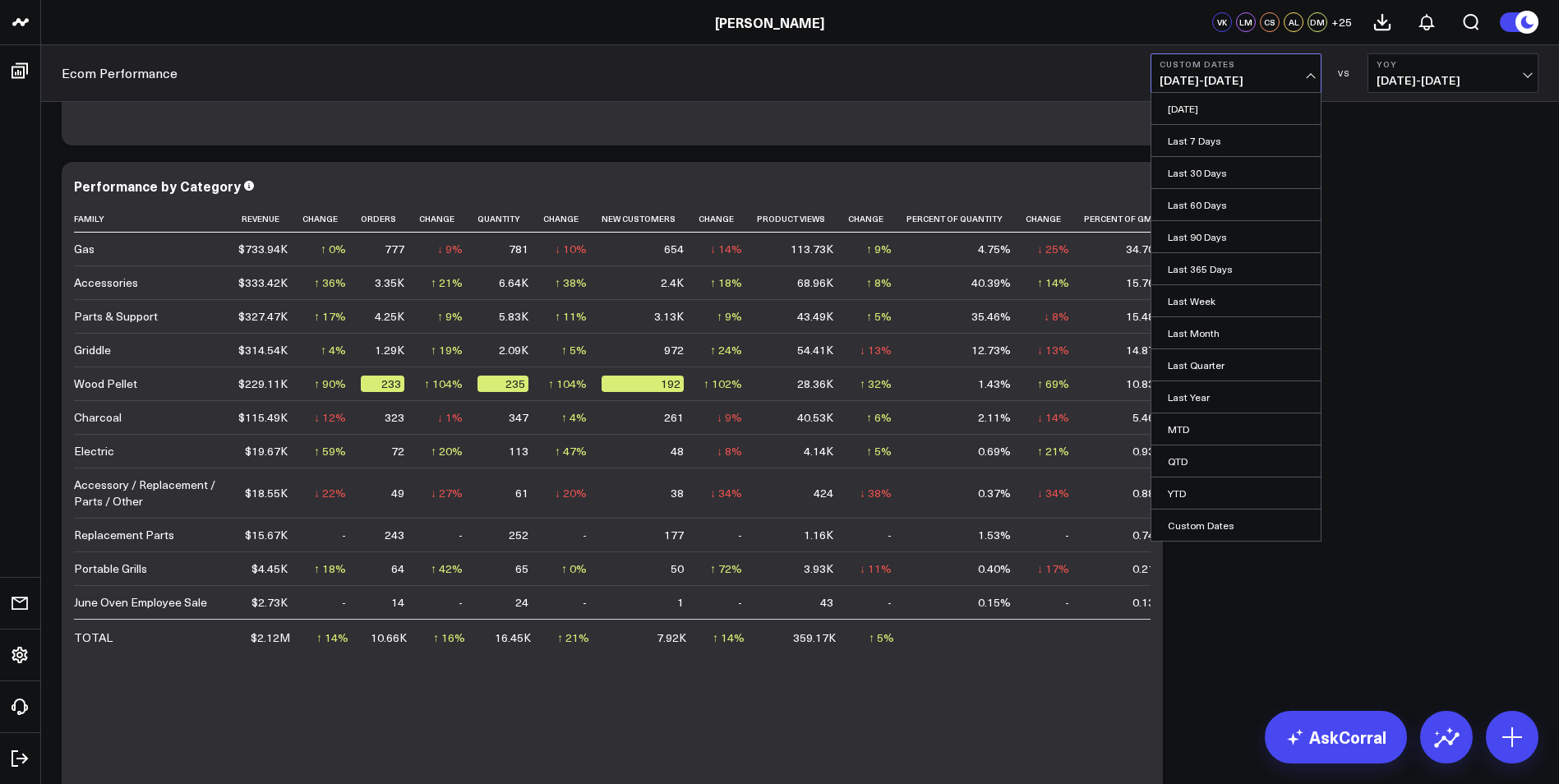
click at [1227, 528] on link "Custom Dates" at bounding box center [1236, 525] width 170 height 31
select select "9"
select select "2025"
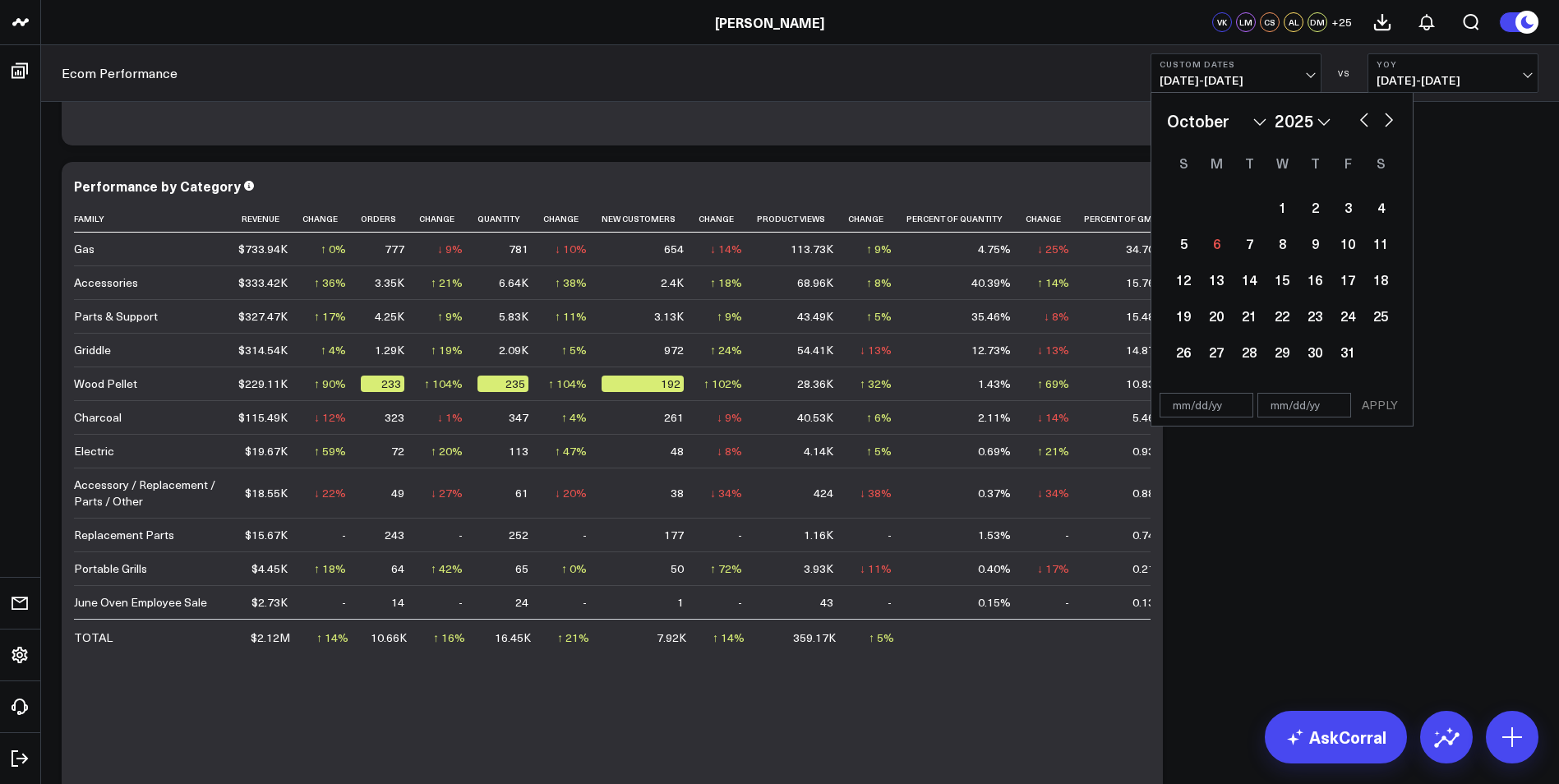
click at [1322, 122] on select "2026 2025 2024 2023 2022 2021 2020 2019 2018 2017 2016 2015 2014 2013 2012 2011…" at bounding box center [1302, 121] width 56 height 25
select select "9"
select select "2024"
click at [1365, 113] on button "button" at bounding box center [1364, 118] width 16 height 20
select select "8"
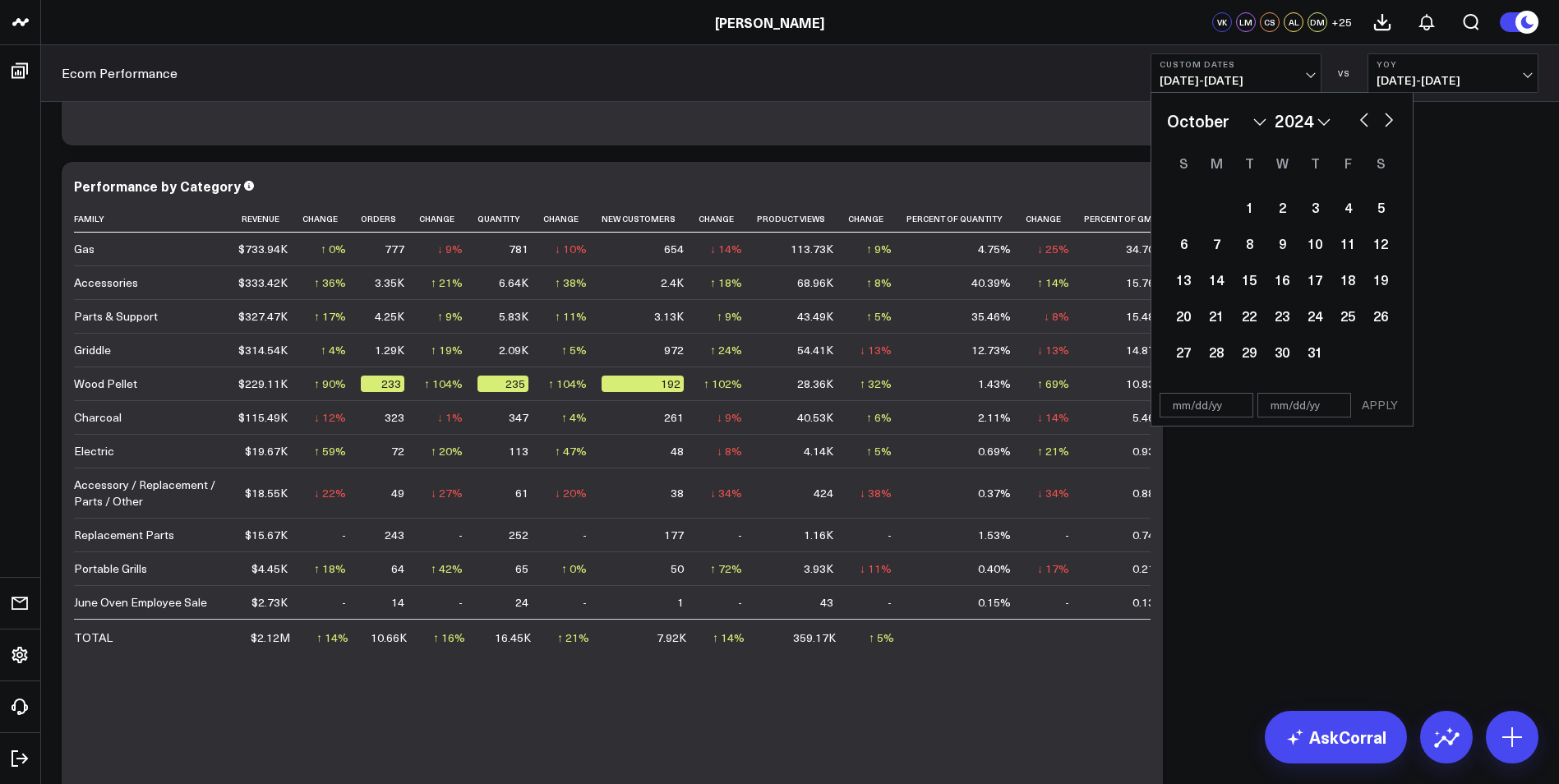
select select "2024"
click at [1221, 350] on div "30" at bounding box center [1216, 352] width 33 height 33
type input "[DATE]"
select select "8"
select select "2024"
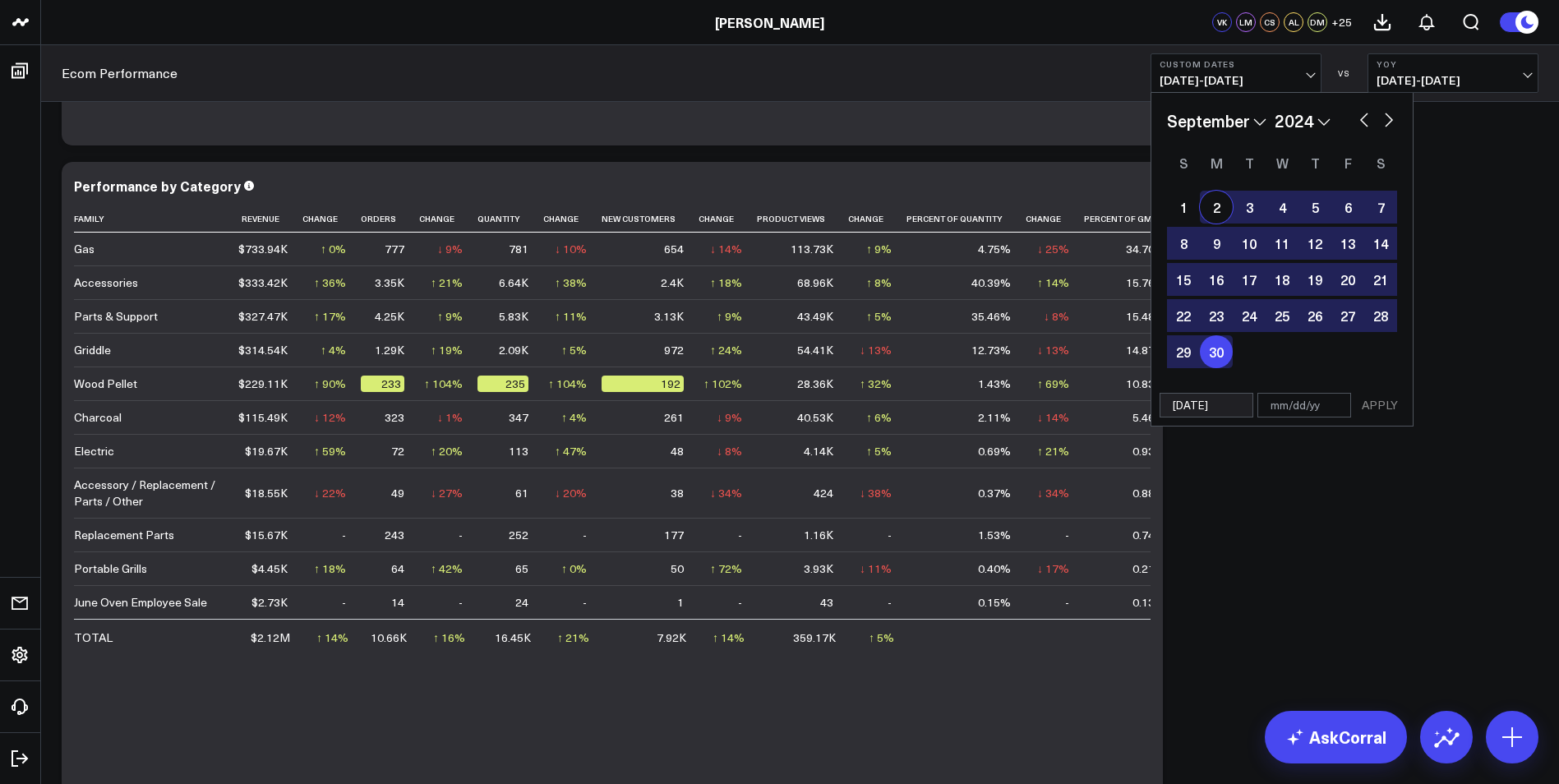
click at [1218, 210] on div "2" at bounding box center [1216, 207] width 33 height 33
type input "[DATE]"
select select "8"
select select "2024"
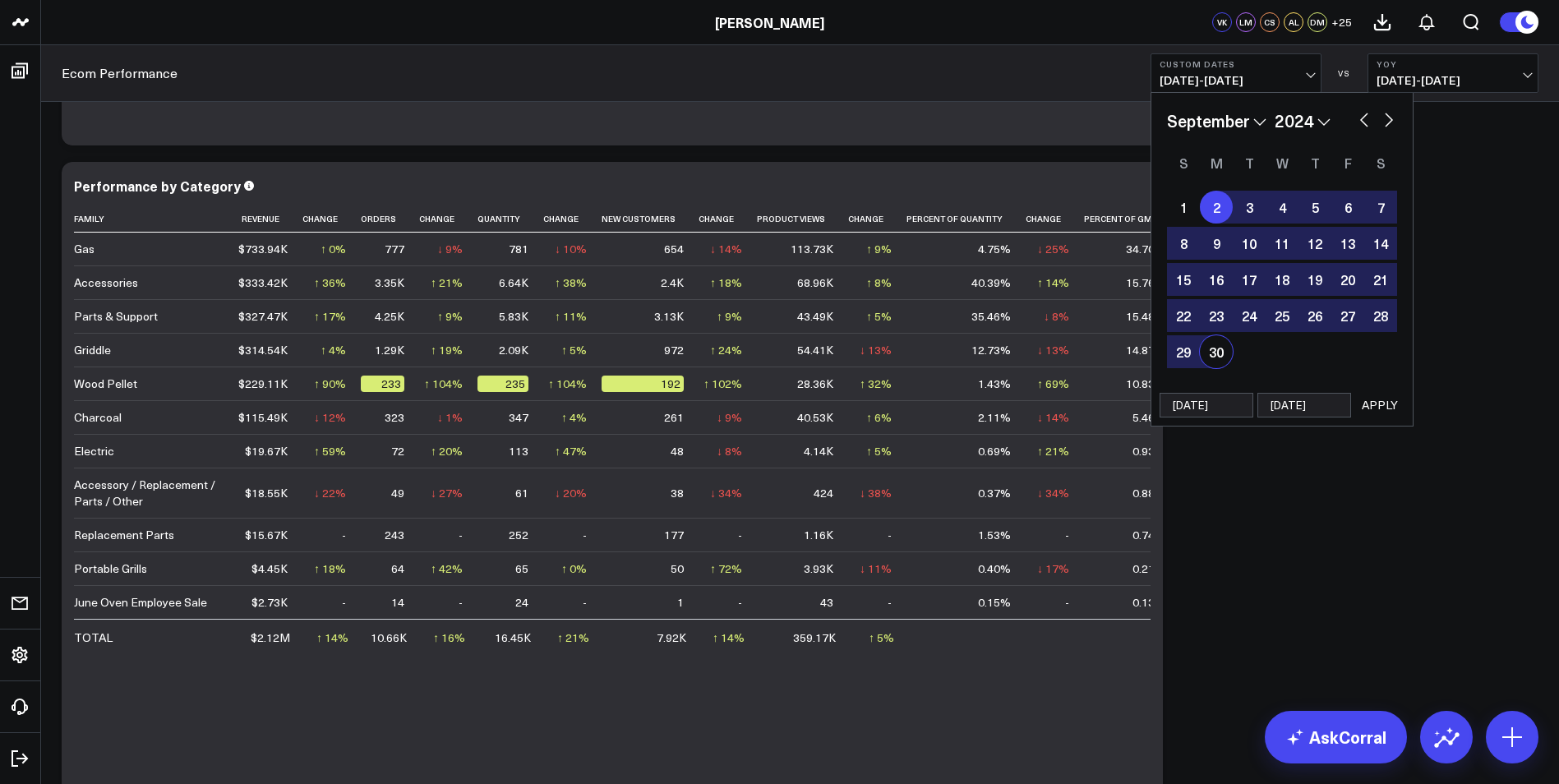
click at [1386, 401] on button "APPLY" at bounding box center [1380, 405] width 50 height 25
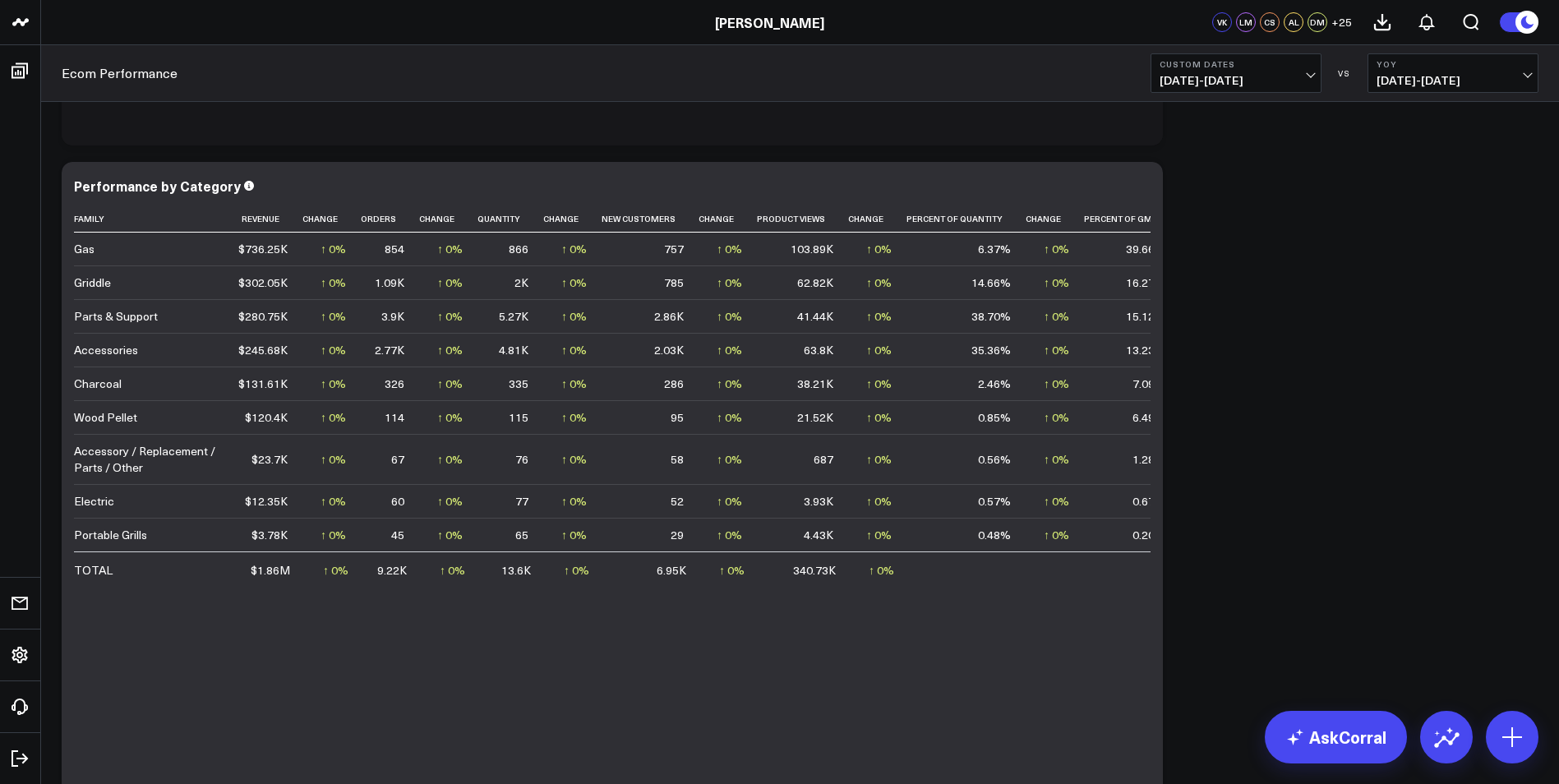
click at [1525, 78] on span "[DATE] - [DATE]" at bounding box center [1453, 80] width 153 height 13
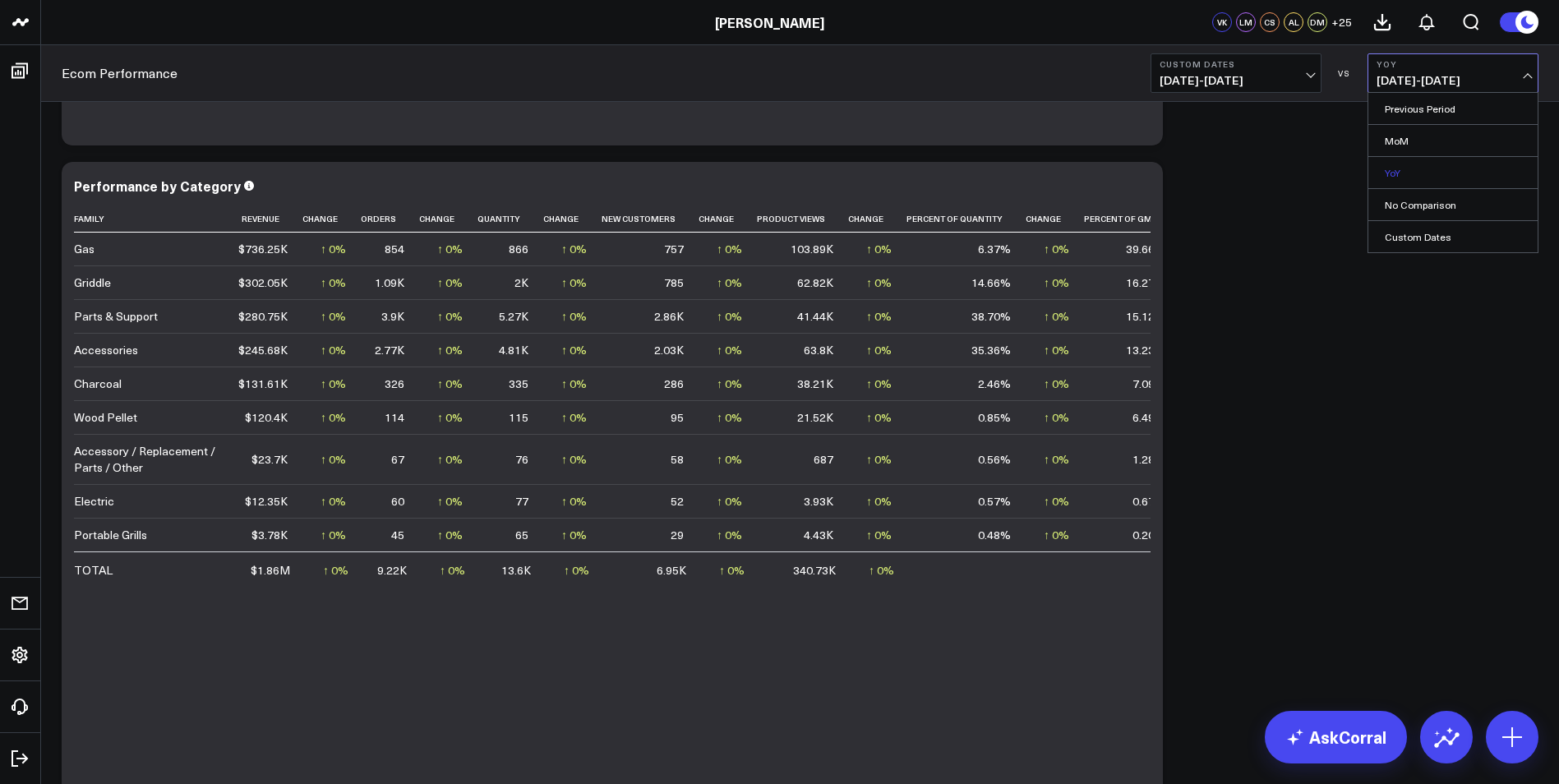
click at [1411, 163] on link "YoY" at bounding box center [1453, 172] width 170 height 31
click at [1519, 73] on button "YoY [DATE] - [DATE]" at bounding box center [1453, 73] width 171 height 39
click at [1440, 244] on link "Custom Dates" at bounding box center [1453, 236] width 170 height 31
select select "9"
select select "2025"
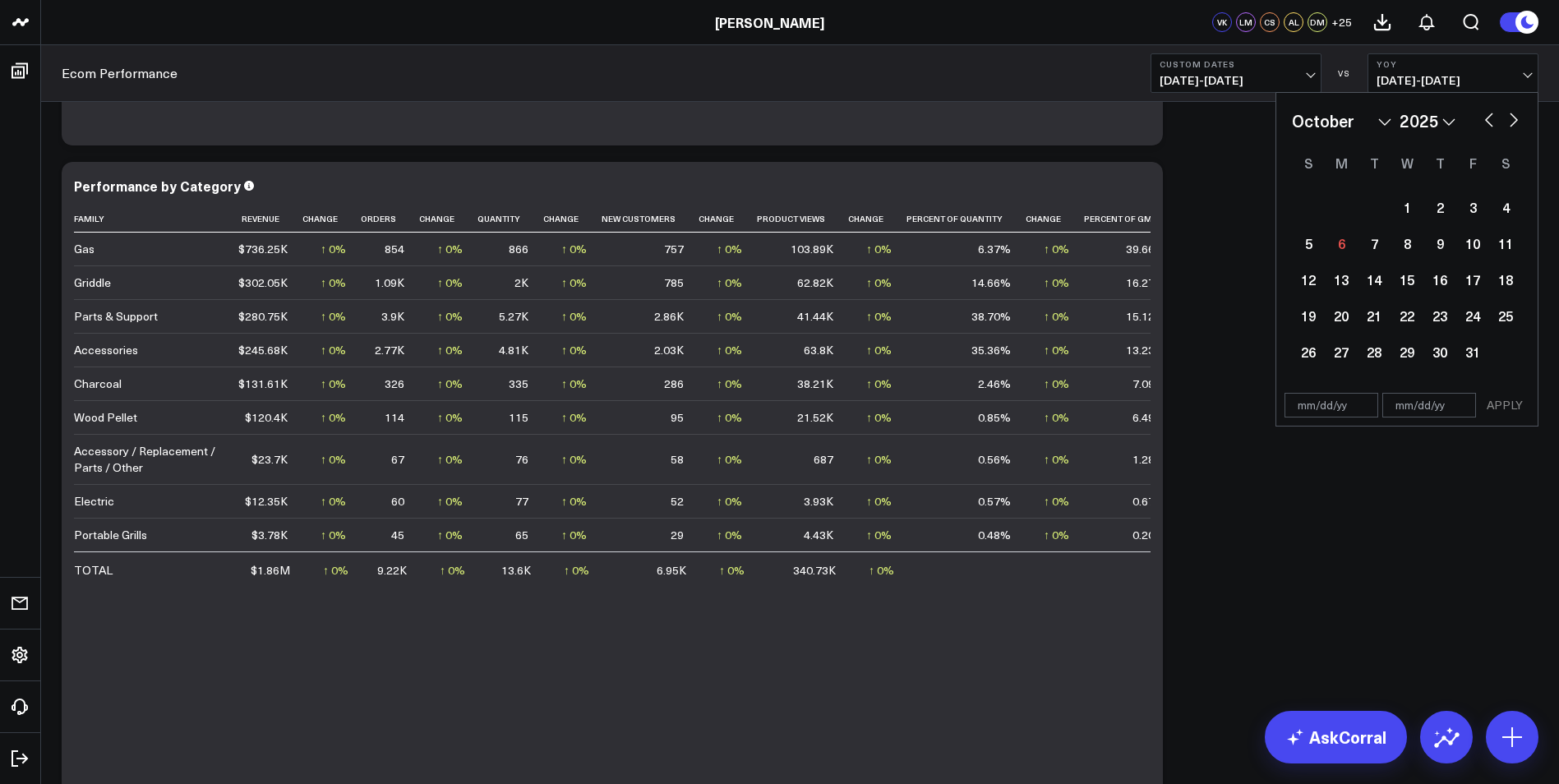
click at [1450, 121] on select "2026 2025 2024 2023 2022 2021 2020 2019 2018 2017 2016 2015 2014 2013 2012 2011…" at bounding box center [1426, 121] width 56 height 25
select select "9"
select select "2023"
click at [1495, 115] on button "button" at bounding box center [1489, 118] width 16 height 20
select select "8"
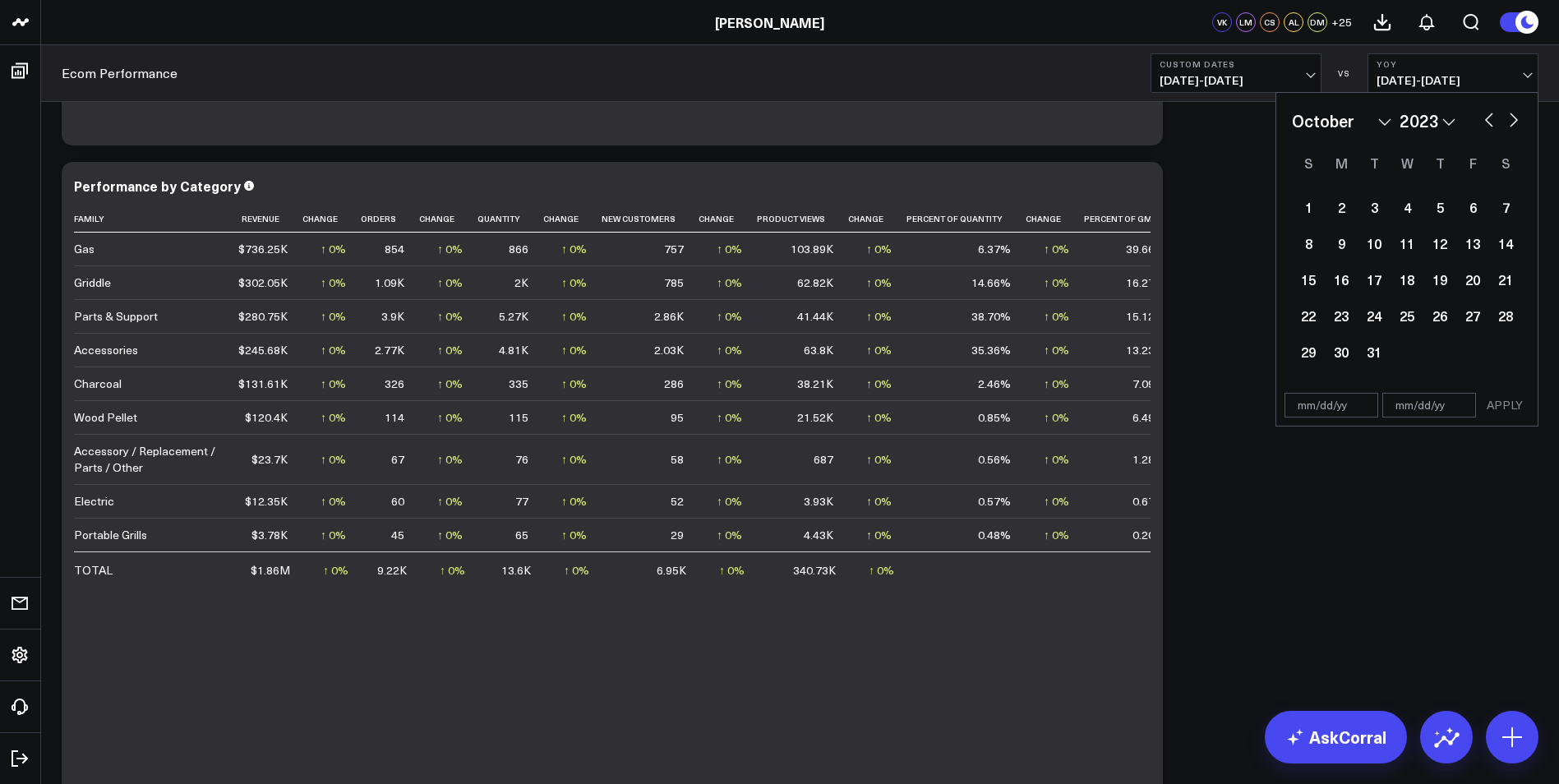
select select "2023"
click at [1512, 353] on div "30" at bounding box center [1505, 352] width 33 height 33
type input "[DATE]"
select select "8"
select select "2023"
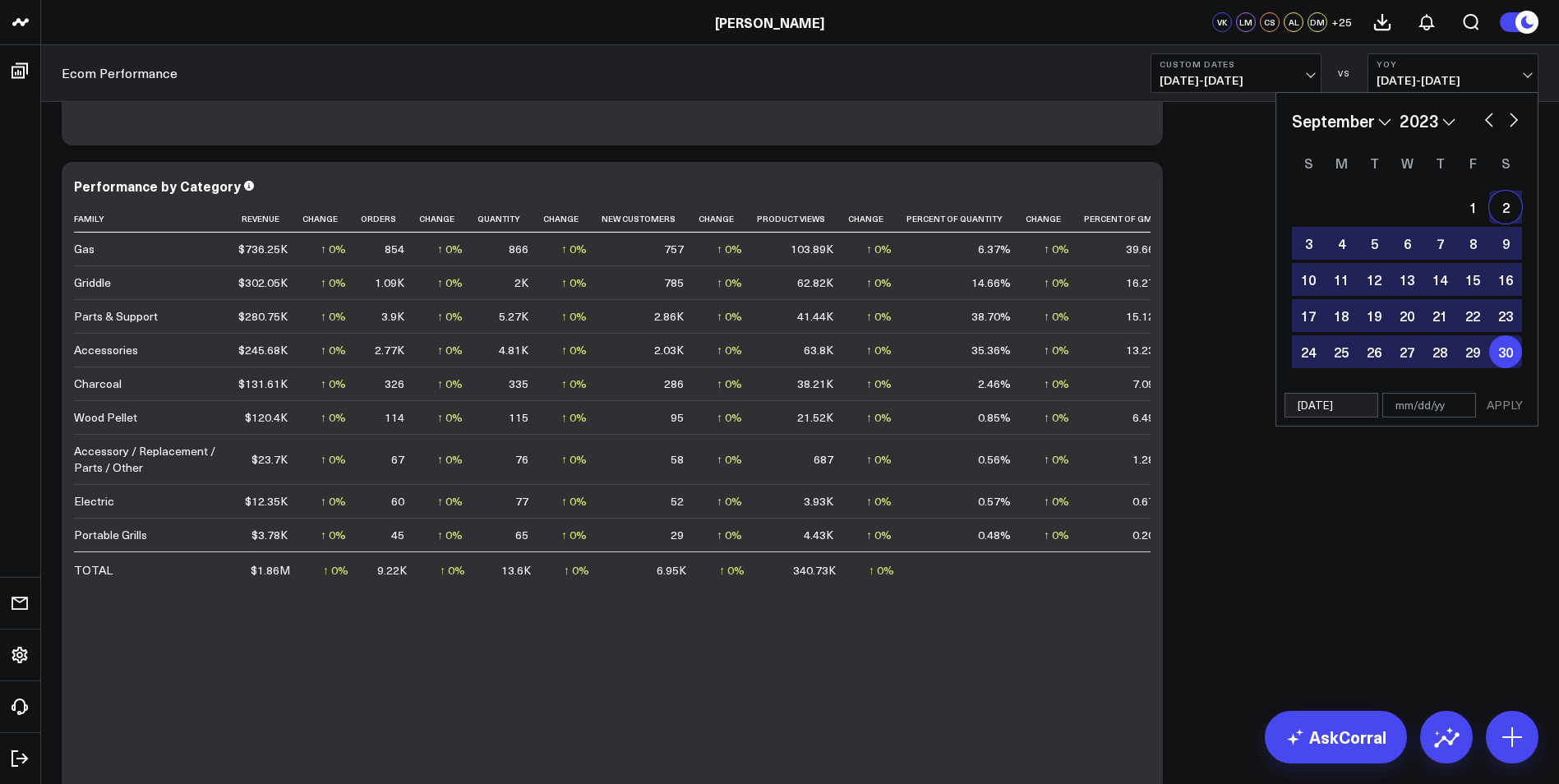
click at [1493, 207] on div "2" at bounding box center [1505, 207] width 33 height 33
type input "[DATE]"
select select "8"
select select "2023"
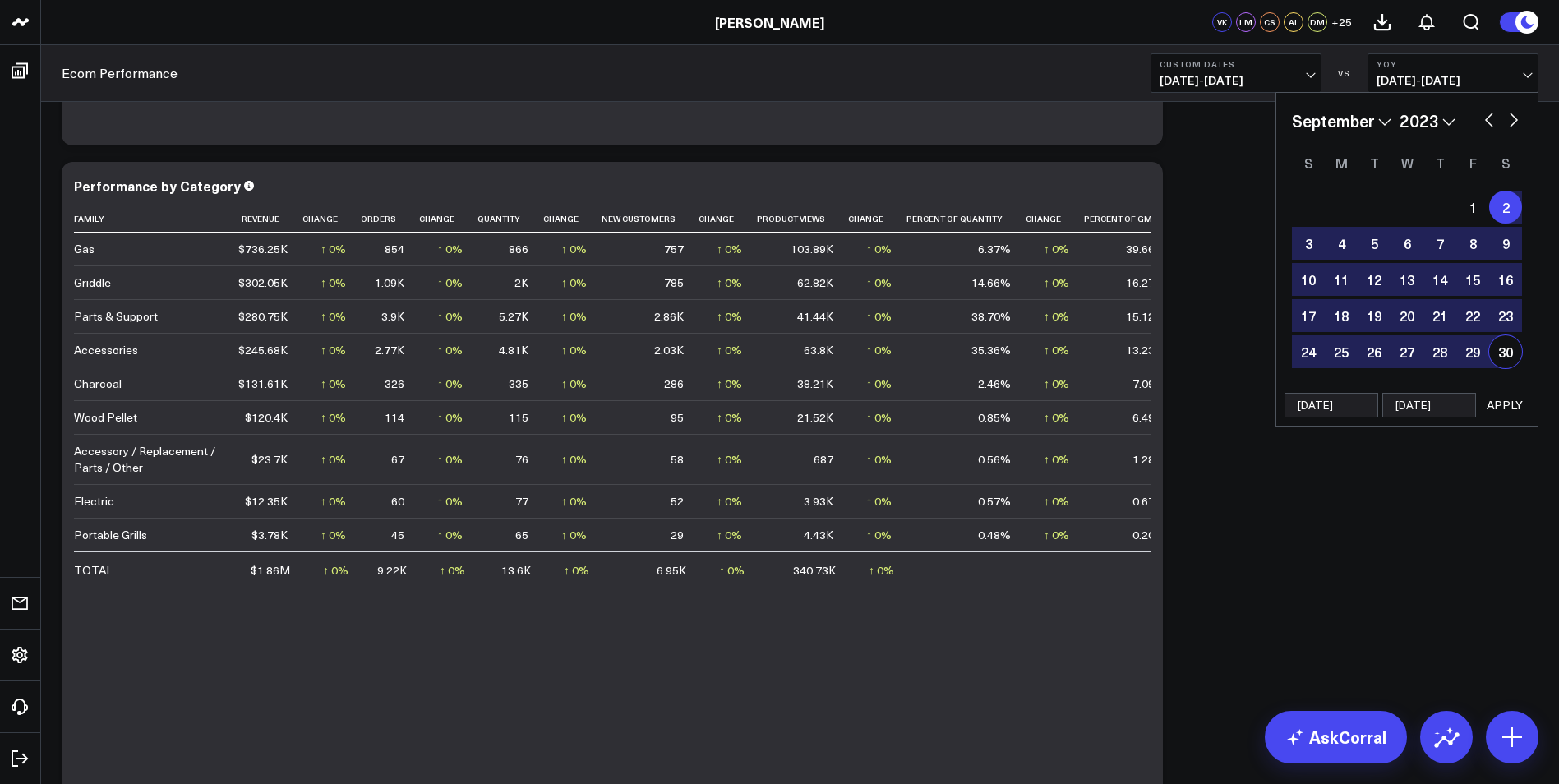
click at [1508, 410] on button "APPLY" at bounding box center [1505, 405] width 50 height 25
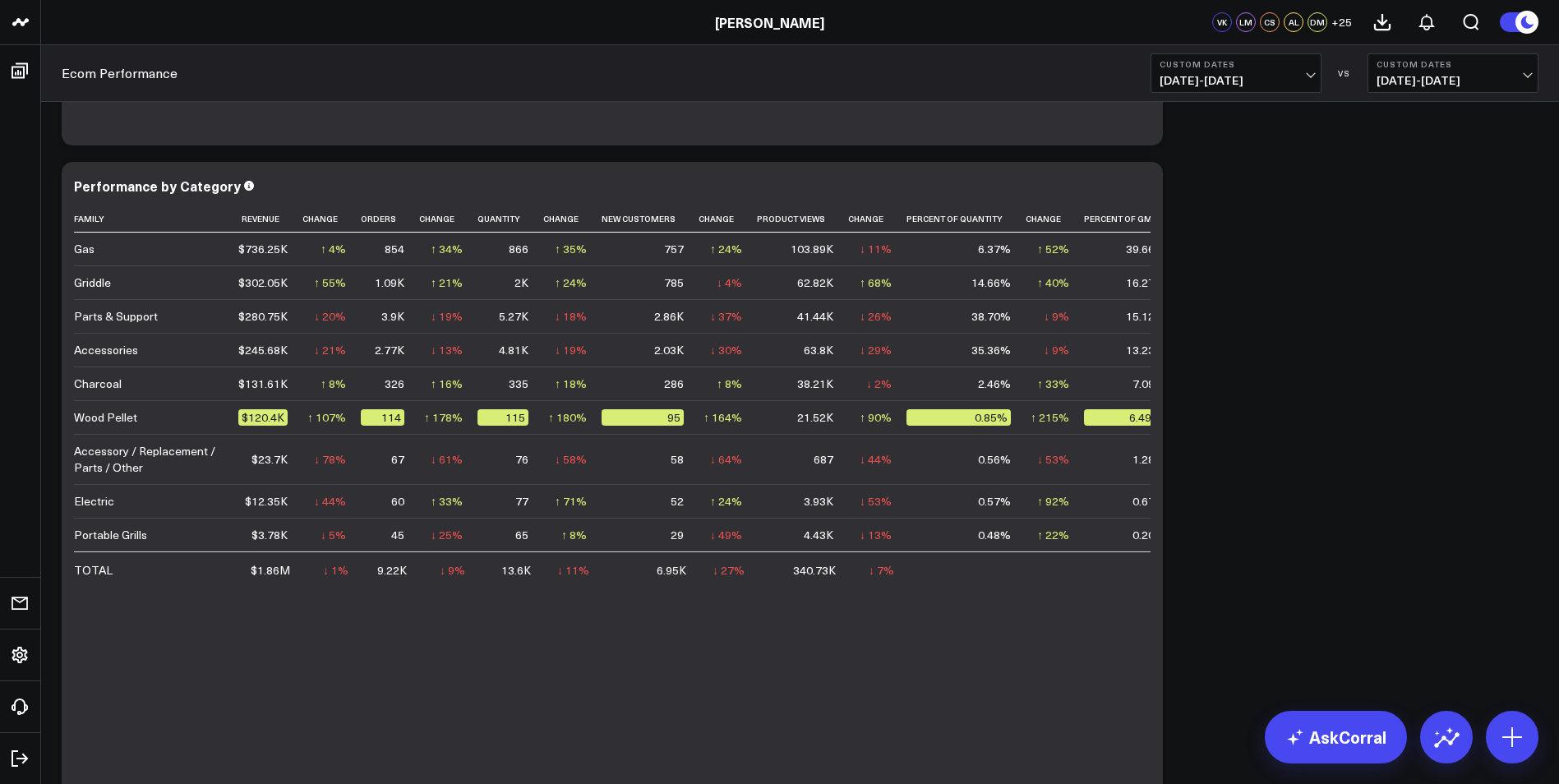
click at [1309, 69] on button "Custom Dates [DATE] - [DATE]" at bounding box center [1236, 73] width 171 height 39
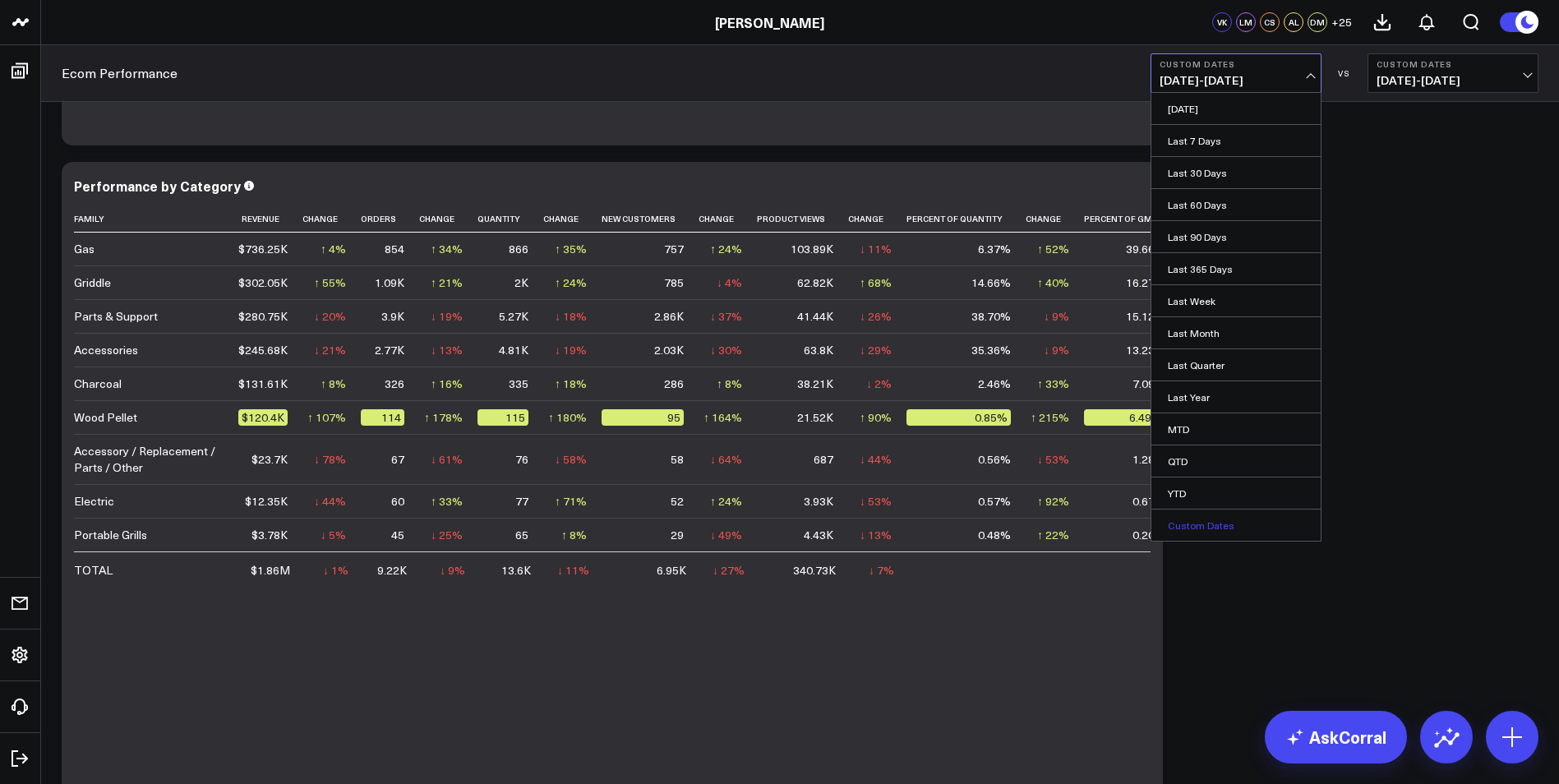
click at [1223, 522] on link "Custom Dates" at bounding box center [1236, 525] width 170 height 31
select select "9"
select select "2025"
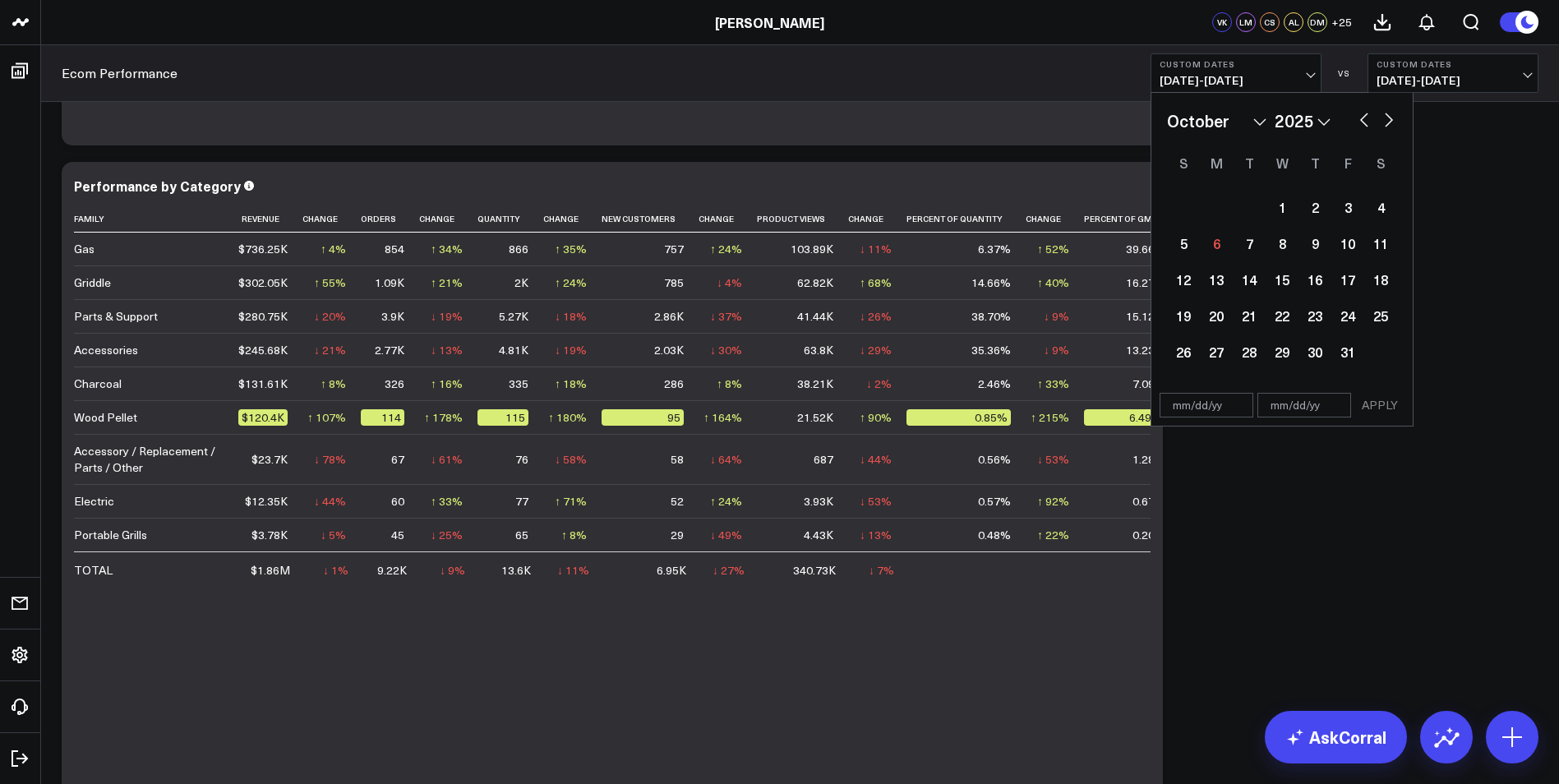
click at [1318, 117] on select "2026 2025 2024 2023 2022 2021 2020 2019 2018 2017 2016 2015 2014 2013 2012 2011…" at bounding box center [1302, 121] width 56 height 25
select select "9"
select select "2024"
click at [1363, 116] on button "button" at bounding box center [1364, 118] width 16 height 20
select select "8"
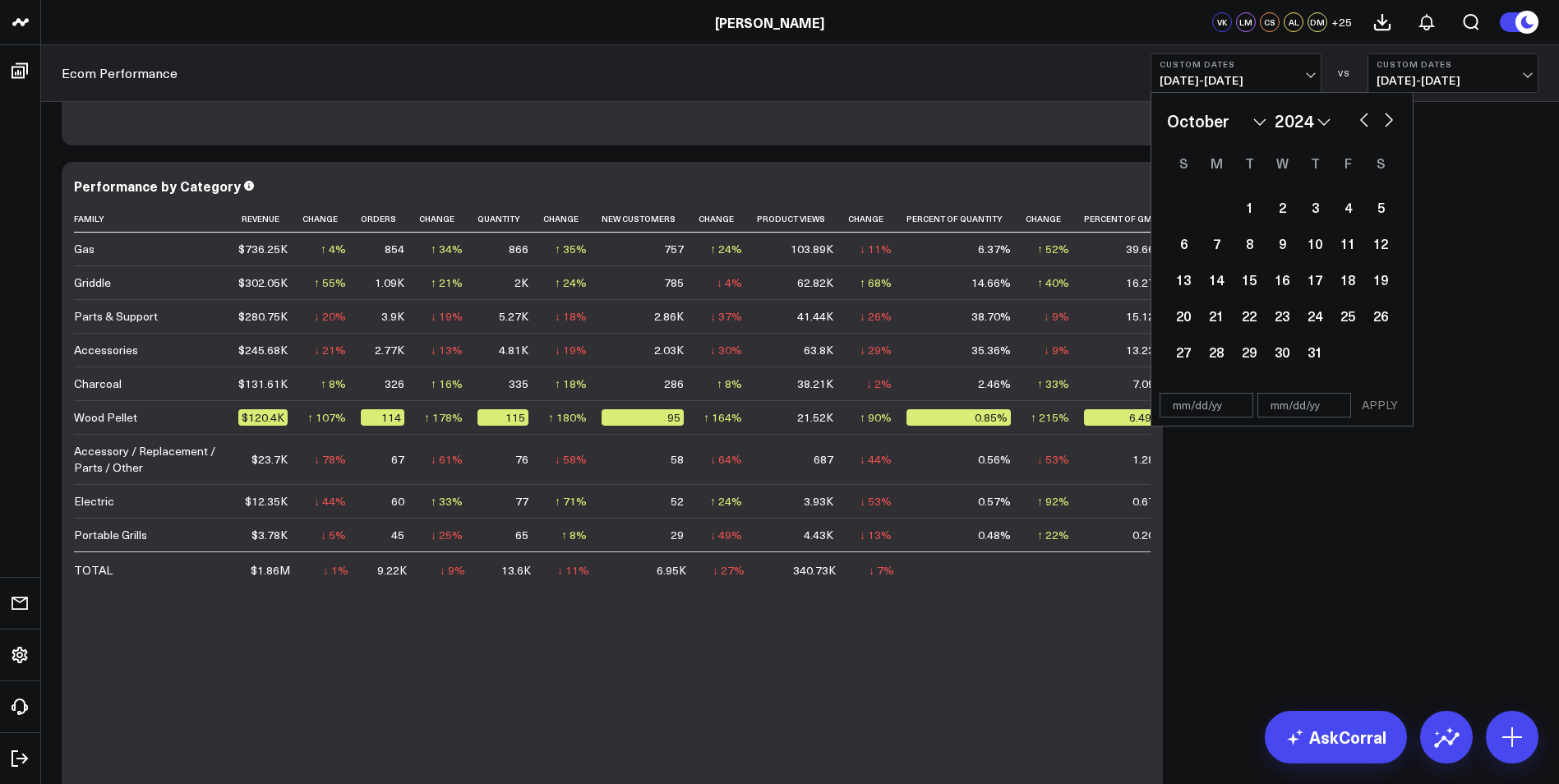
select select "2024"
click at [1214, 349] on div "30" at bounding box center [1216, 352] width 33 height 33
type input "[DATE]"
select select "8"
select select "2024"
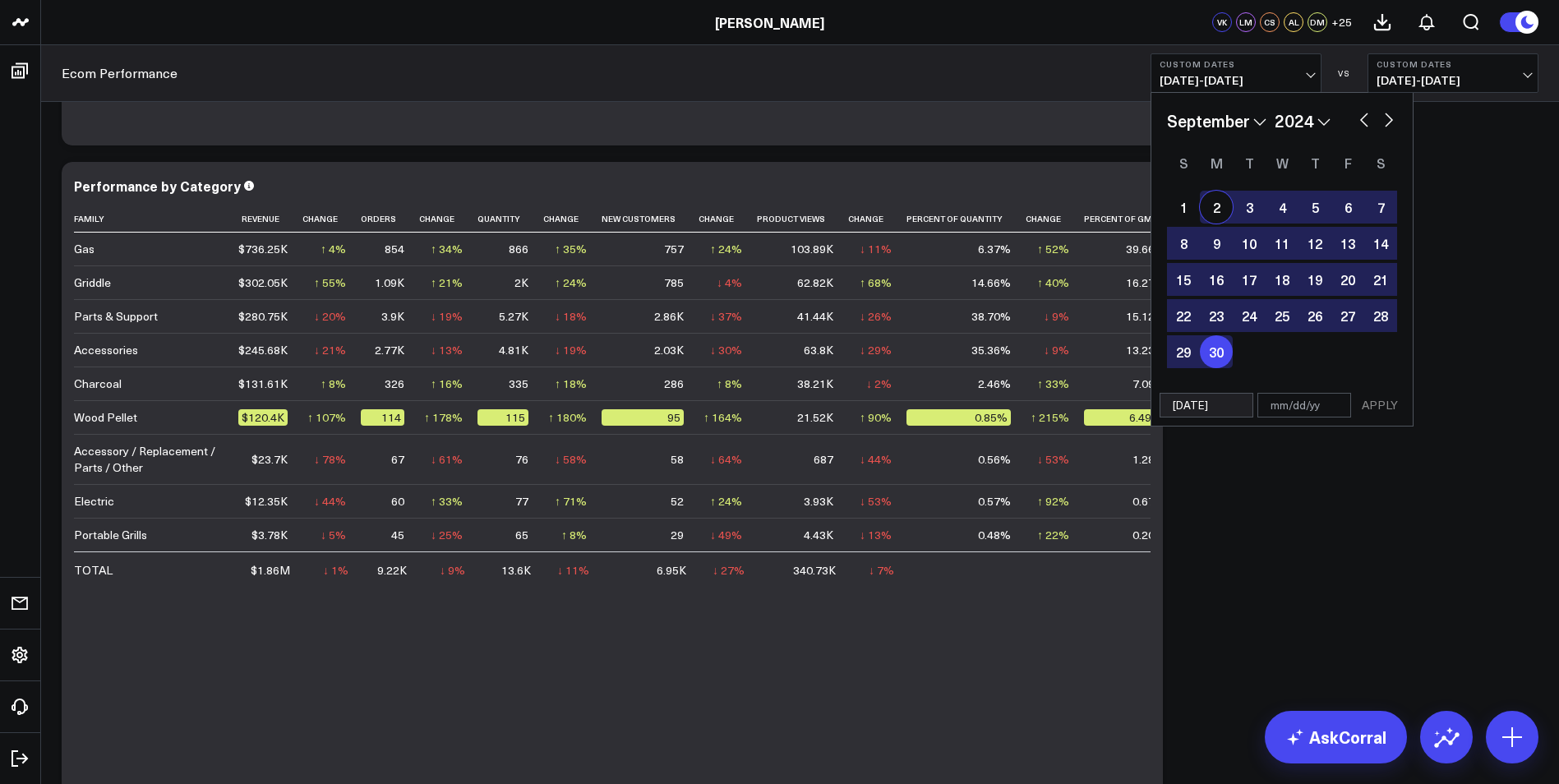
click at [1368, 112] on button "button" at bounding box center [1364, 118] width 16 height 20
select select "7"
select select "2024"
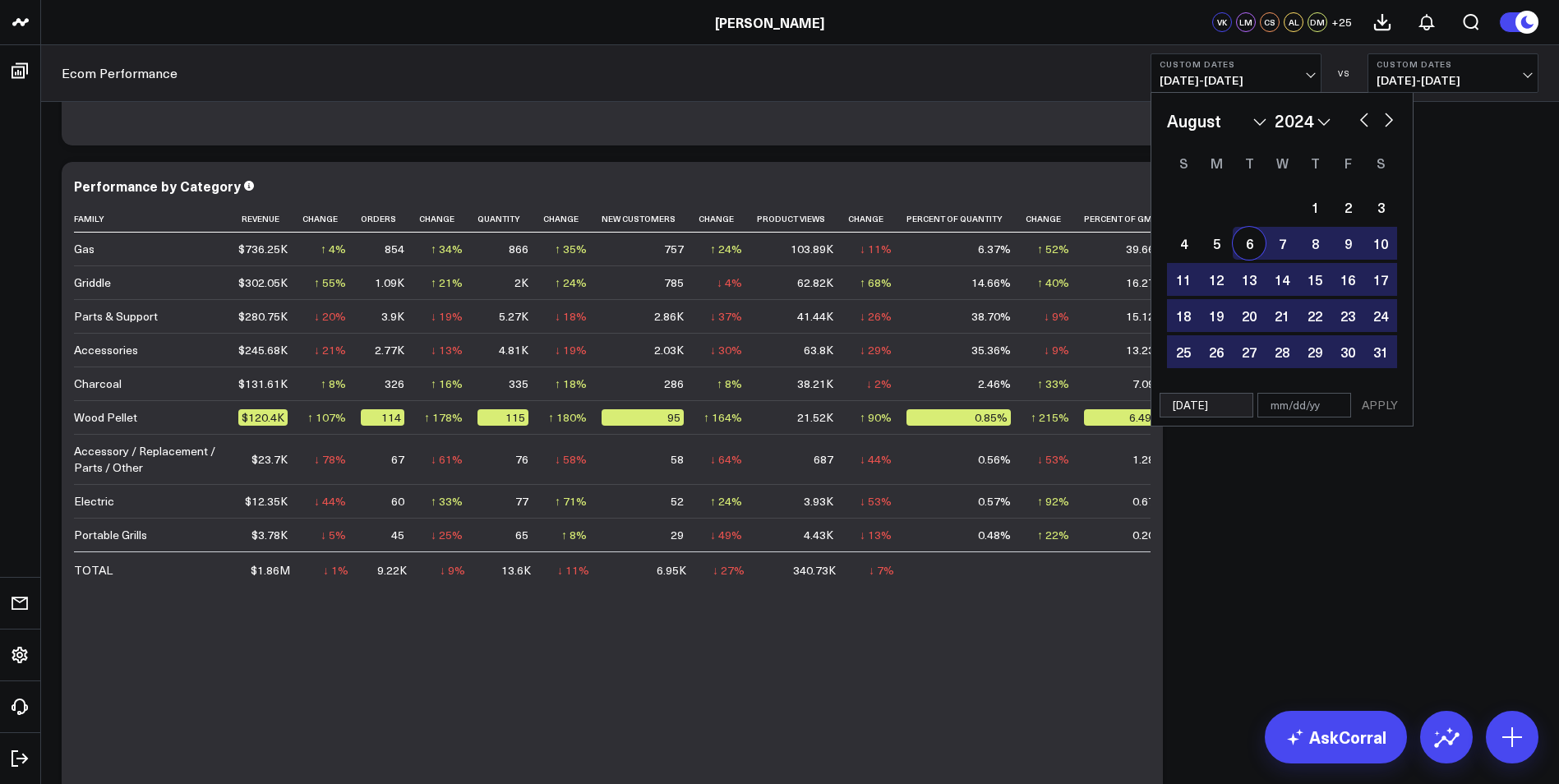
click at [1362, 107] on div "January February March April May June July August September October November [D…" at bounding box center [1282, 239] width 261 height 293
click at [1366, 121] on button "button" at bounding box center [1364, 118] width 16 height 20
select select "6"
select select "2024"
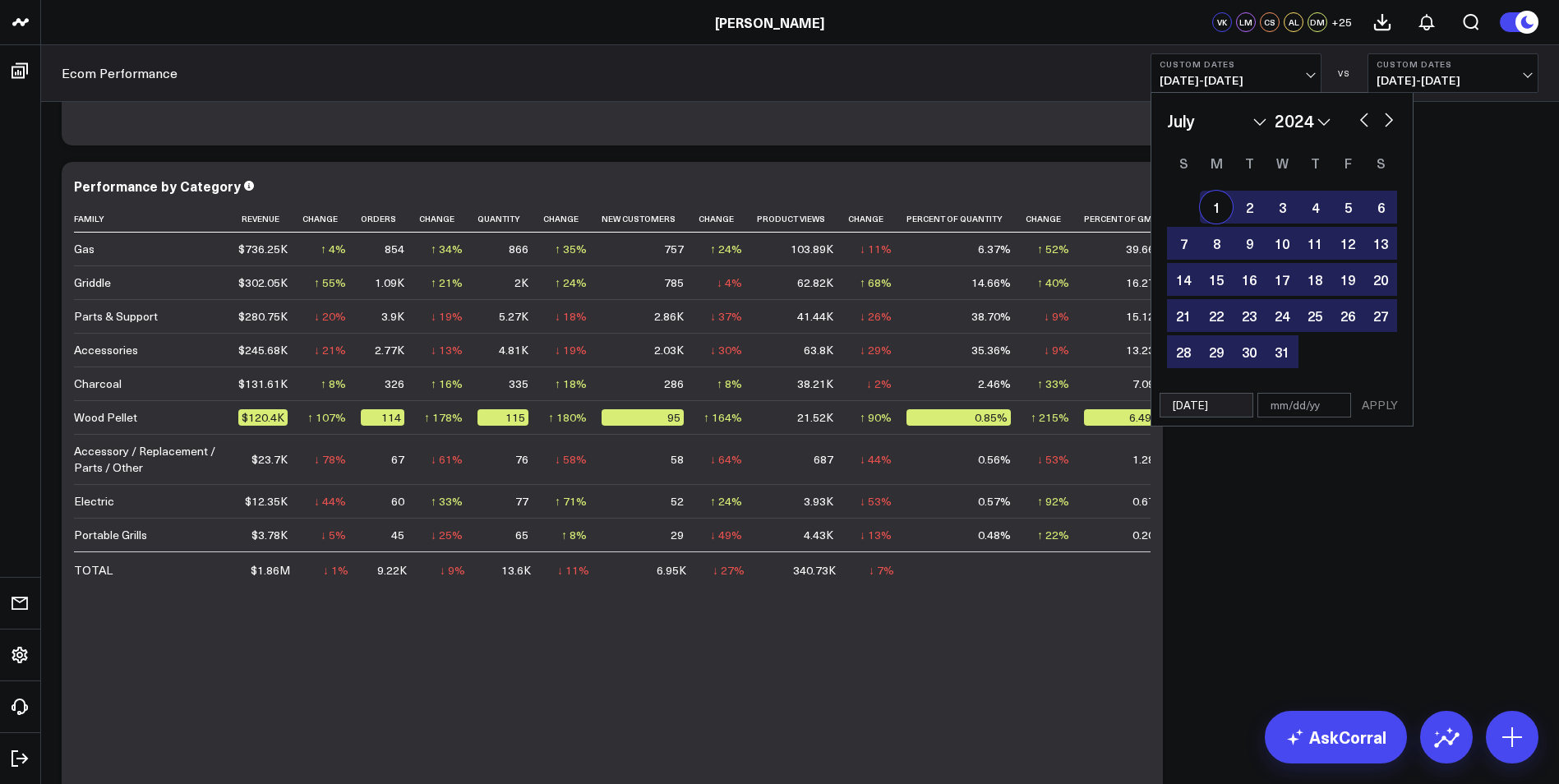
click at [1215, 212] on div "1" at bounding box center [1216, 207] width 33 height 33
type input "[DATE]"
select select "6"
select select "2024"
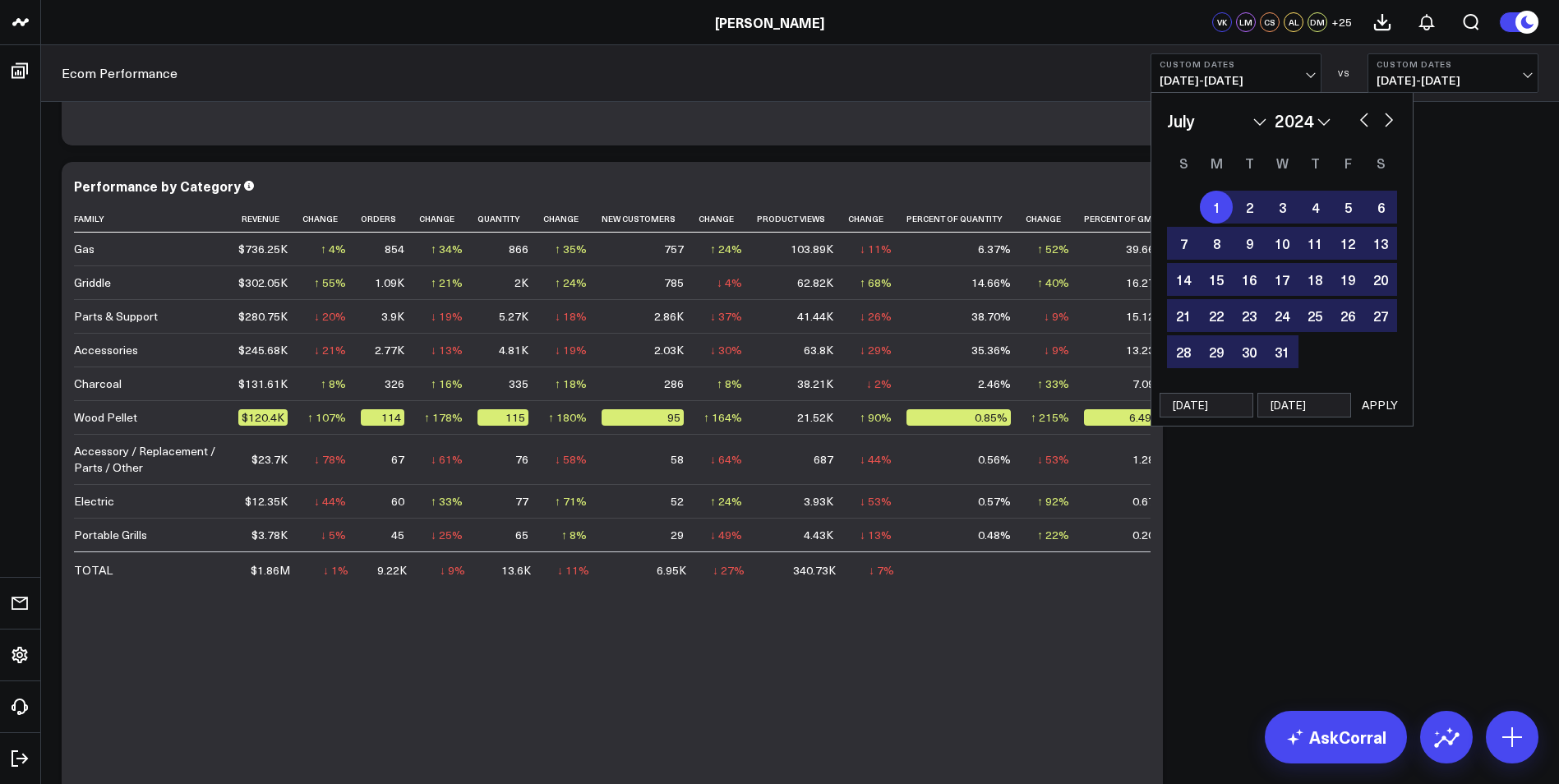
click at [1374, 398] on button "APPLY" at bounding box center [1380, 405] width 50 height 25
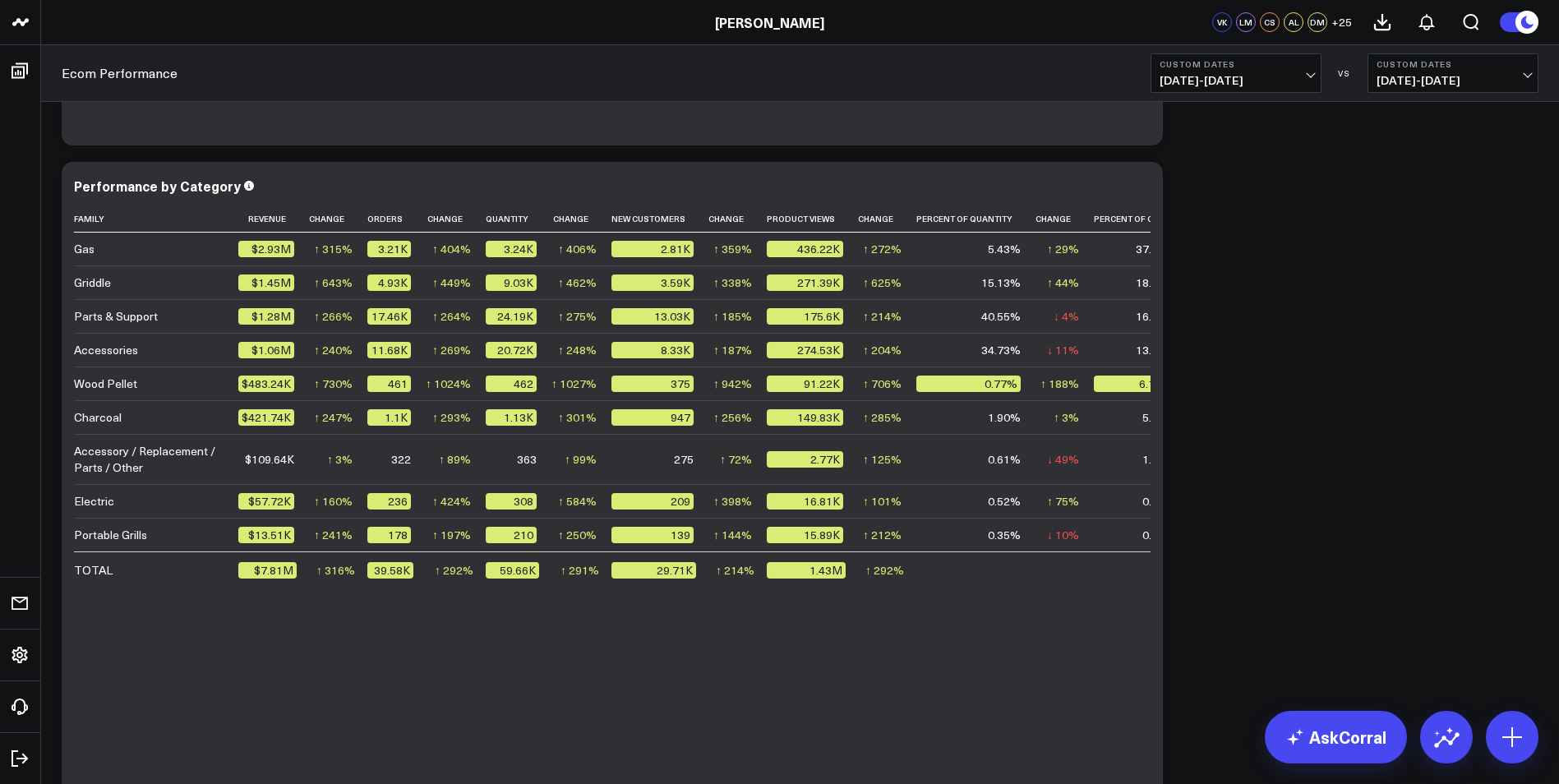
click at [1526, 68] on b "Custom Dates" at bounding box center [1453, 64] width 153 height 10
click at [1420, 105] on link "Previous Period" at bounding box center [1453, 108] width 170 height 31
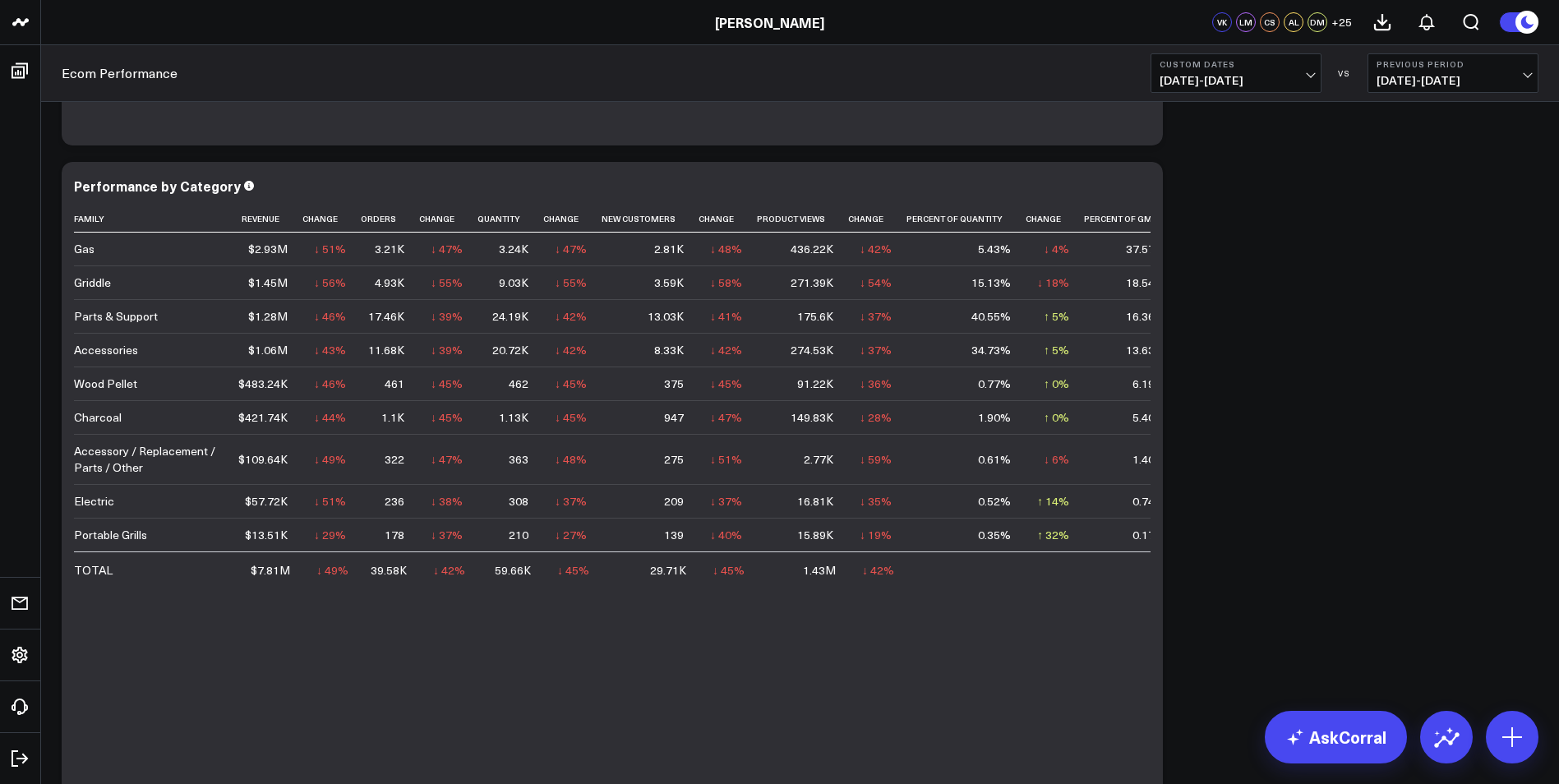
click at [1524, 74] on span "[DATE] - [DATE]" at bounding box center [1453, 80] width 153 height 13
click at [1425, 174] on link "YoY" at bounding box center [1453, 172] width 170 height 31
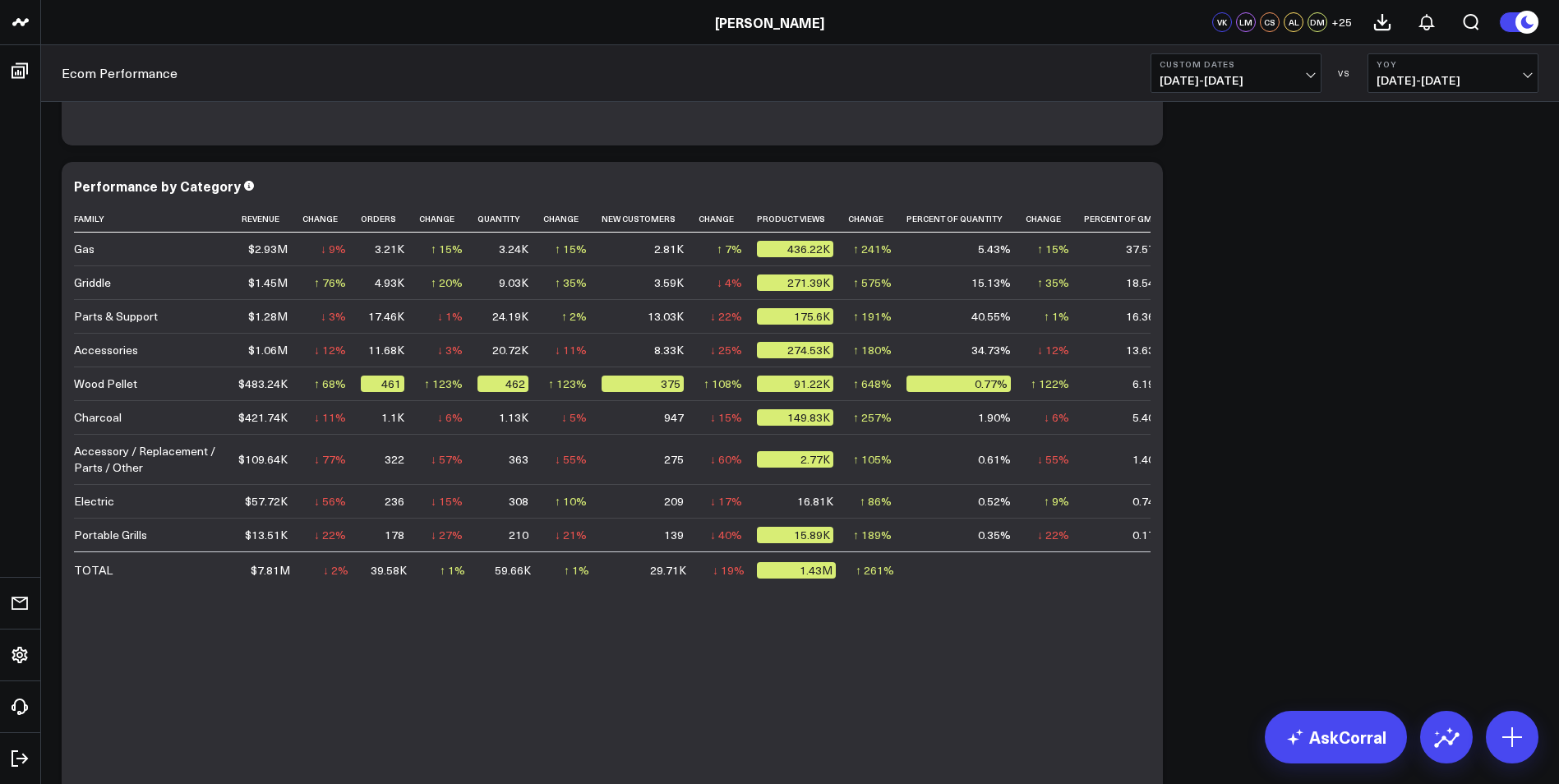
click at [1276, 74] on span "[DATE] - [DATE]" at bounding box center [1235, 80] width 153 height 13
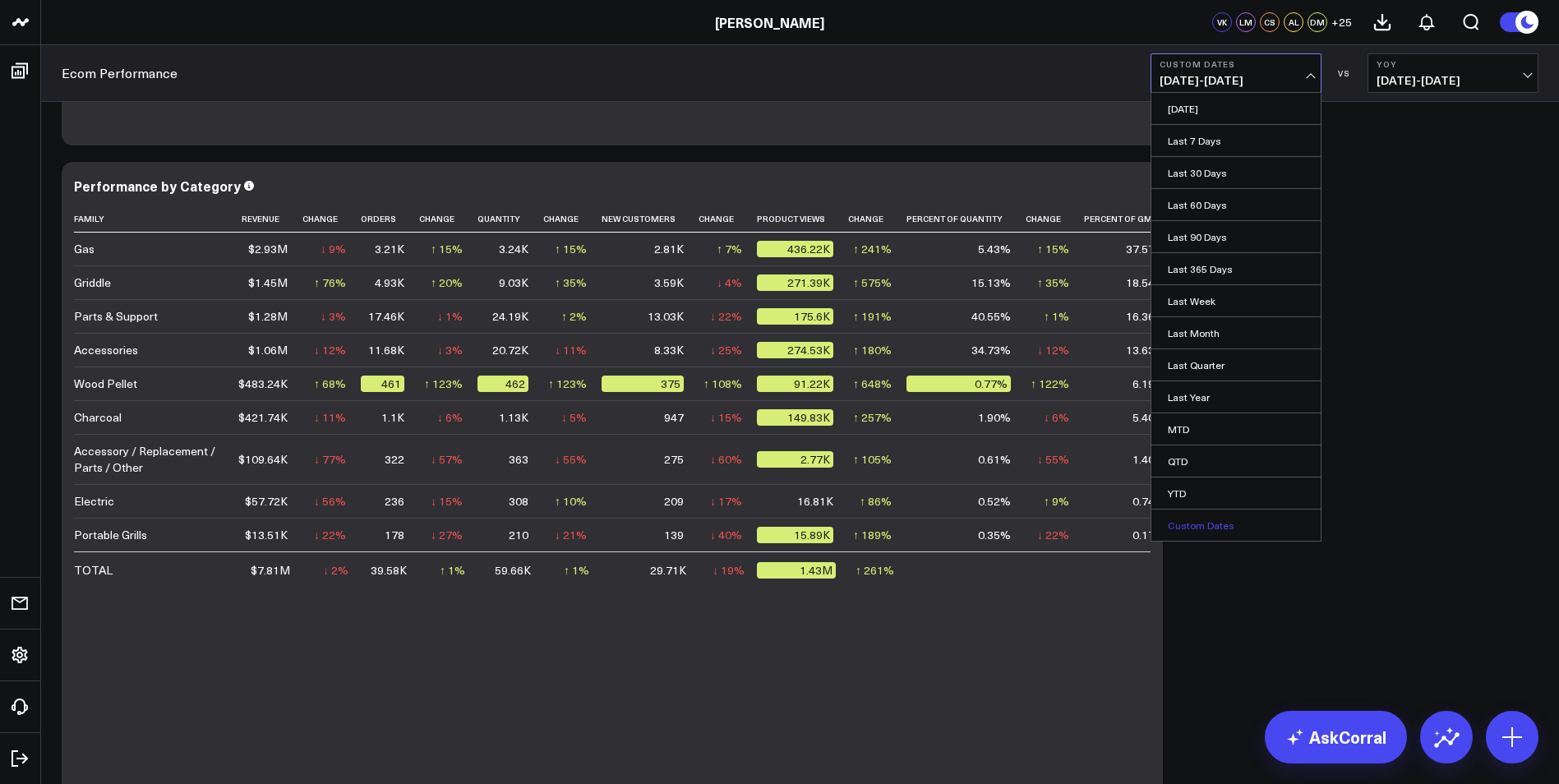
click at [1221, 525] on link "Custom Dates" at bounding box center [1236, 525] width 170 height 31
select select "9"
select select "2025"
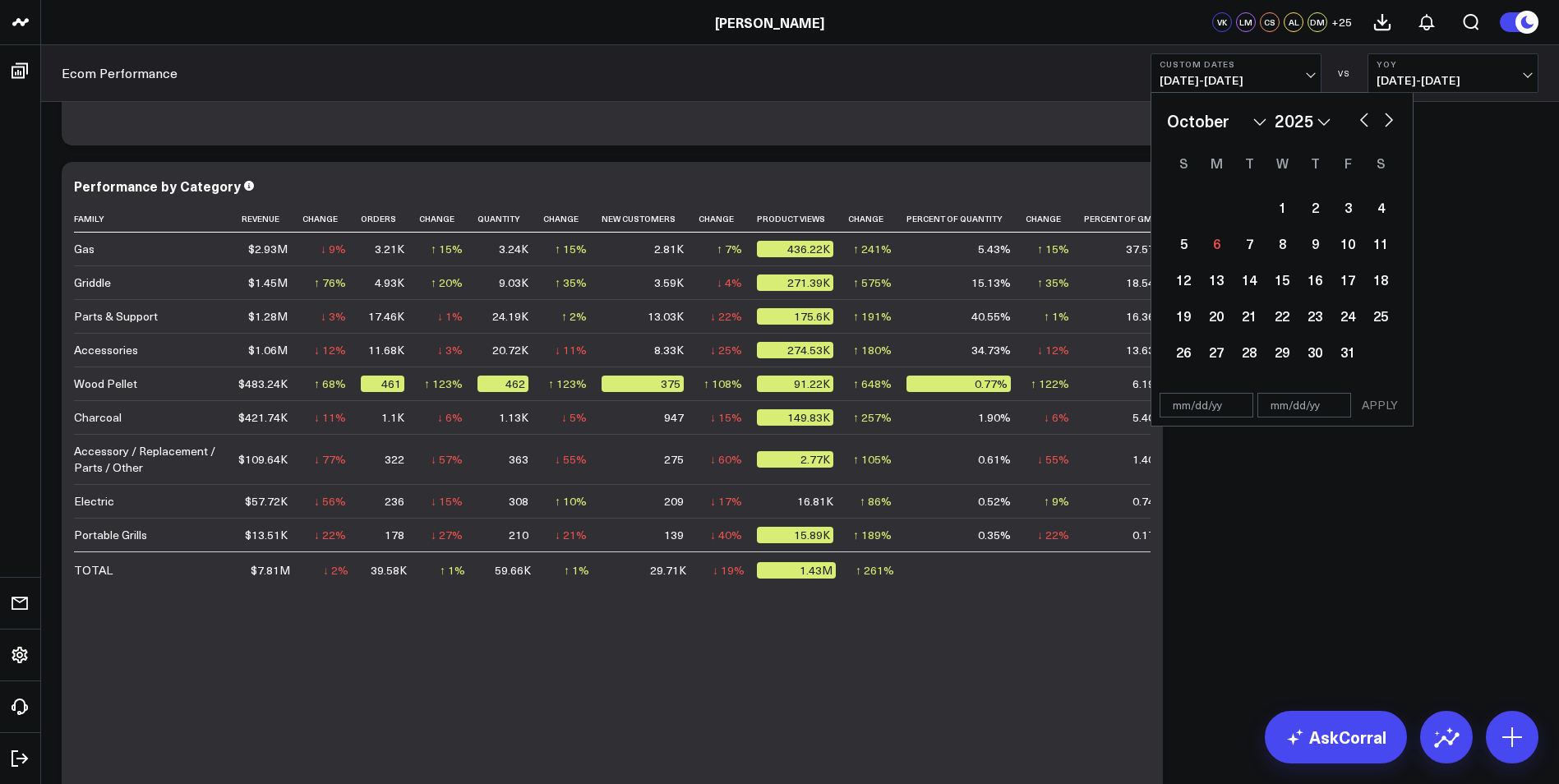
click at [1327, 122] on select "2026 2025 2024 2023 2022 2021 2020 2019 2018 2017 2016 2015 2014 2013 2012 2011…" at bounding box center [1302, 121] width 56 height 25
select select "9"
select select "2024"
click at [1360, 116] on button "button" at bounding box center [1364, 118] width 16 height 20
select select "8"
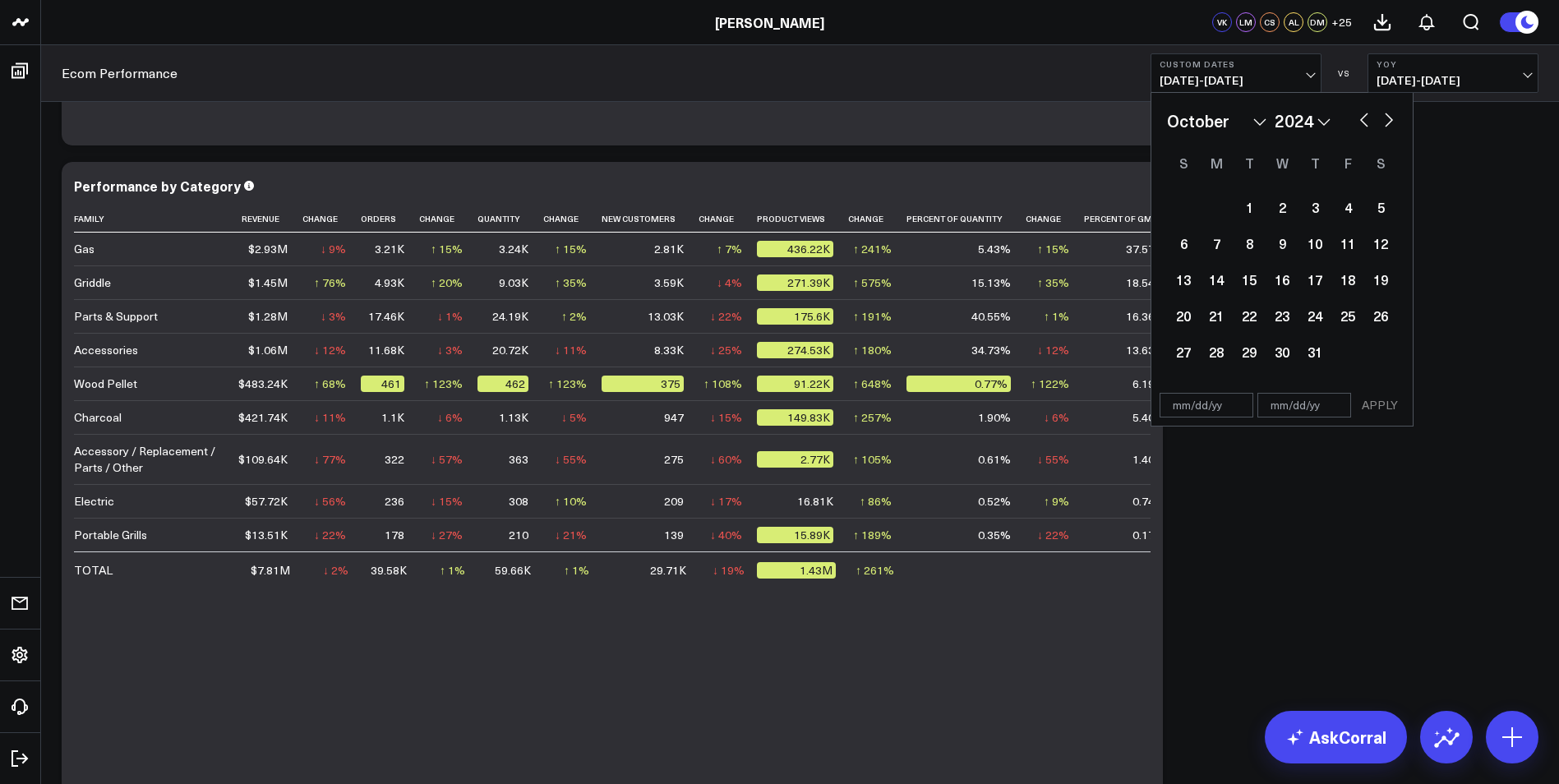
select select "2024"
click at [1208, 345] on div "30" at bounding box center [1216, 352] width 33 height 33
type input "[DATE]"
select select "8"
select select "2024"
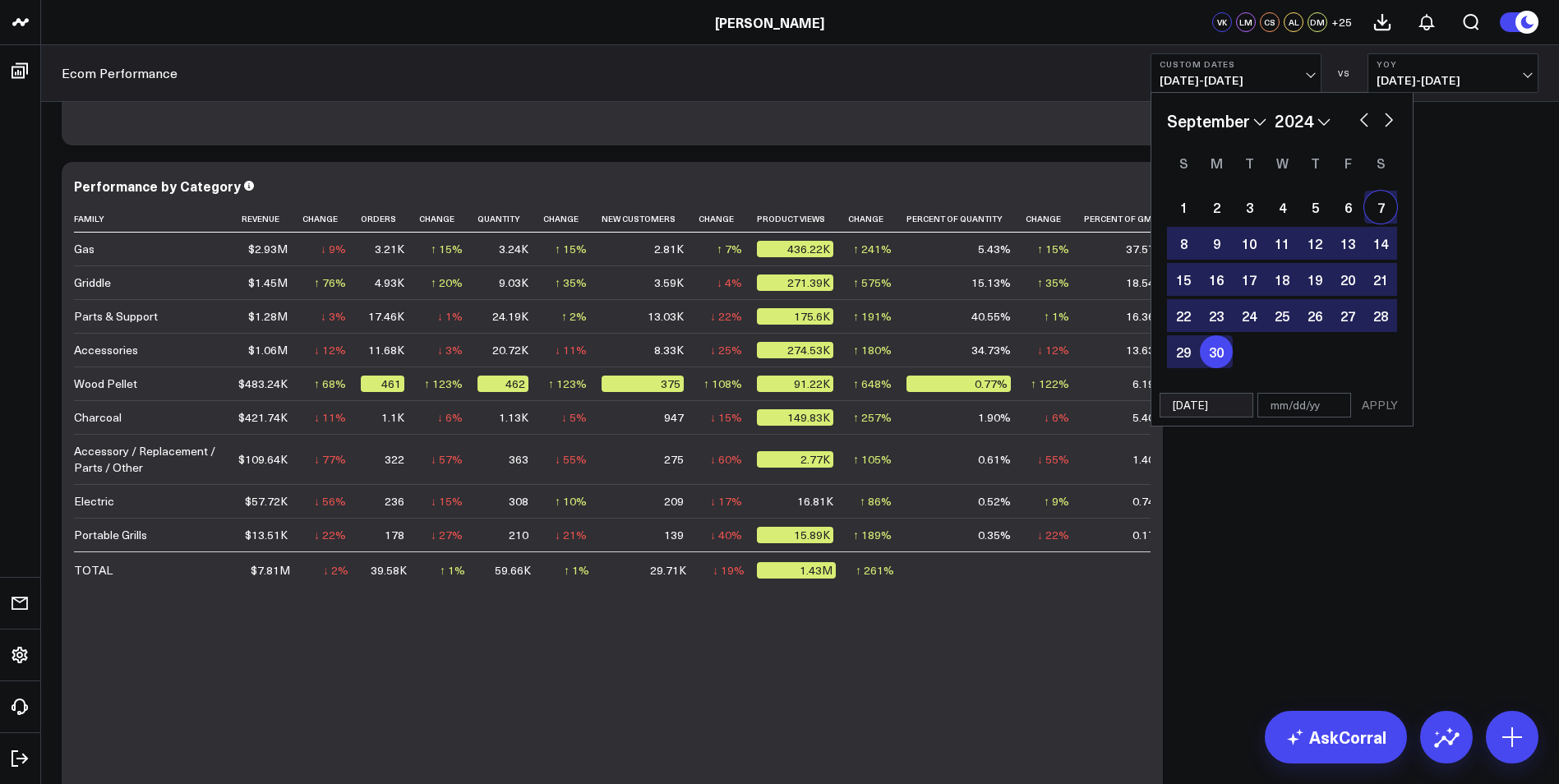
click at [1367, 118] on button "button" at bounding box center [1364, 118] width 16 height 20
select select "7"
select select "2024"
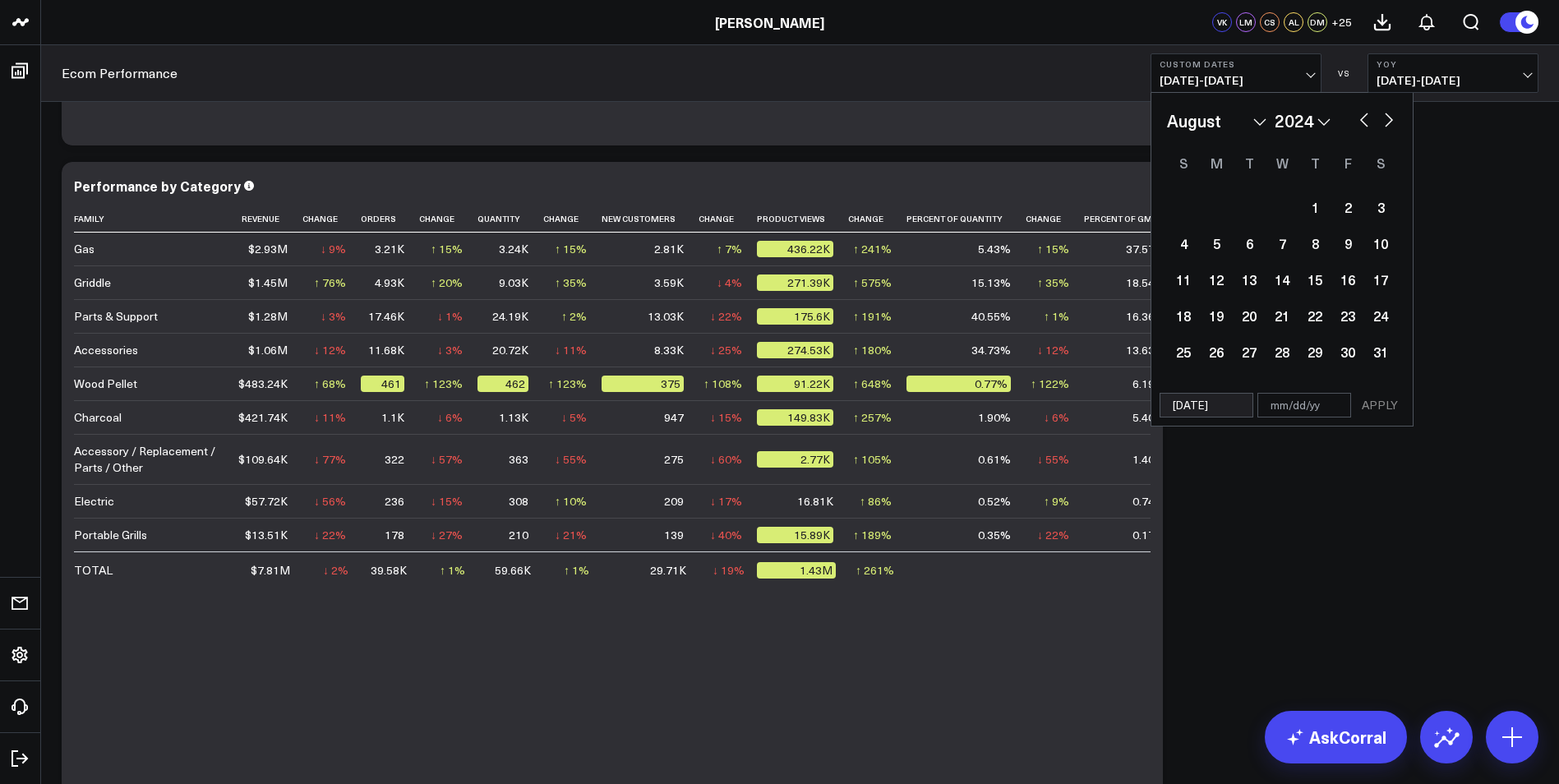
click at [1367, 118] on button "button" at bounding box center [1364, 118] width 16 height 20
select select "6"
select select "2024"
click at [1367, 118] on button "button" at bounding box center [1364, 118] width 16 height 20
select select "4"
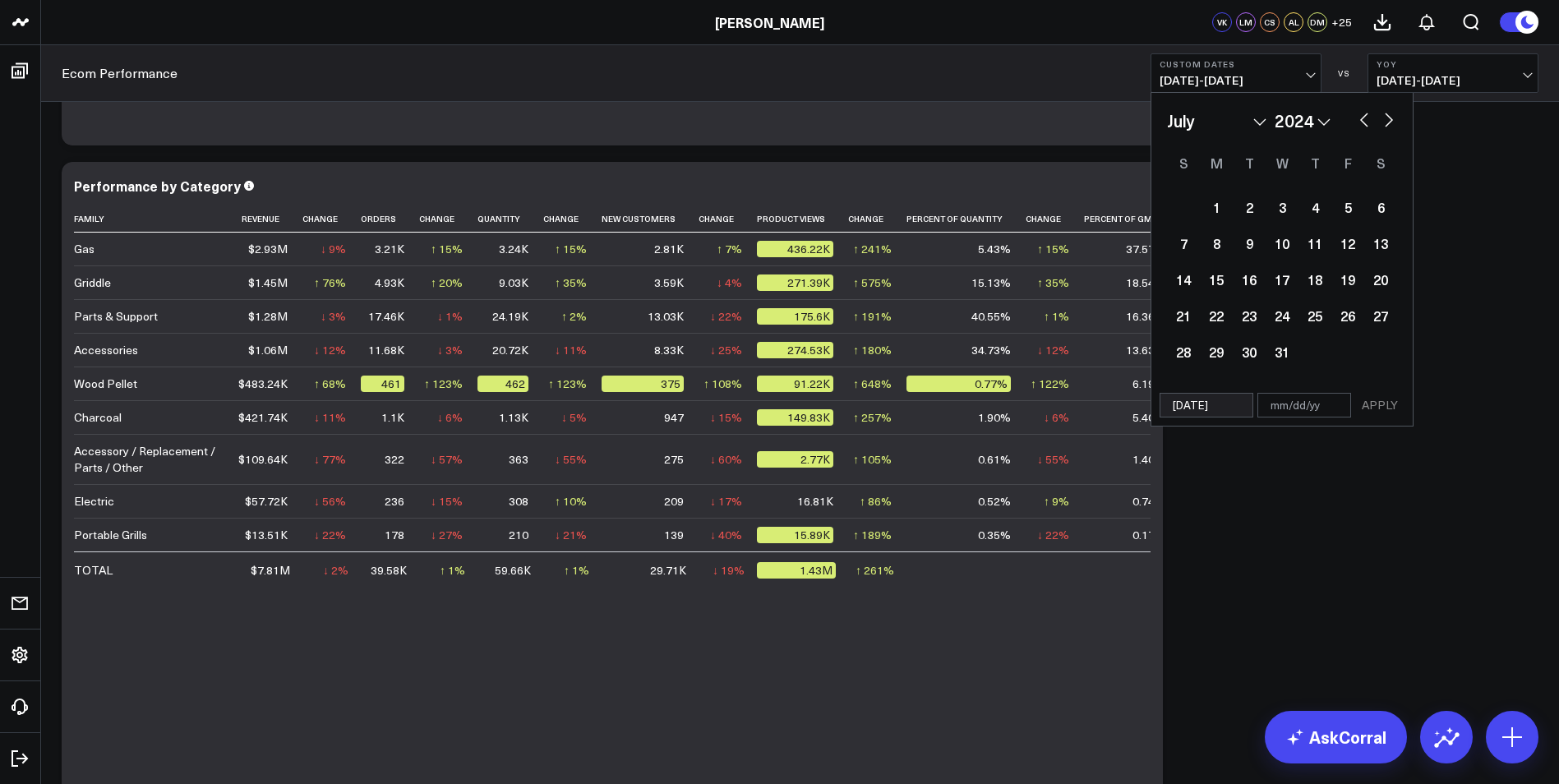
select select "2024"
click at [1367, 118] on button "button" at bounding box center [1364, 118] width 16 height 20
select select "3"
select select "2024"
click at [1367, 118] on button "button" at bounding box center [1364, 118] width 16 height 20
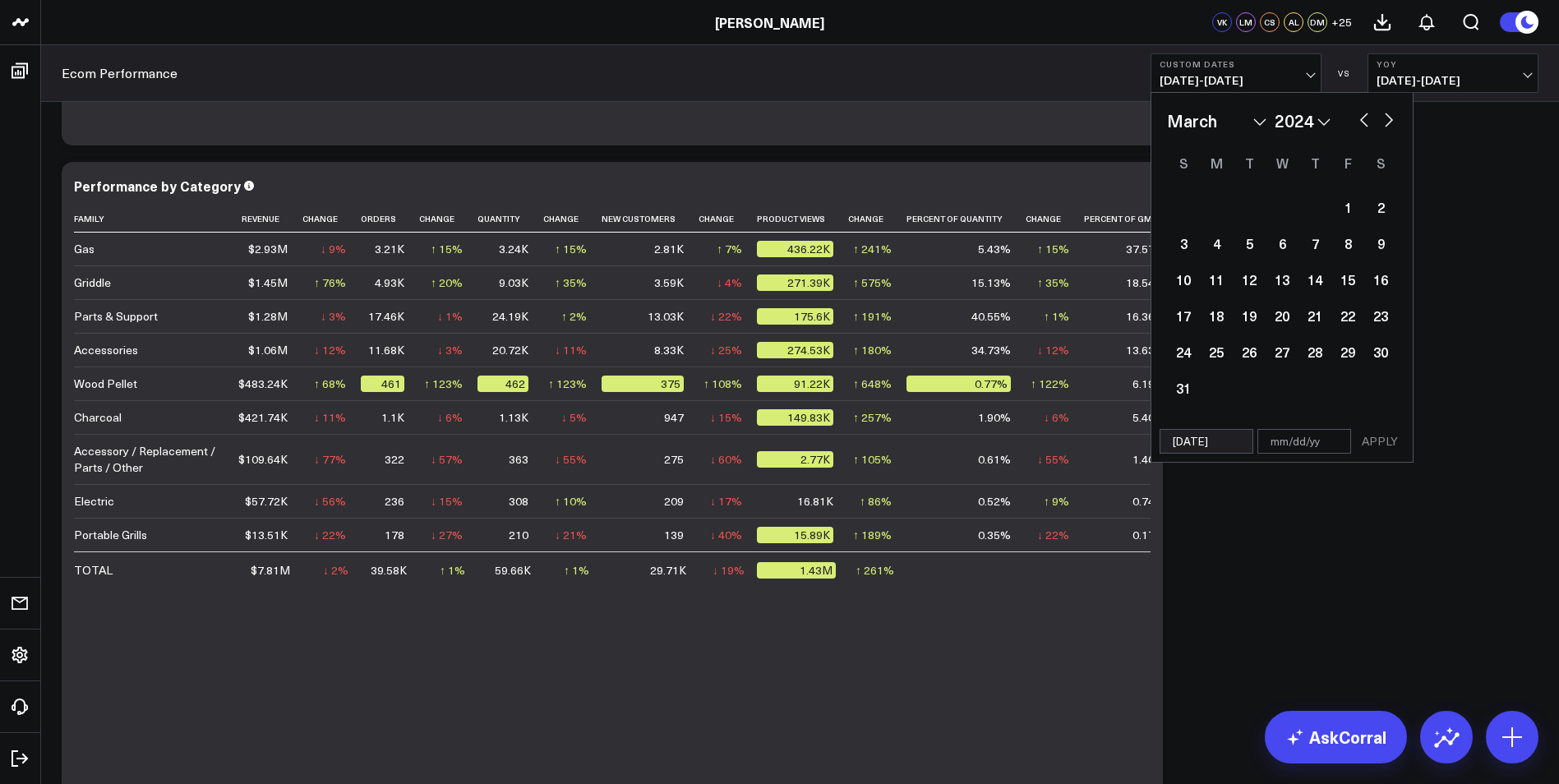
click at [1367, 118] on button "button" at bounding box center [1364, 118] width 16 height 20
select select "2024"
click at [1367, 118] on button "button" at bounding box center [1364, 118] width 16 height 20
select select "11"
select select "2023"
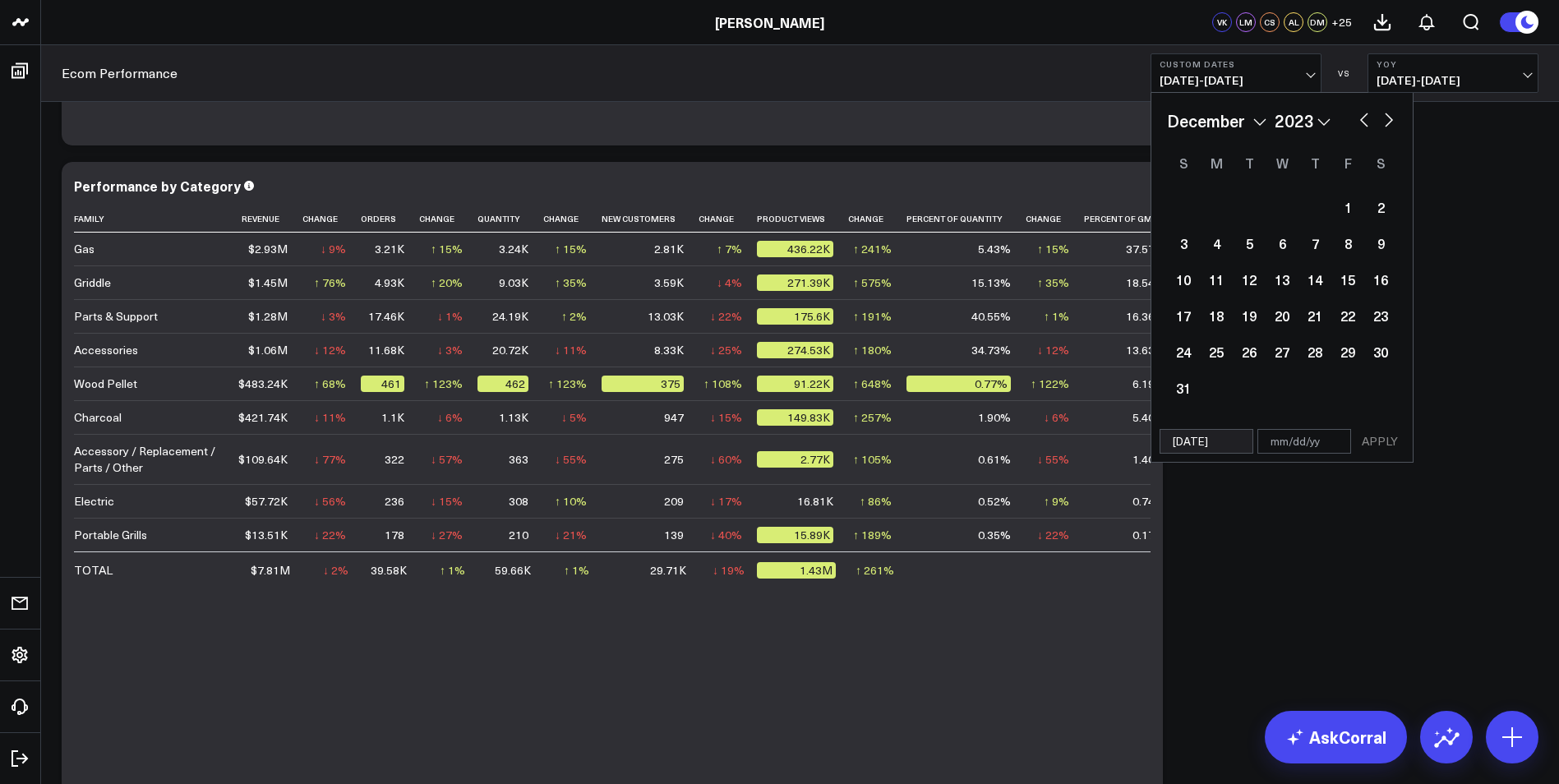
click at [1367, 118] on button "button" at bounding box center [1364, 118] width 16 height 20
select select "10"
select select "2023"
click at [1367, 116] on button "button" at bounding box center [1364, 118] width 16 height 20
select select "9"
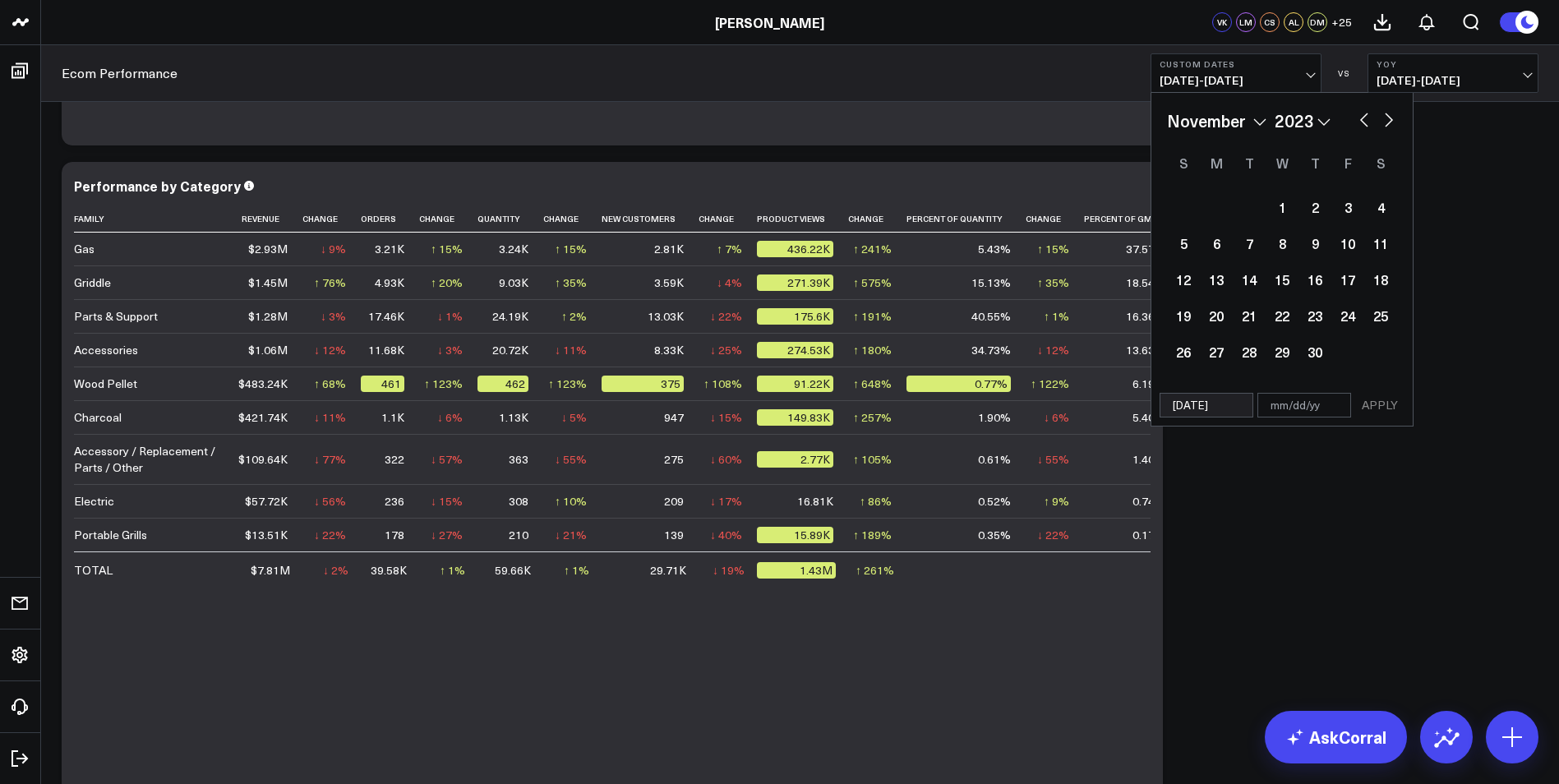
select select "2023"
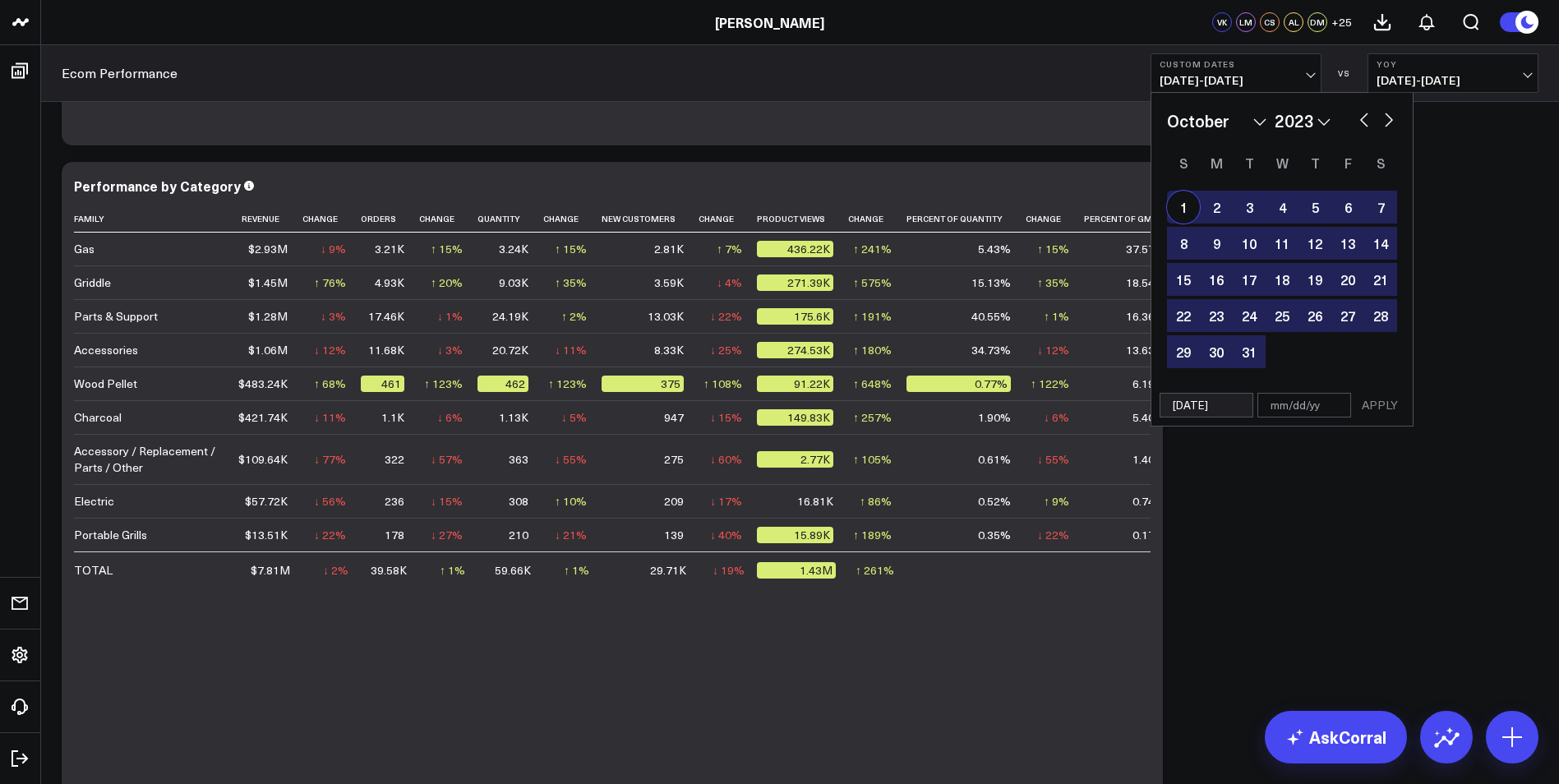
click at [1181, 201] on div "1" at bounding box center [1183, 207] width 33 height 33
type input "[DATE]"
select select "9"
select select "2023"
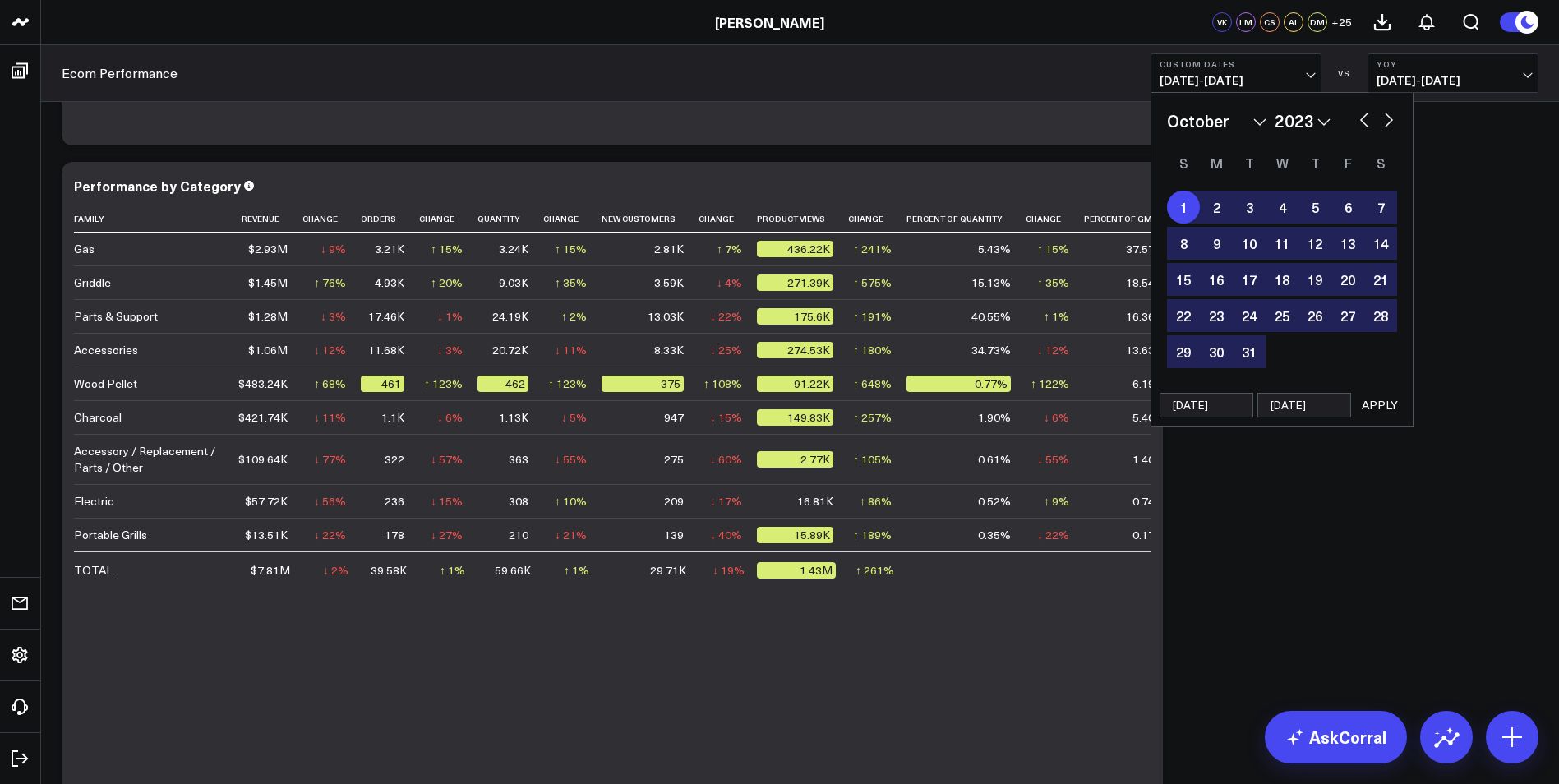
click at [1379, 405] on button "APPLY" at bounding box center [1380, 405] width 50 height 25
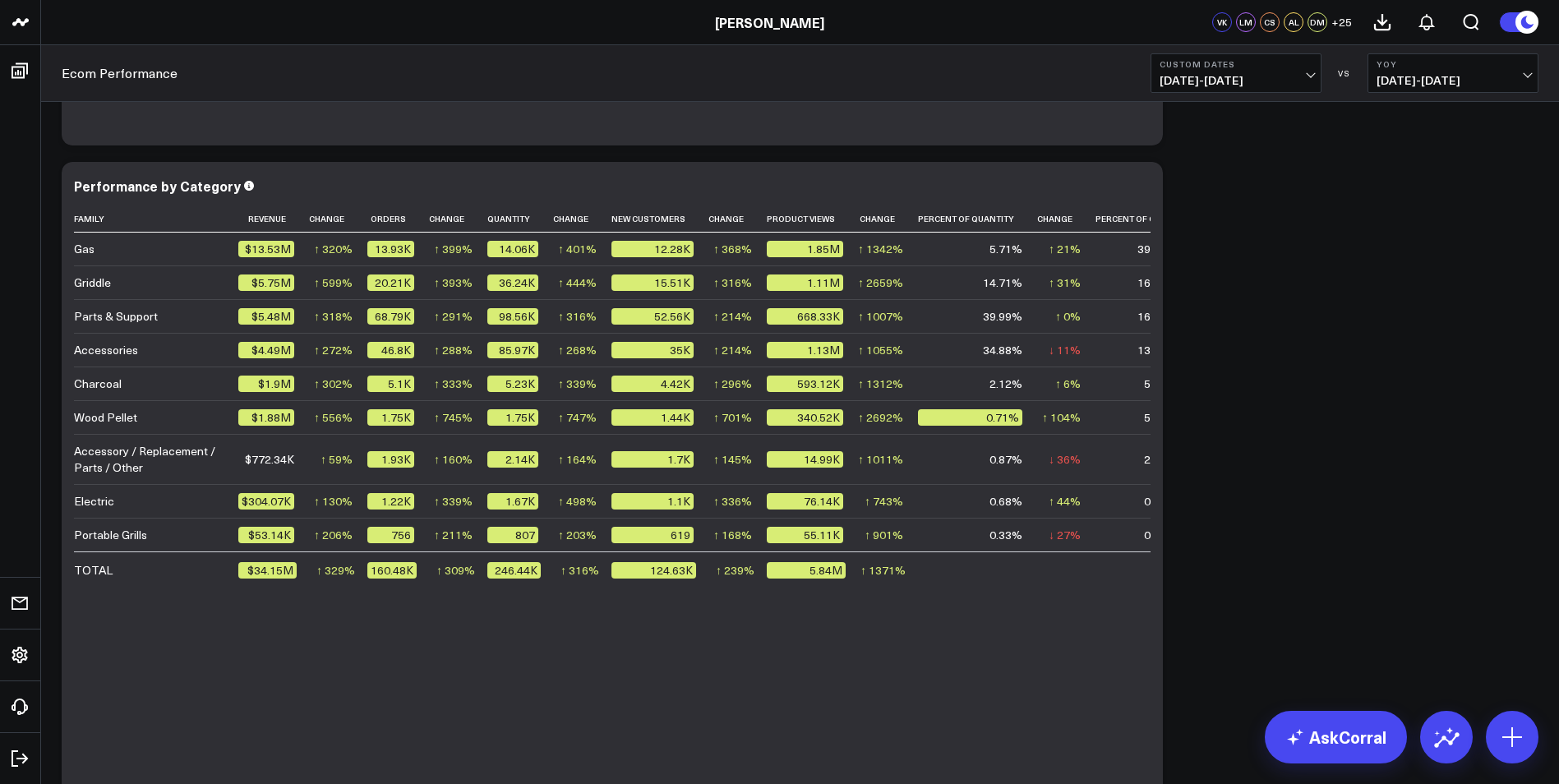
click at [1529, 74] on span "[DATE] - [DATE]" at bounding box center [1453, 80] width 153 height 13
click at [1449, 113] on link "Previous Period" at bounding box center [1453, 108] width 170 height 31
